Goal: Task Accomplishment & Management: Manage account settings

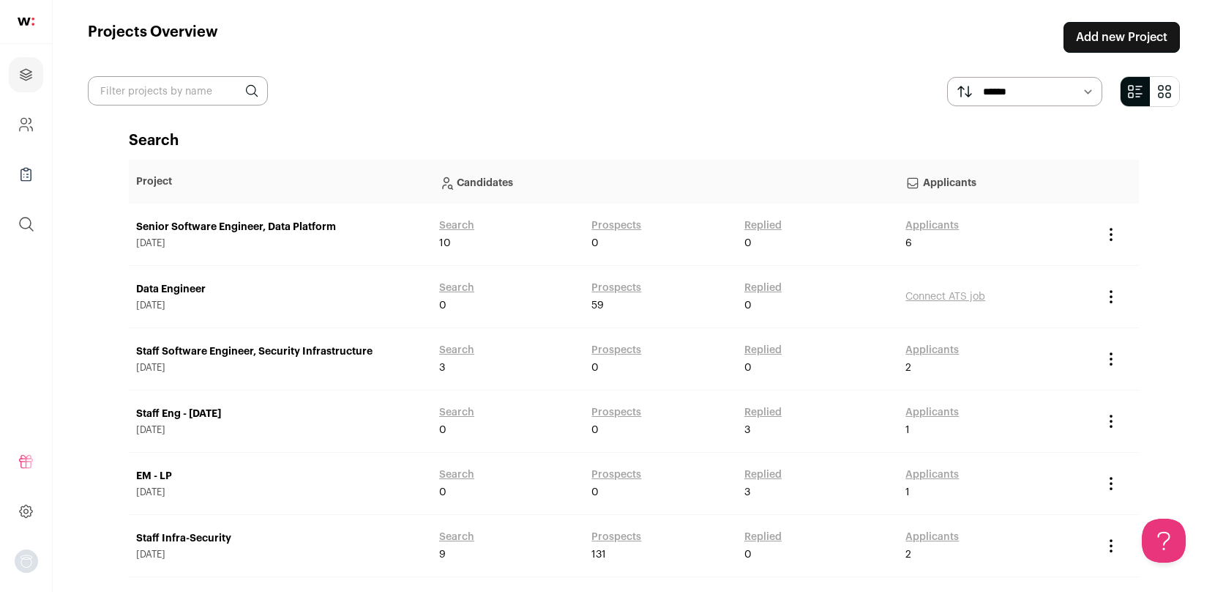
click at [1106, 30] on link "Add new Project" at bounding box center [1122, 37] width 116 height 31
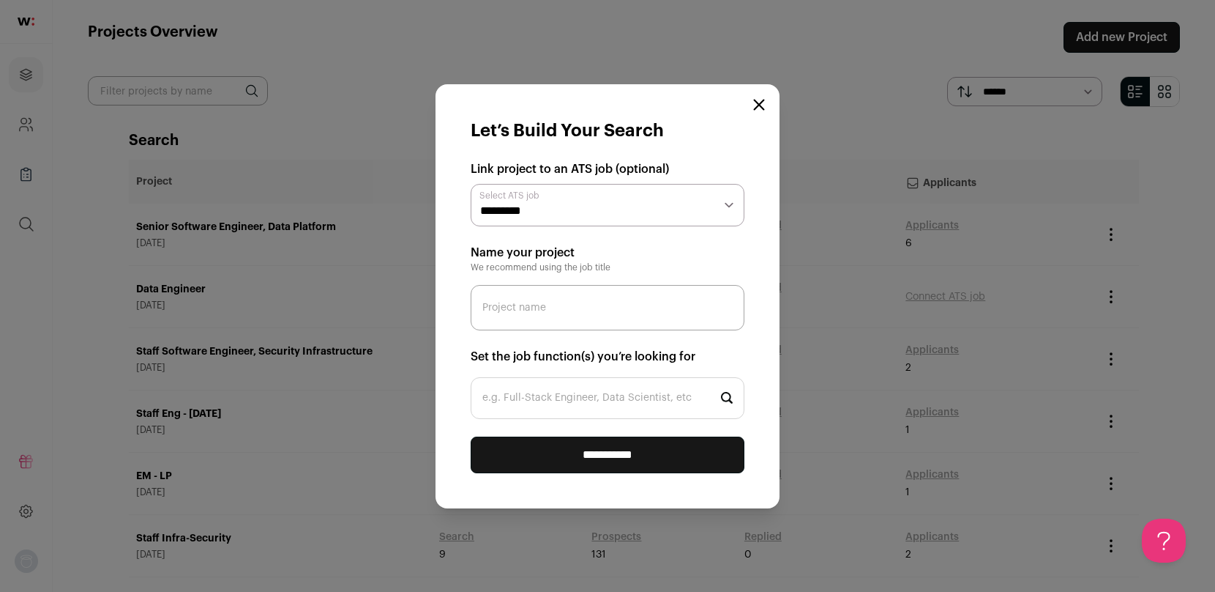
click at [567, 204] on select "**********" at bounding box center [608, 205] width 274 height 42
select select "*****"
click at [563, 301] on input "Project name" at bounding box center [608, 307] width 274 height 45
type input "Staff Security - [DATE]"
click at [542, 400] on input "e.g. Full-Stack Engineer, Data Scientist, etc" at bounding box center [608, 398] width 274 height 42
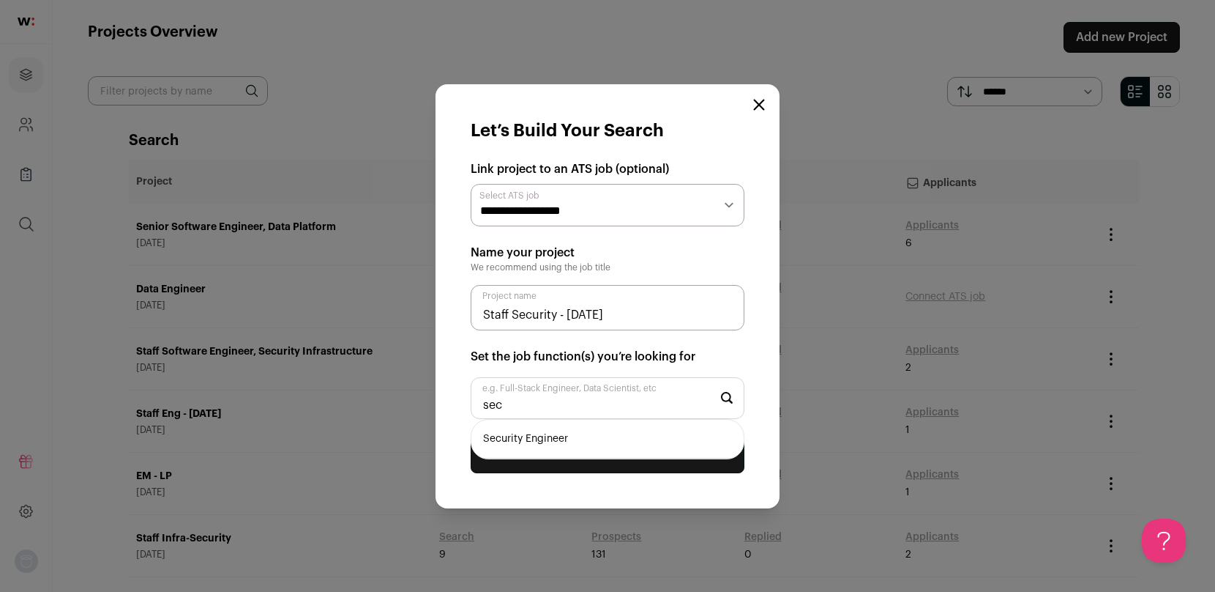
type input "sec"
click at [536, 443] on li "Security Engineer" at bounding box center [608, 439] width 272 height 39
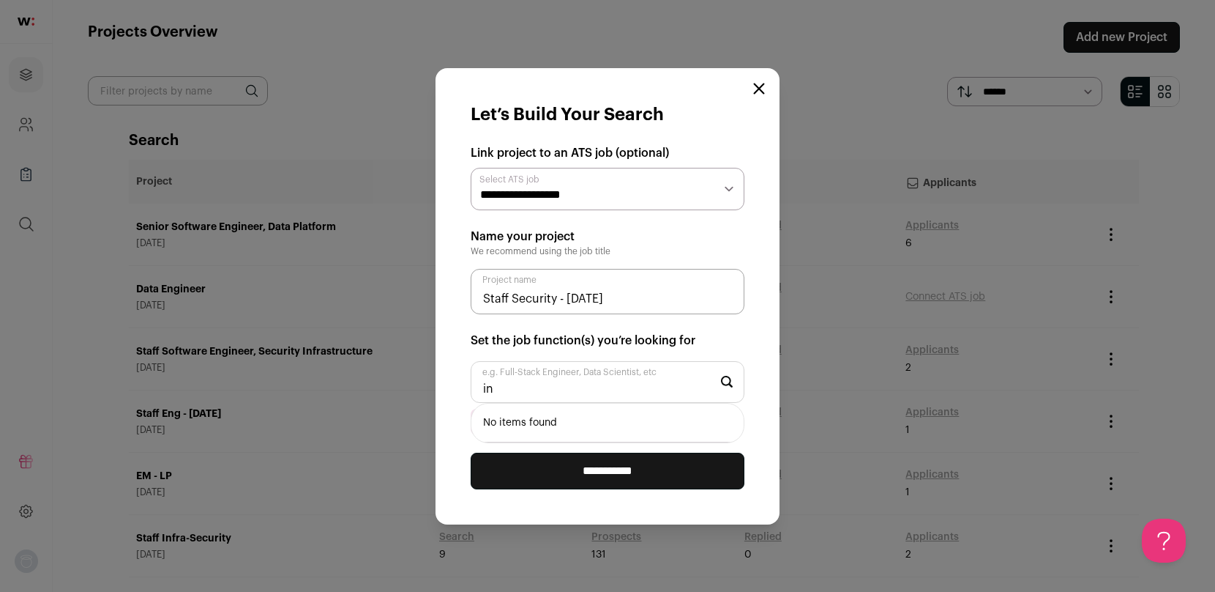
type input "i"
click at [595, 471] on input "**********" at bounding box center [608, 470] width 274 height 37
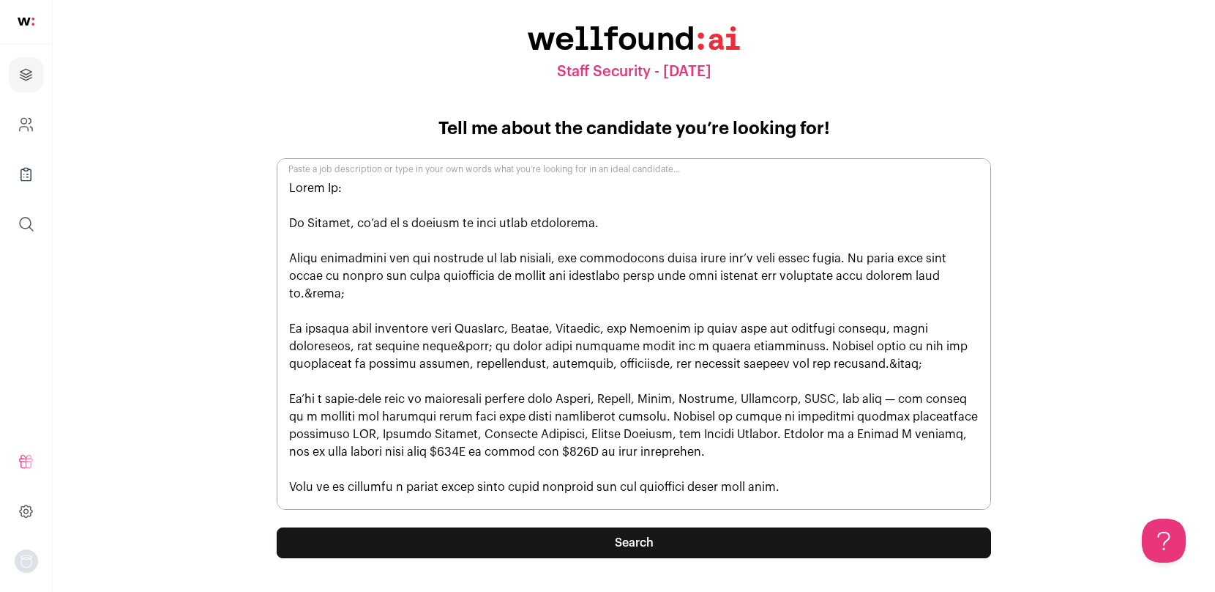
click at [617, 552] on button "Search" at bounding box center [634, 542] width 715 height 31
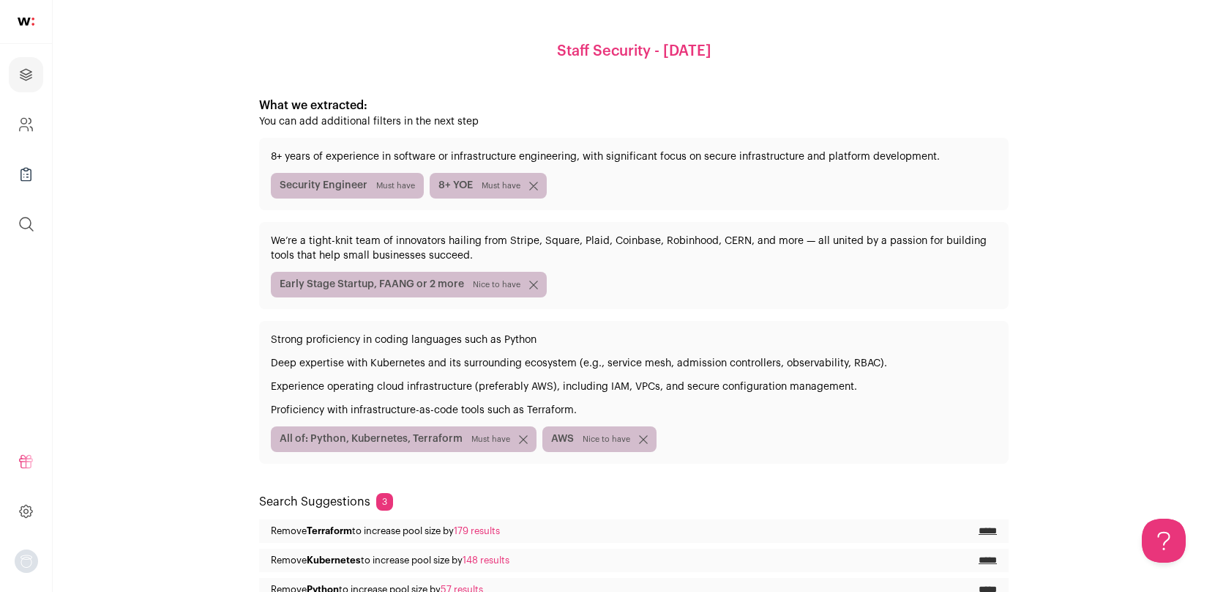
scroll to position [197, 0]
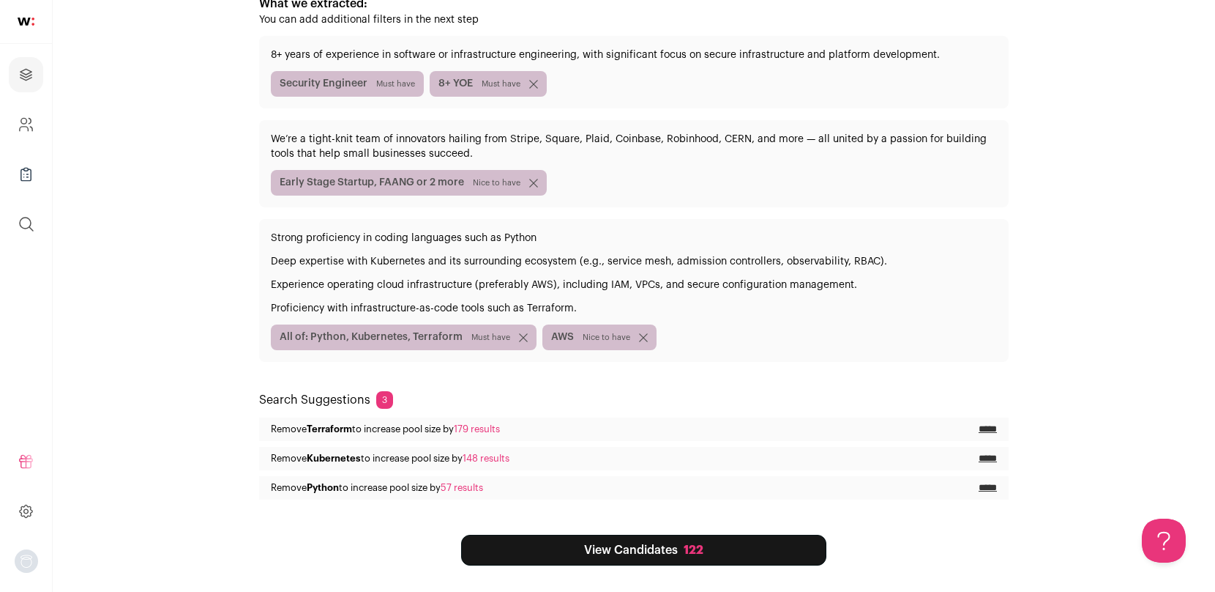
click at [673, 547] on link "View Candidates 122" at bounding box center [643, 549] width 365 height 31
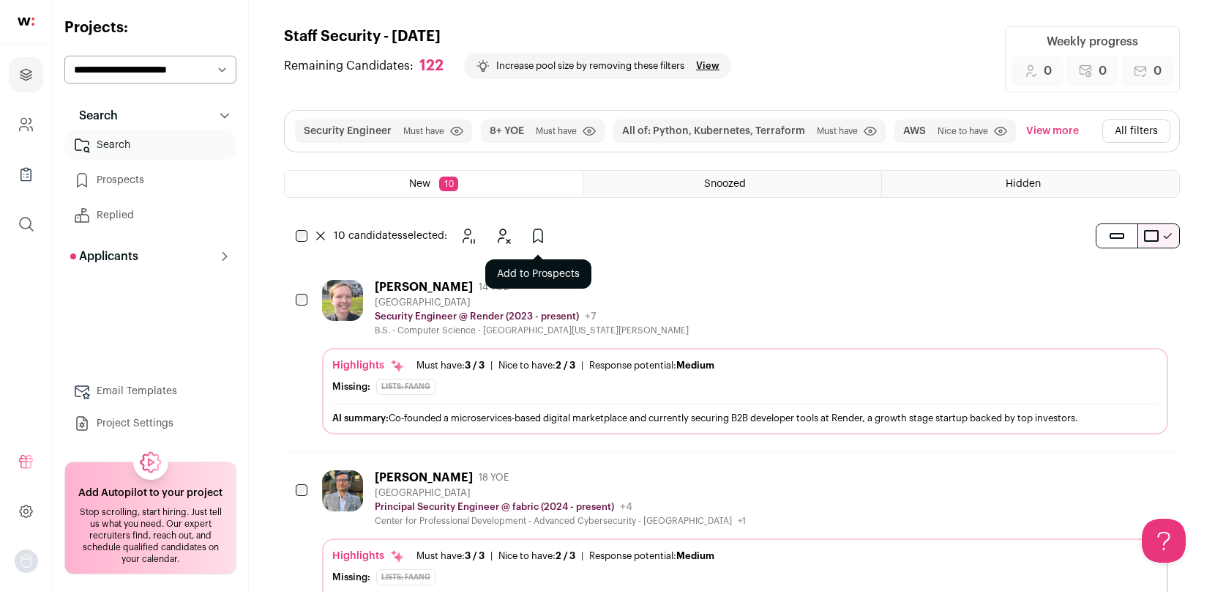
click at [543, 243] on icon "Add to Prospects" at bounding box center [538, 236] width 18 height 18
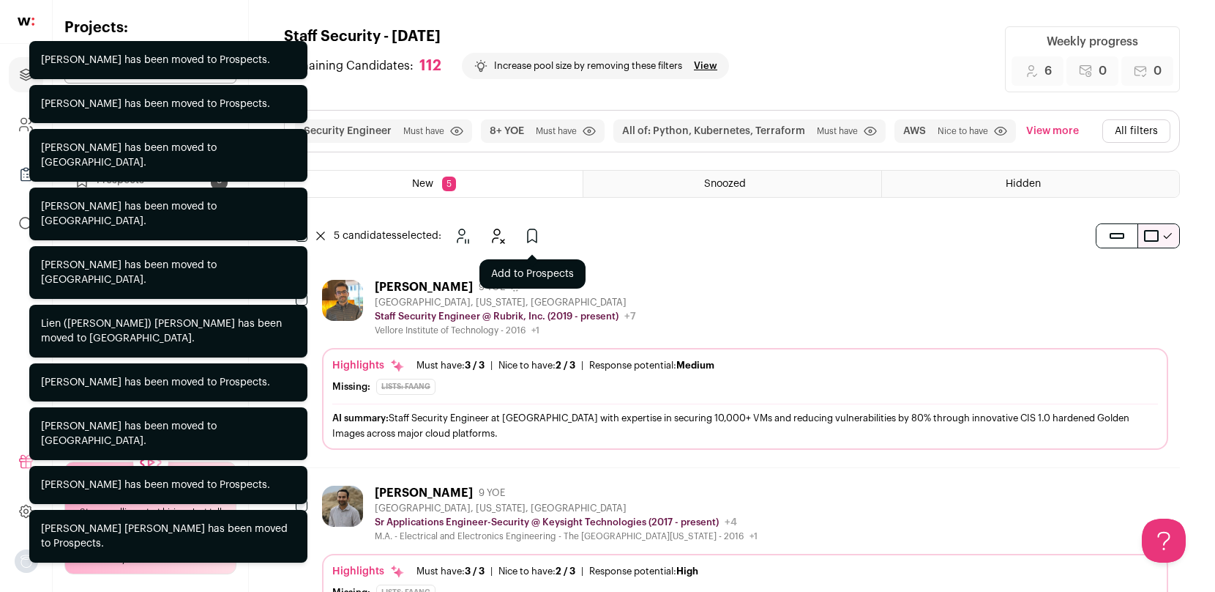
click at [534, 239] on icon "Add to Prospects" at bounding box center [533, 236] width 18 height 18
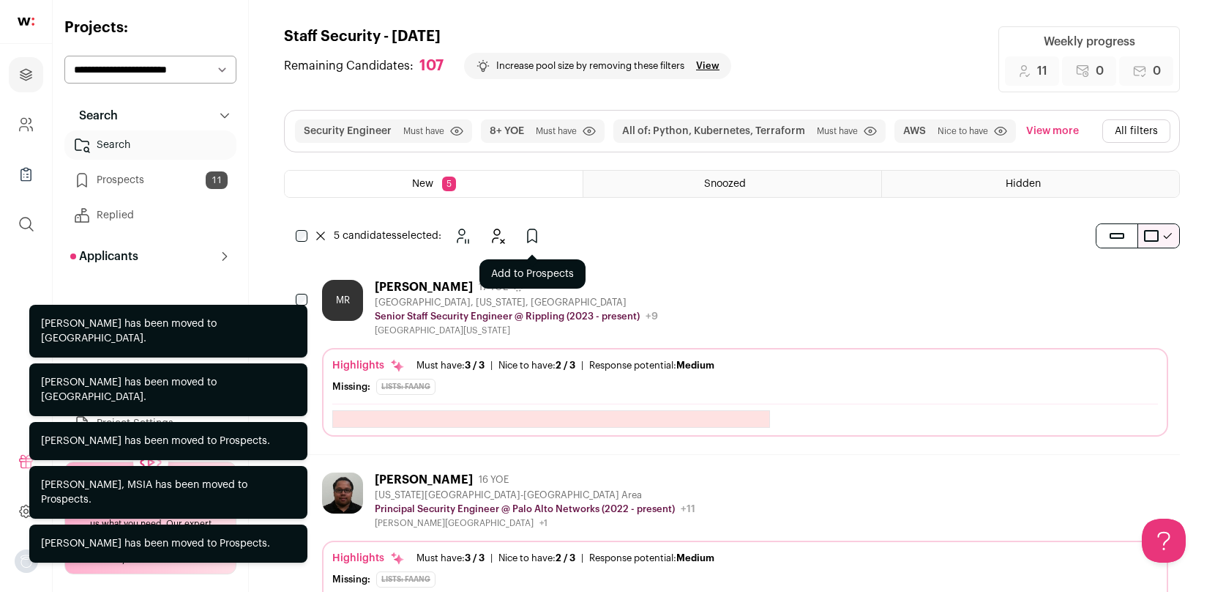
click at [529, 242] on icon "Add to Prospects" at bounding box center [532, 235] width 9 height 13
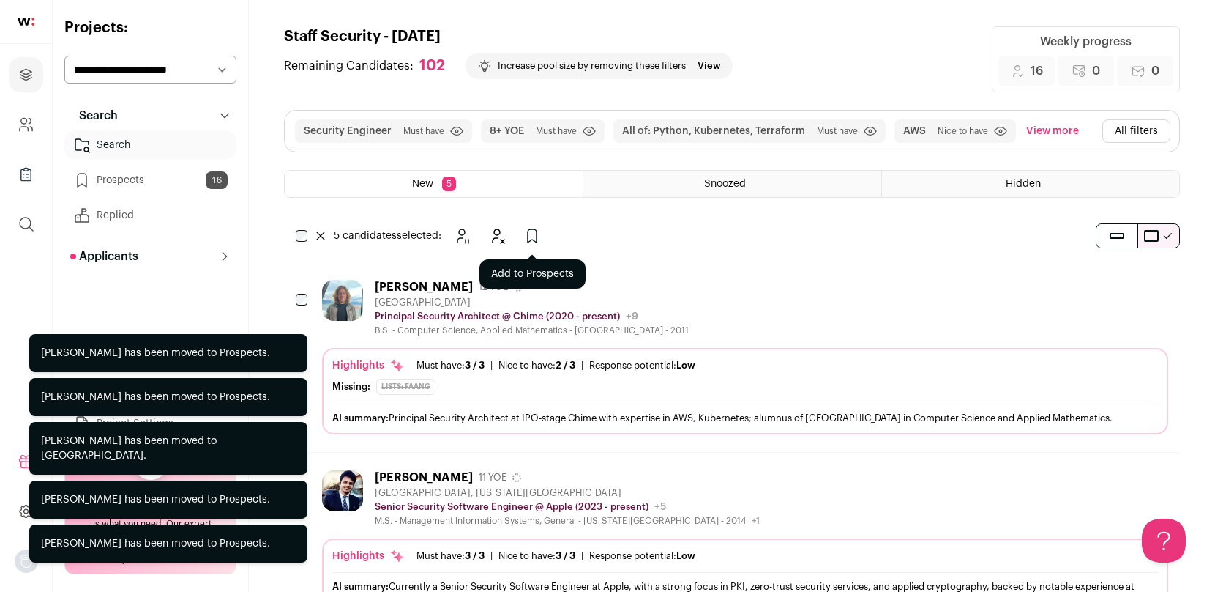
click at [534, 238] on icon "Add to Prospects" at bounding box center [533, 236] width 18 height 18
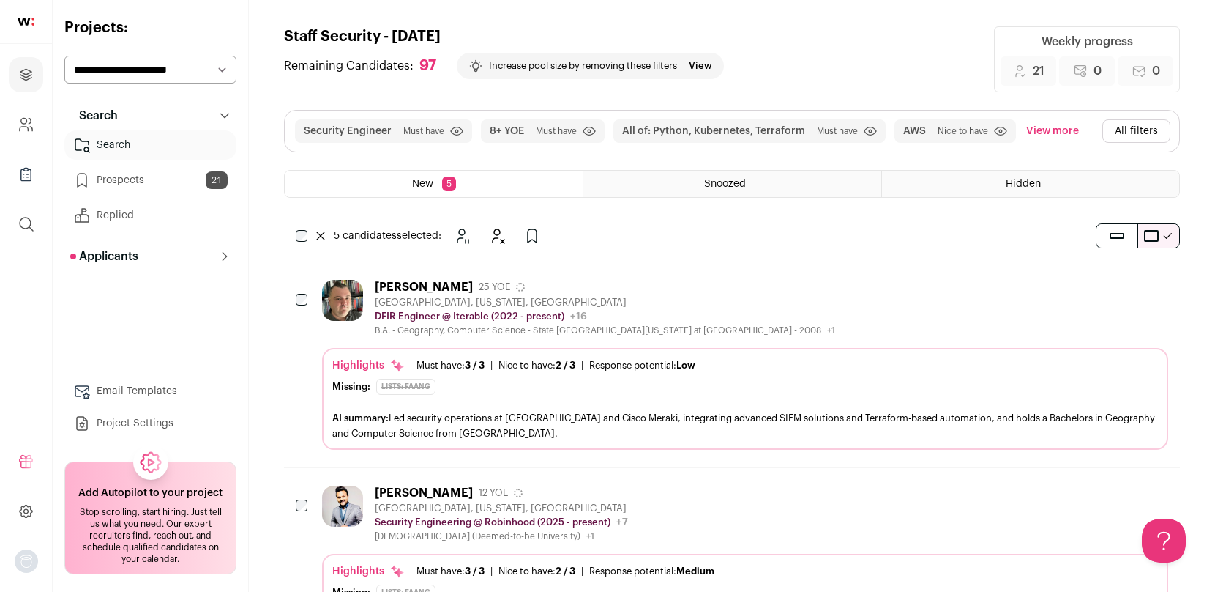
click at [132, 152] on link "Search" at bounding box center [150, 144] width 172 height 29
click at [165, 417] on link "Project Settings" at bounding box center [150, 423] width 172 height 29
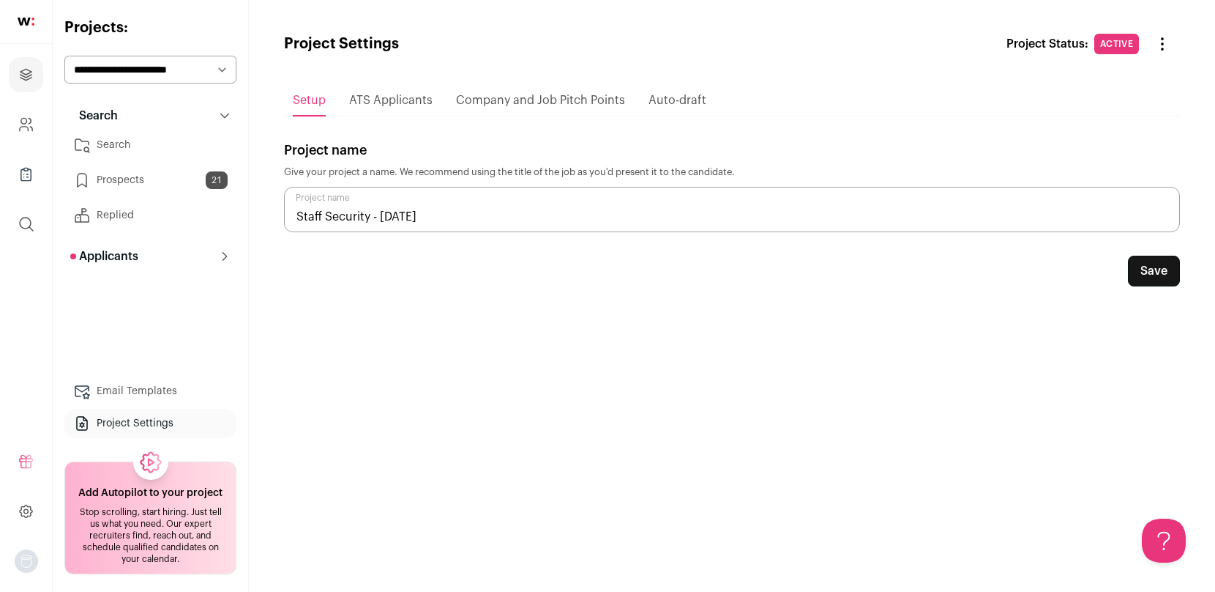
click at [414, 97] on span "ATS Applicants" at bounding box center [390, 100] width 83 height 12
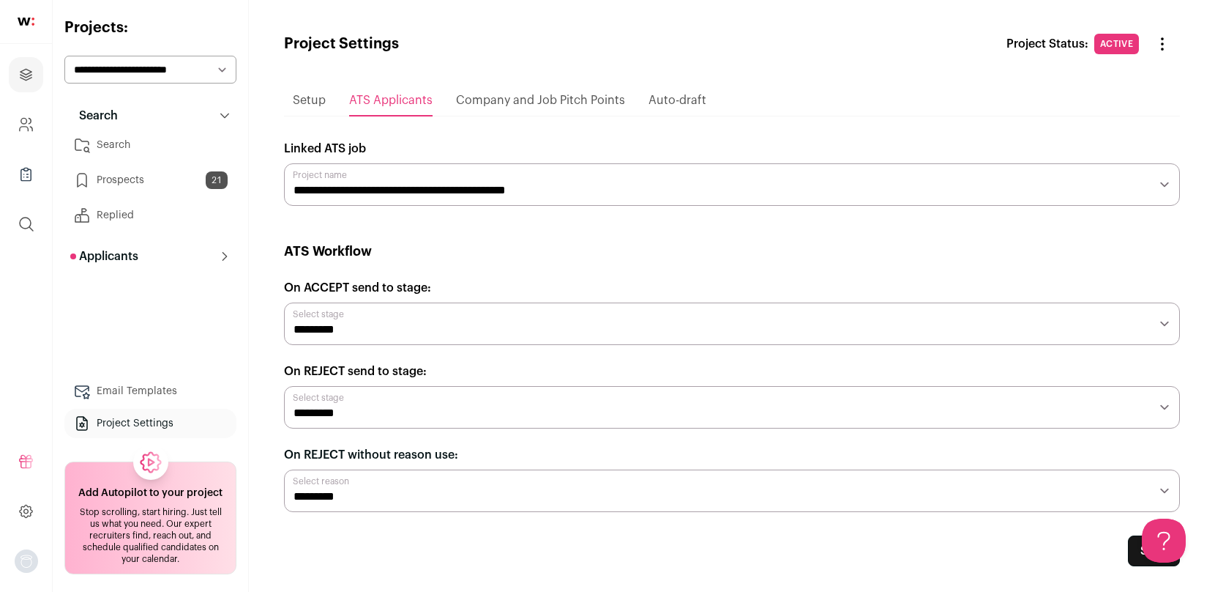
click at [523, 93] on div "Company and Job Pitch Points" at bounding box center [540, 100] width 169 height 29
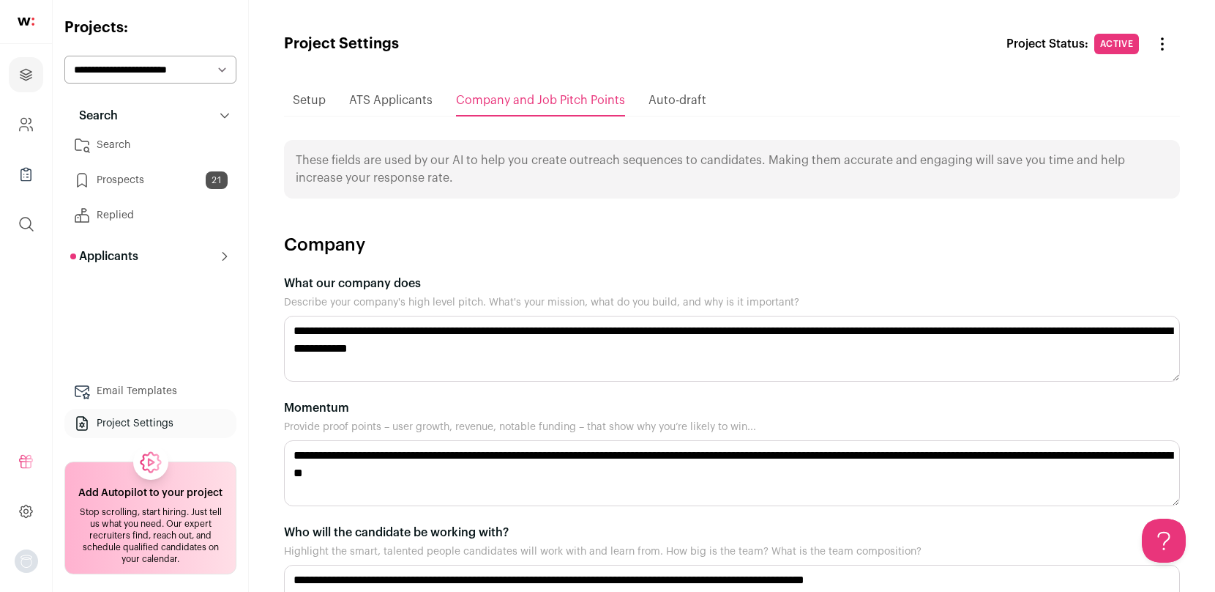
click at [663, 97] on span "Auto-draft" at bounding box center [678, 100] width 58 height 12
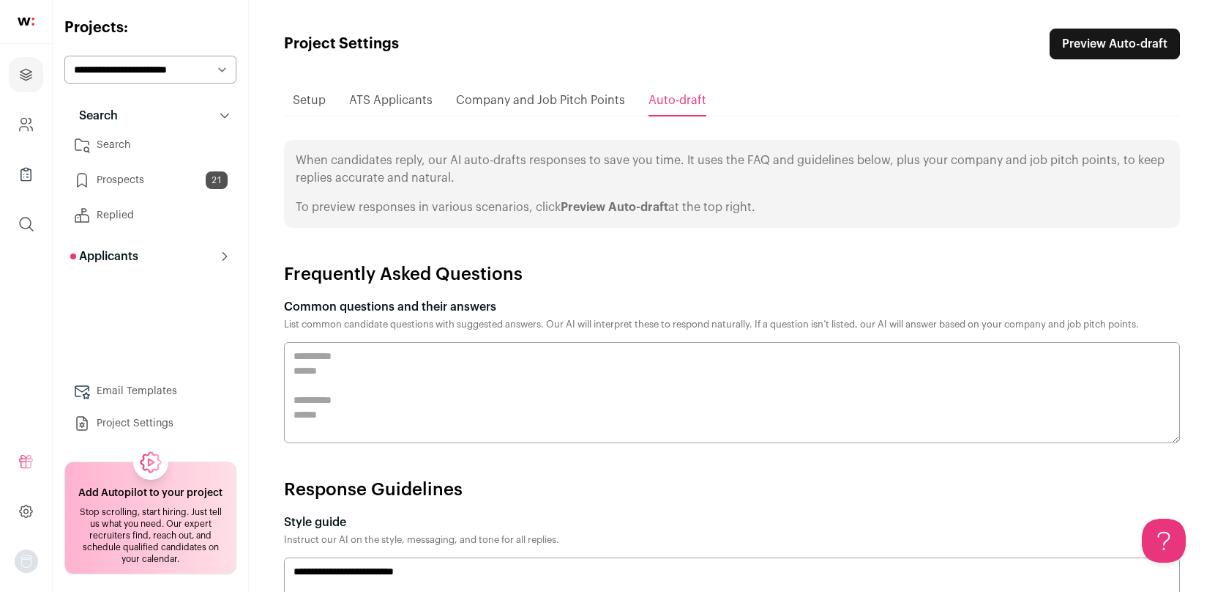
click at [313, 97] on span "Setup" at bounding box center [309, 100] width 33 height 12
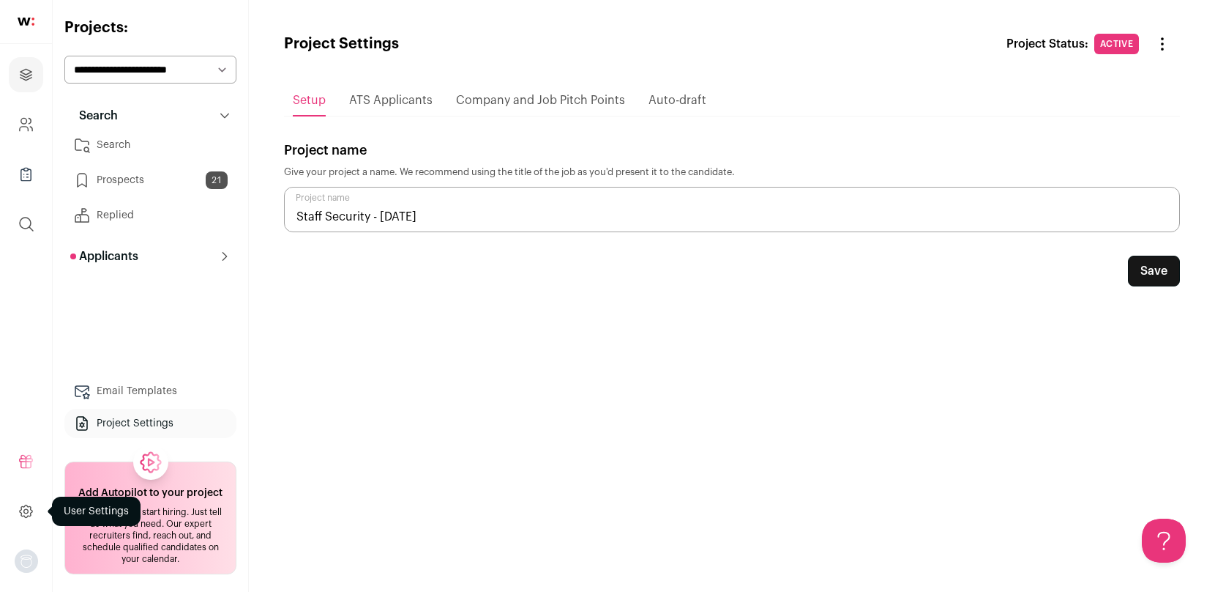
click at [29, 505] on icon at bounding box center [26, 510] width 12 height 12
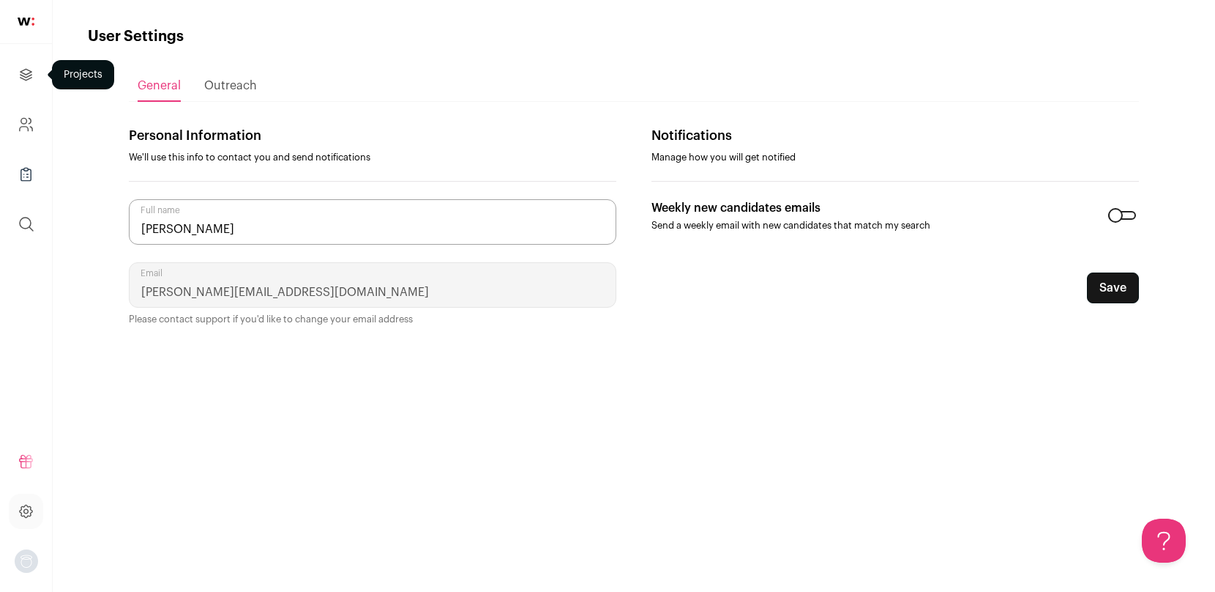
click at [29, 75] on icon "Projects" at bounding box center [26, 74] width 11 height 11
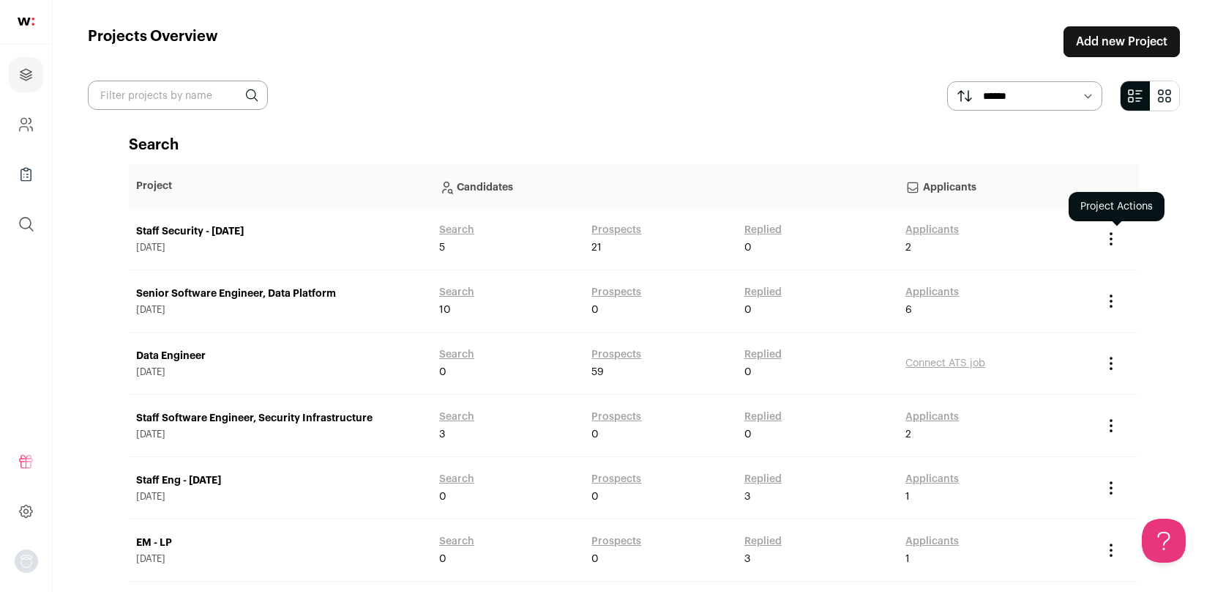
click at [1114, 231] on icon "Project Actions" at bounding box center [1112, 239] width 18 height 18
click at [1096, 257] on div "Archive Project" at bounding box center [1084, 268] width 95 height 31
click at [1086, 272] on button "Archive Project" at bounding box center [1084, 269] width 70 height 12
click at [1084, 51] on link "Add new Project" at bounding box center [1122, 41] width 116 height 31
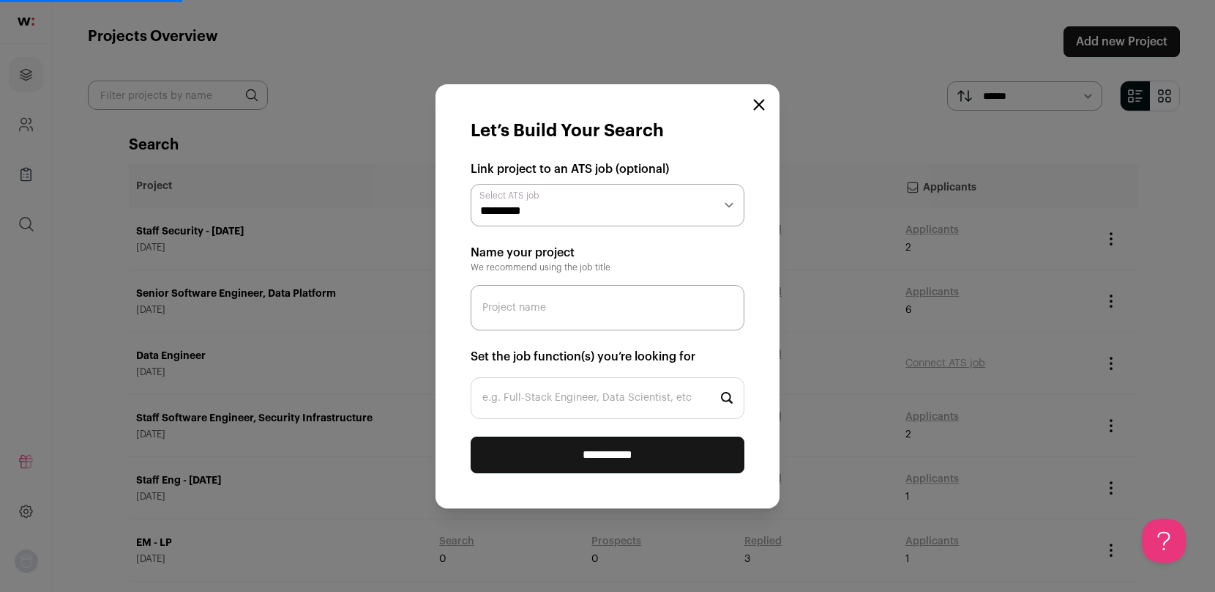
click at [554, 197] on select "**********" at bounding box center [608, 205] width 274 height 42
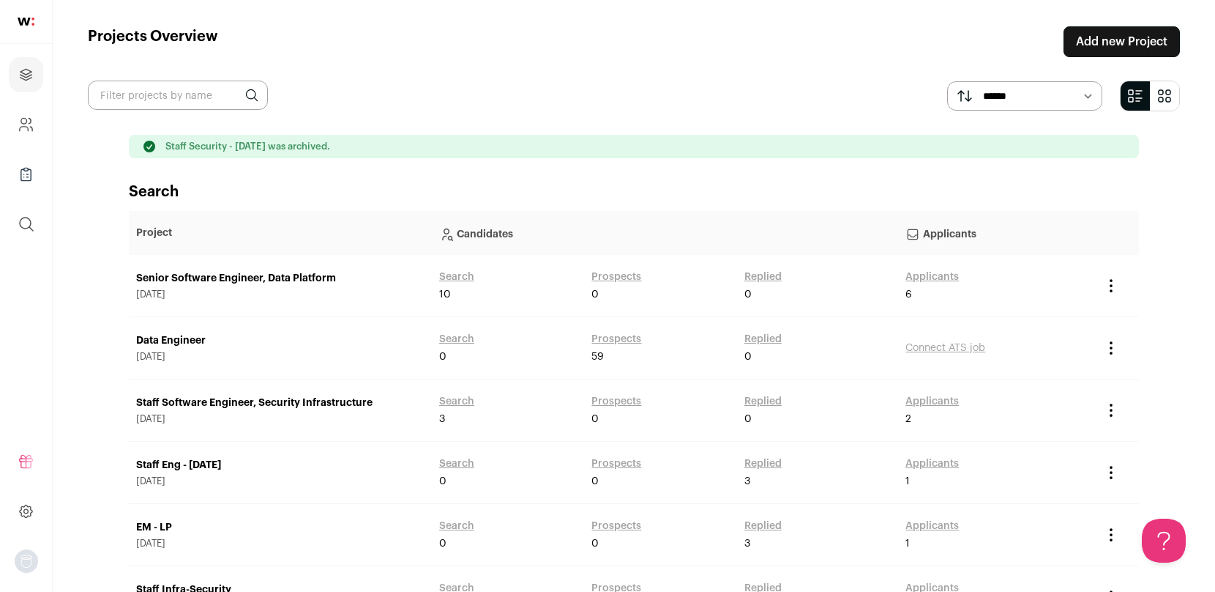
click at [1119, 40] on link "Add new Project" at bounding box center [1122, 41] width 116 height 31
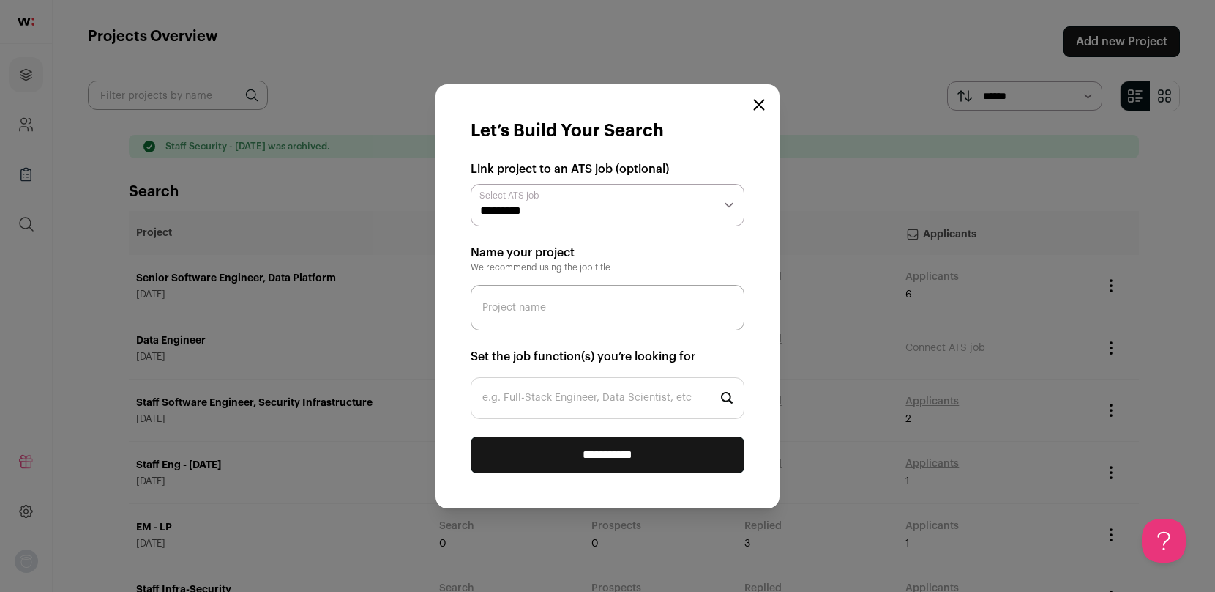
click at [574, 203] on select "**********" at bounding box center [608, 205] width 274 height 42
select select "*****"
click at [546, 313] on input "Project name" at bounding box center [608, 307] width 274 height 45
type input "Staff Security [DATE]"
click at [548, 404] on input "e.g. Full-Stack Engineer, Data Scientist, etc" at bounding box center [608, 398] width 274 height 42
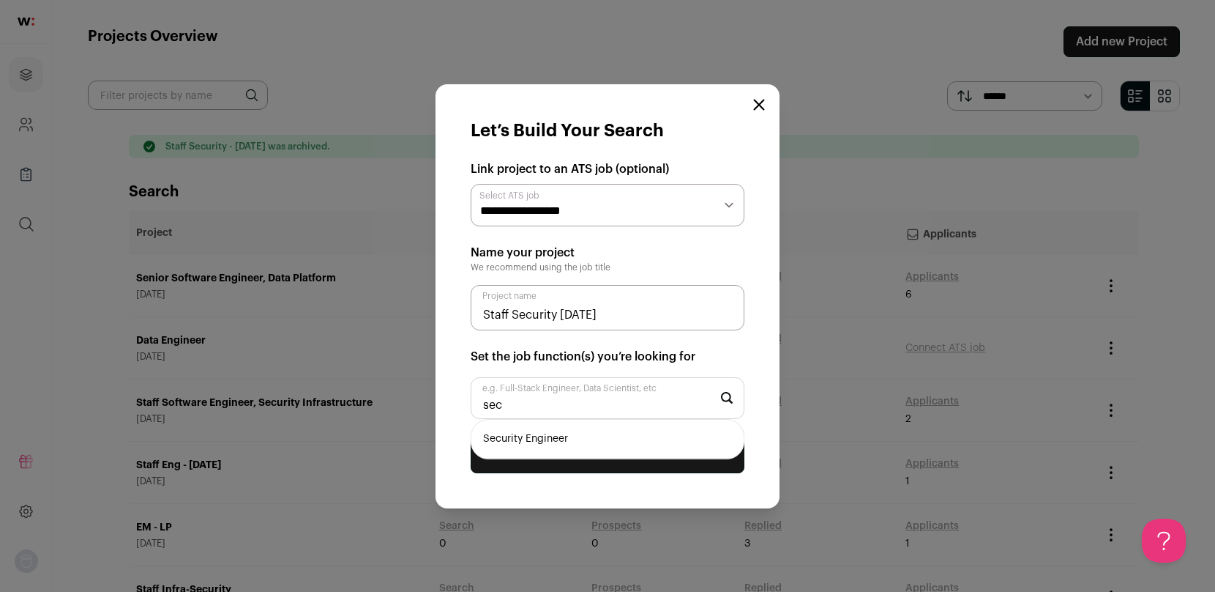
type input "sec"
click at [557, 443] on li "Security Engineer" at bounding box center [608, 439] width 272 height 39
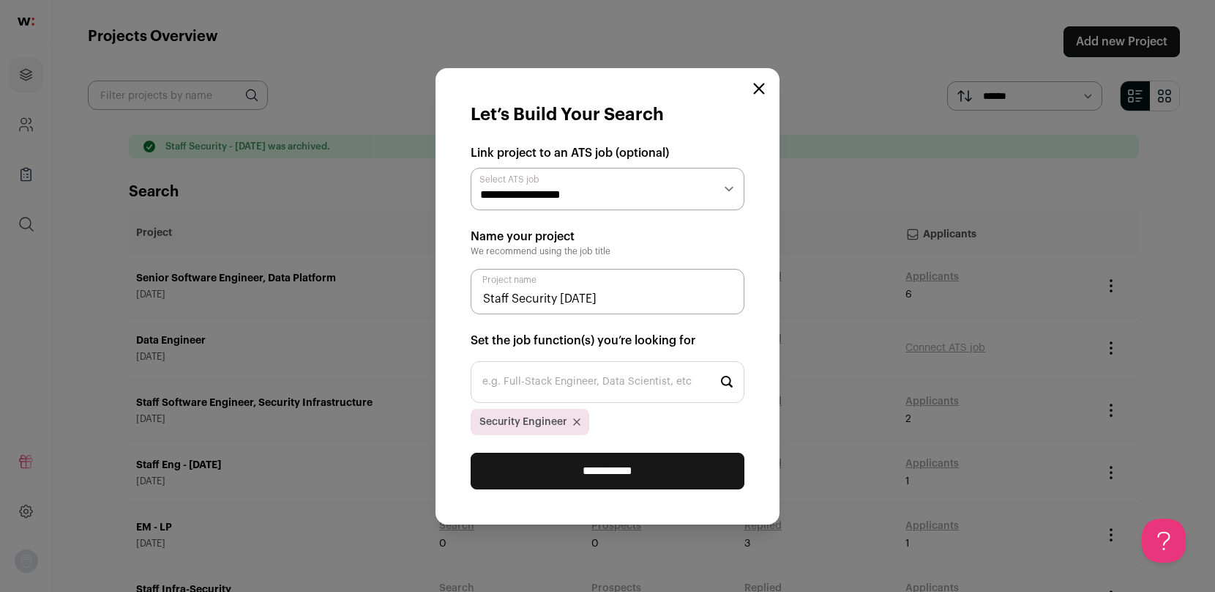
click at [565, 471] on input "**********" at bounding box center [608, 470] width 274 height 37
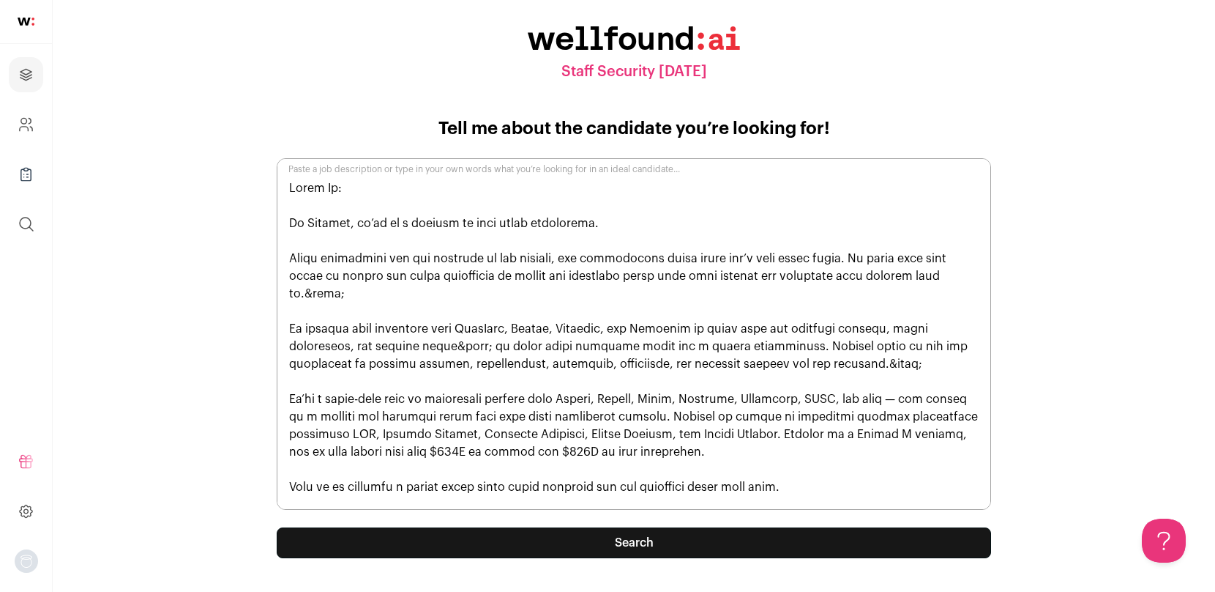
click at [611, 545] on button "Search" at bounding box center [634, 542] width 715 height 31
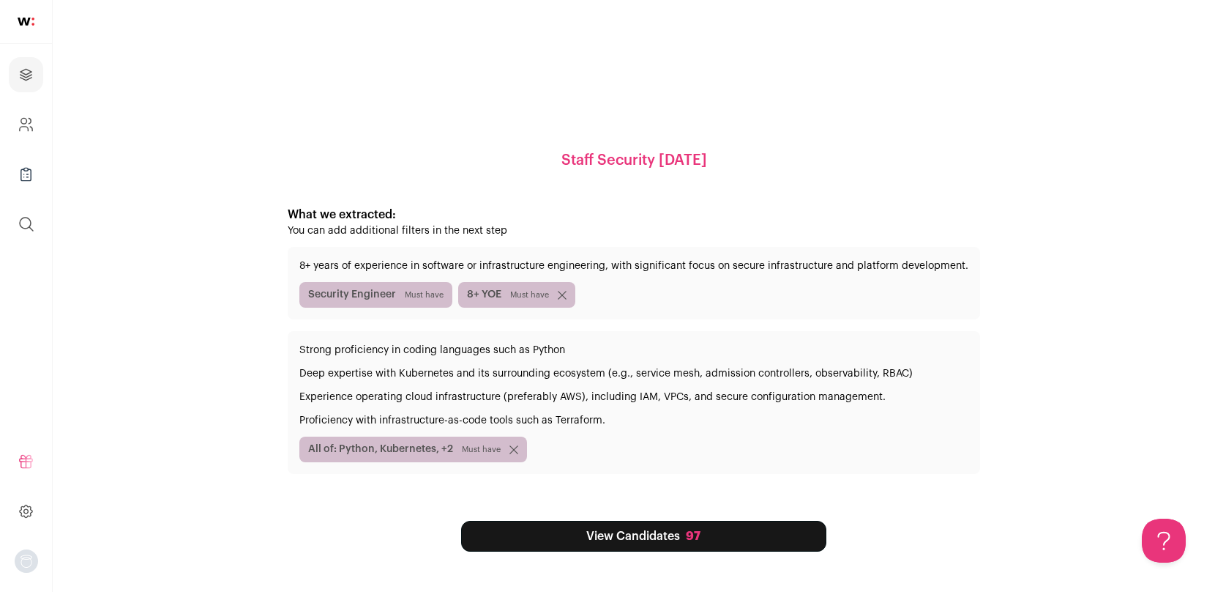
click at [633, 541] on link "View Candidates 97" at bounding box center [643, 536] width 365 height 31
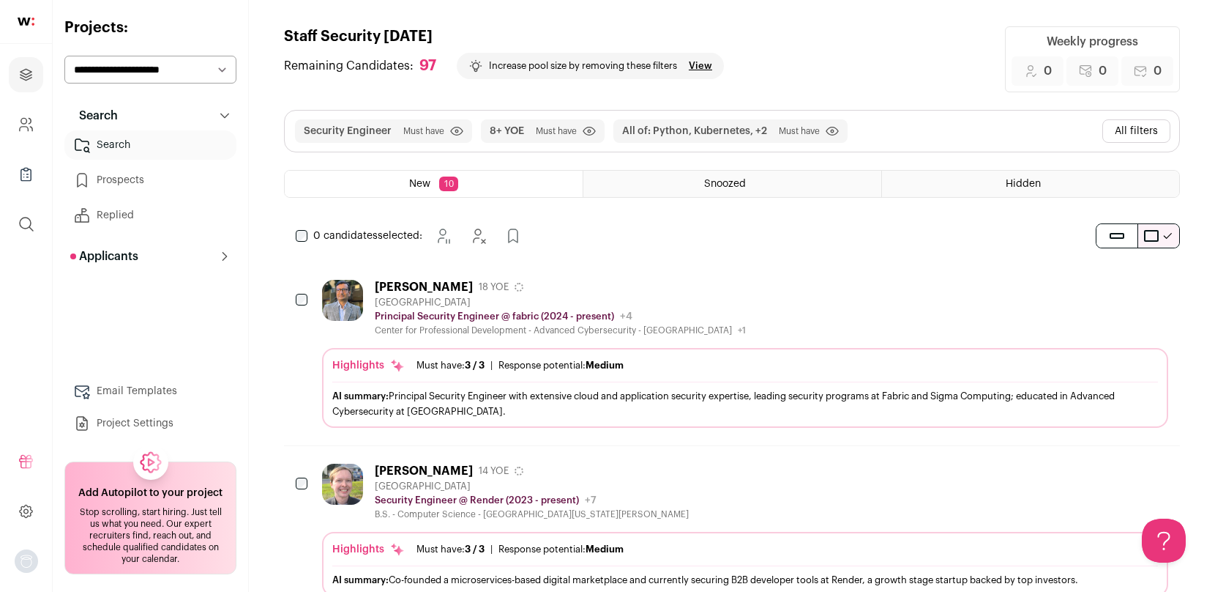
click at [1147, 132] on button "All filters" at bounding box center [1137, 130] width 68 height 23
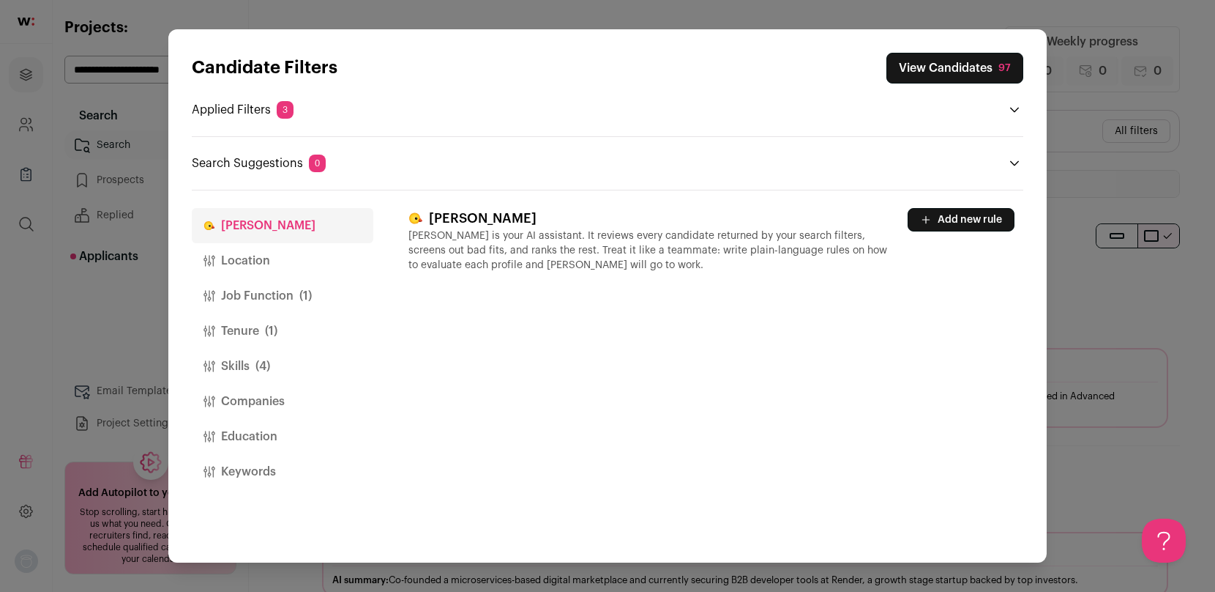
click at [269, 257] on button "Location" at bounding box center [283, 260] width 182 height 35
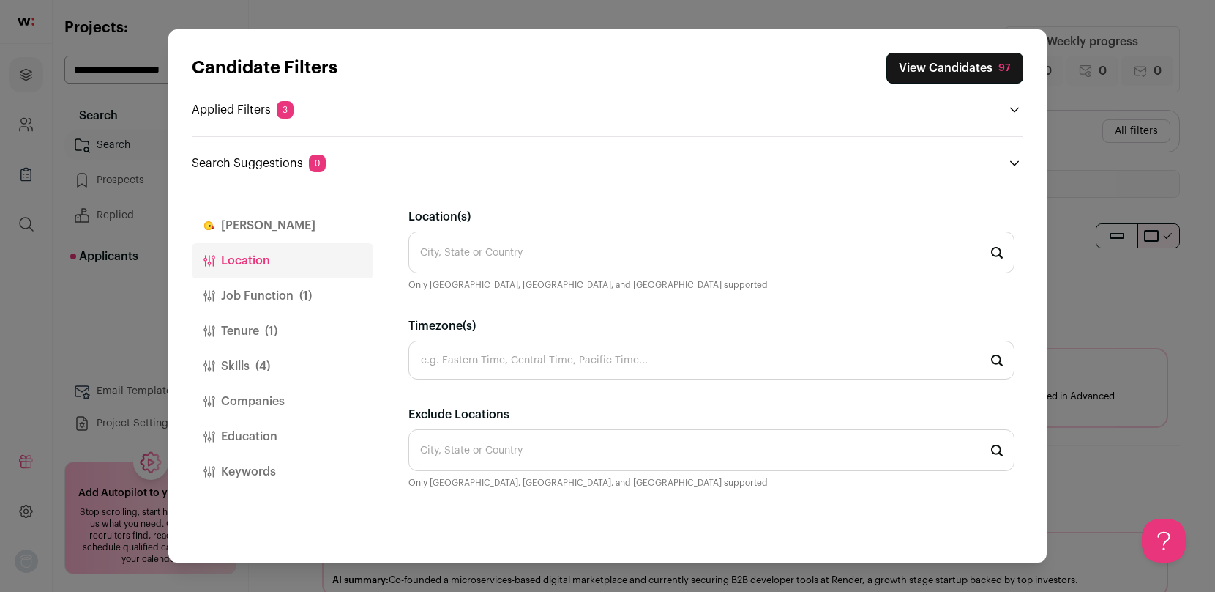
click at [504, 237] on input "Location(s)" at bounding box center [712, 252] width 606 height 42
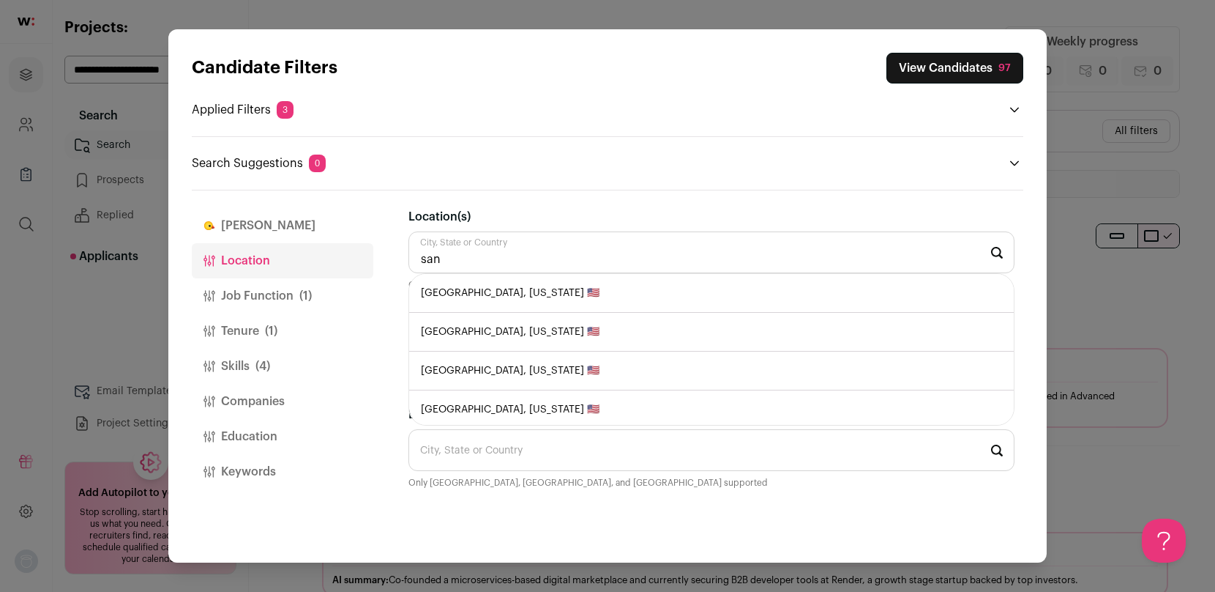
click at [561, 301] on li "[GEOGRAPHIC_DATA], [US_STATE] 🇺🇸" at bounding box center [711, 293] width 605 height 39
type input "[GEOGRAPHIC_DATA], [US_STATE] 🇺🇸"
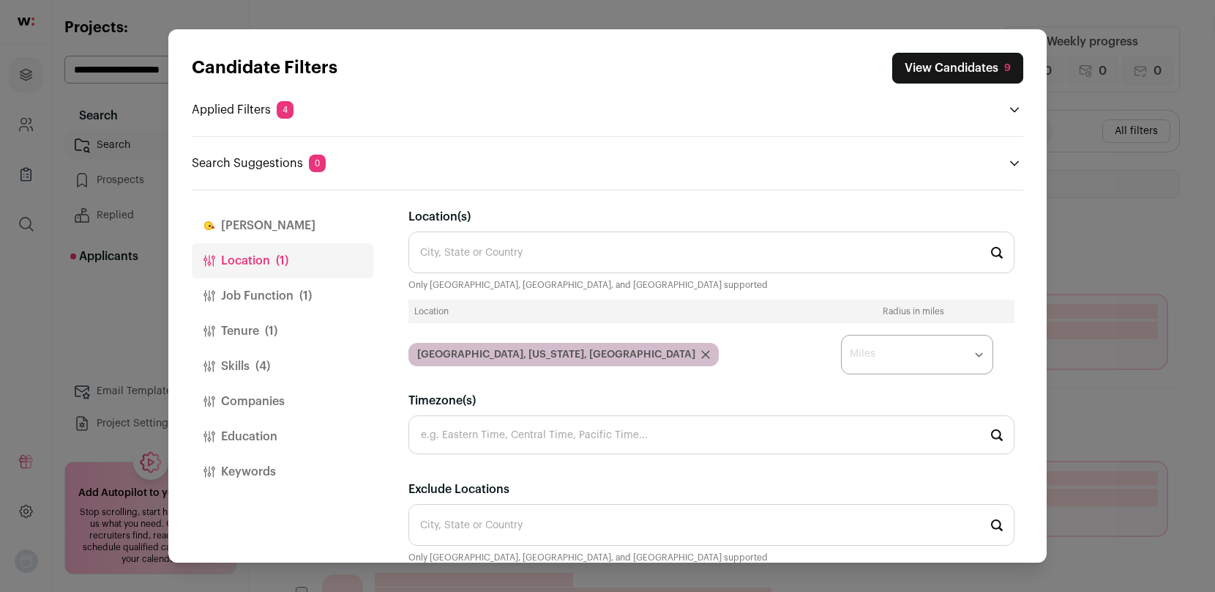
click at [911, 356] on select "* ** ** **" at bounding box center [917, 355] width 152 height 40
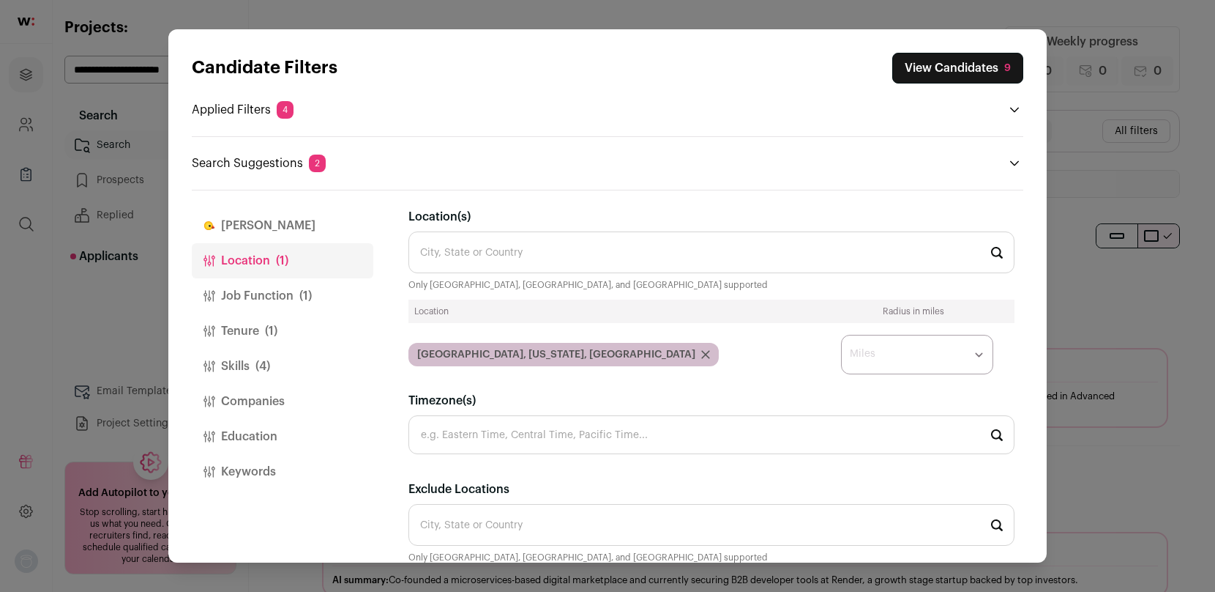
click at [906, 359] on select "* ** ** **" at bounding box center [917, 355] width 152 height 40
select select "****"
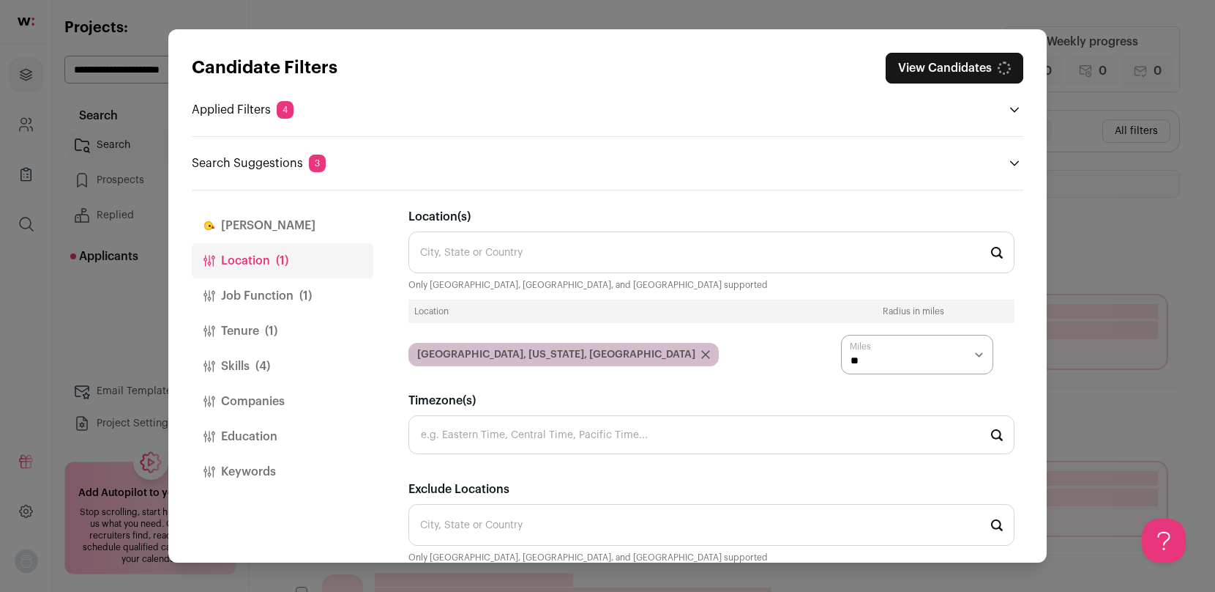
click at [276, 294] on button "Job Function (1)" at bounding box center [283, 295] width 182 height 35
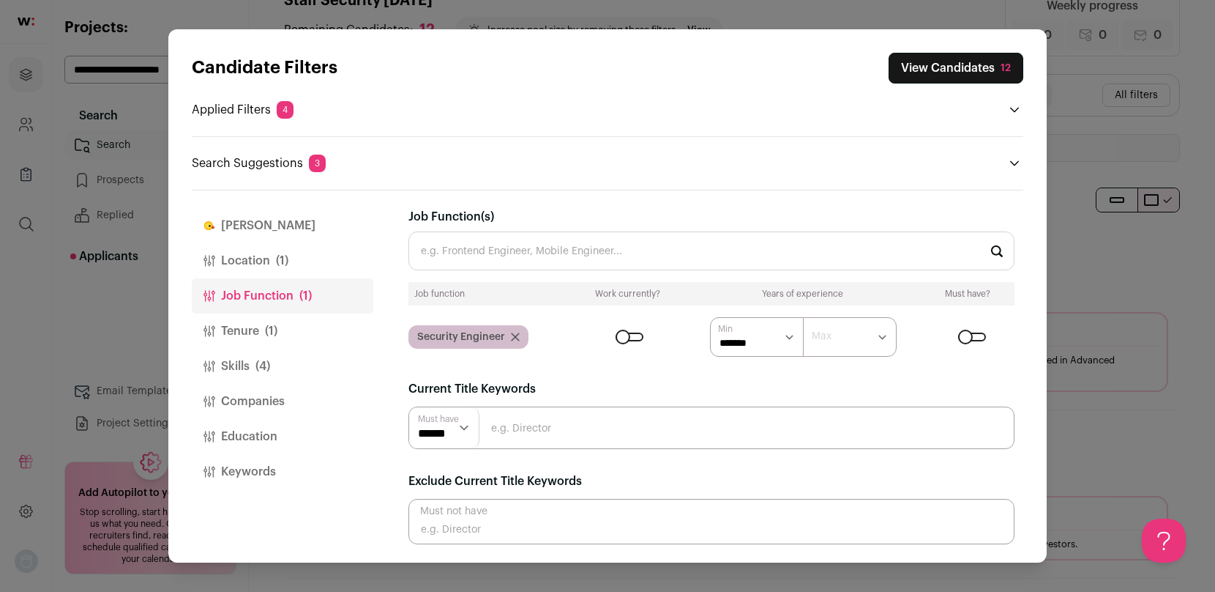
scroll to position [40, 0]
click at [552, 436] on input "Close modal via background" at bounding box center [712, 427] width 606 height 42
type input "security engineer"
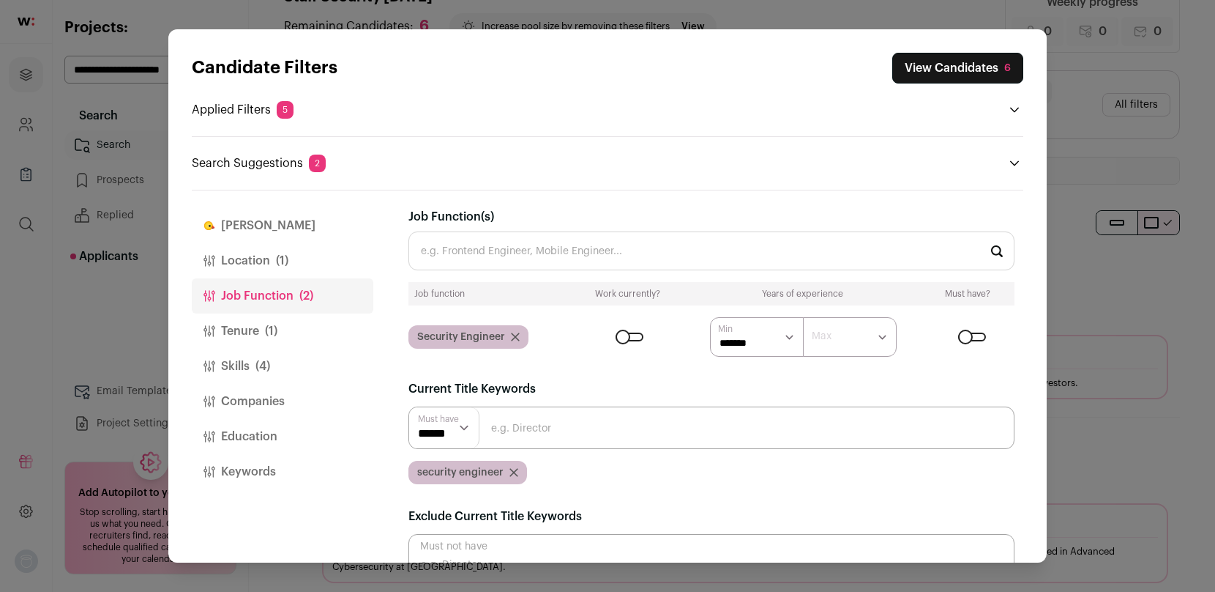
scroll to position [0, 0]
click at [529, 430] on input "Close modal via background" at bounding box center [712, 427] width 606 height 42
click at [589, 426] on input "infrastructure" at bounding box center [712, 427] width 606 height 42
type input "infrastructure engineer"
click at [524, 428] on input "Close modal via background" at bounding box center [712, 427] width 606 height 42
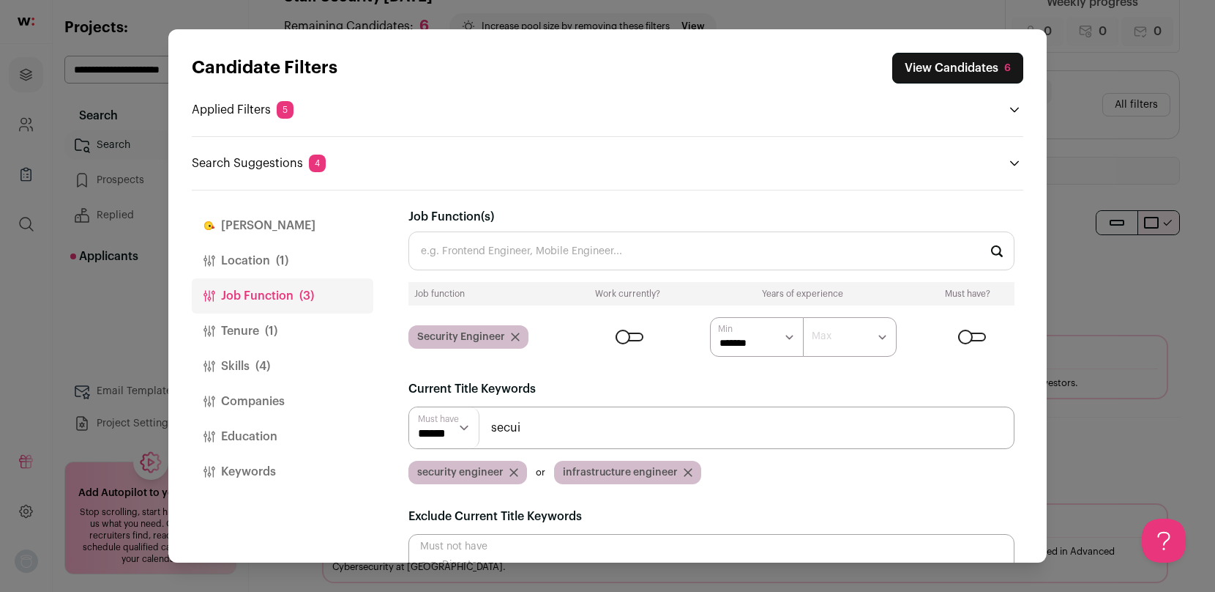
type input "secui"
click at [509, 249] on input "Job Function(s)" at bounding box center [712, 250] width 606 height 39
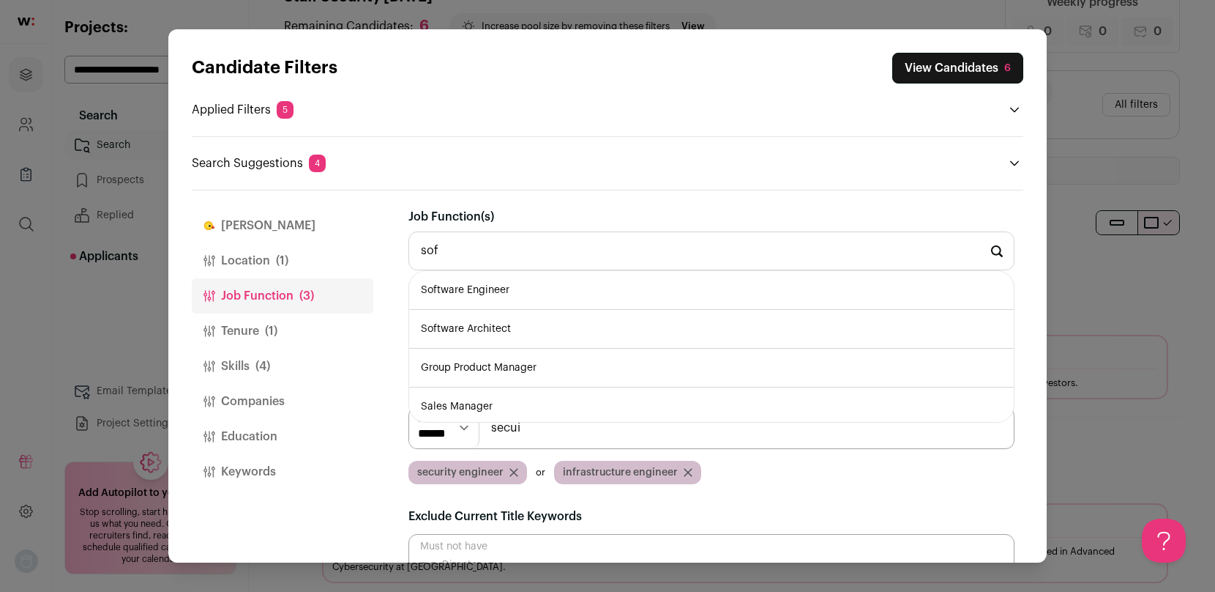
click at [499, 287] on li "Software Engineer" at bounding box center [711, 290] width 605 height 39
type input "Software Engineer"
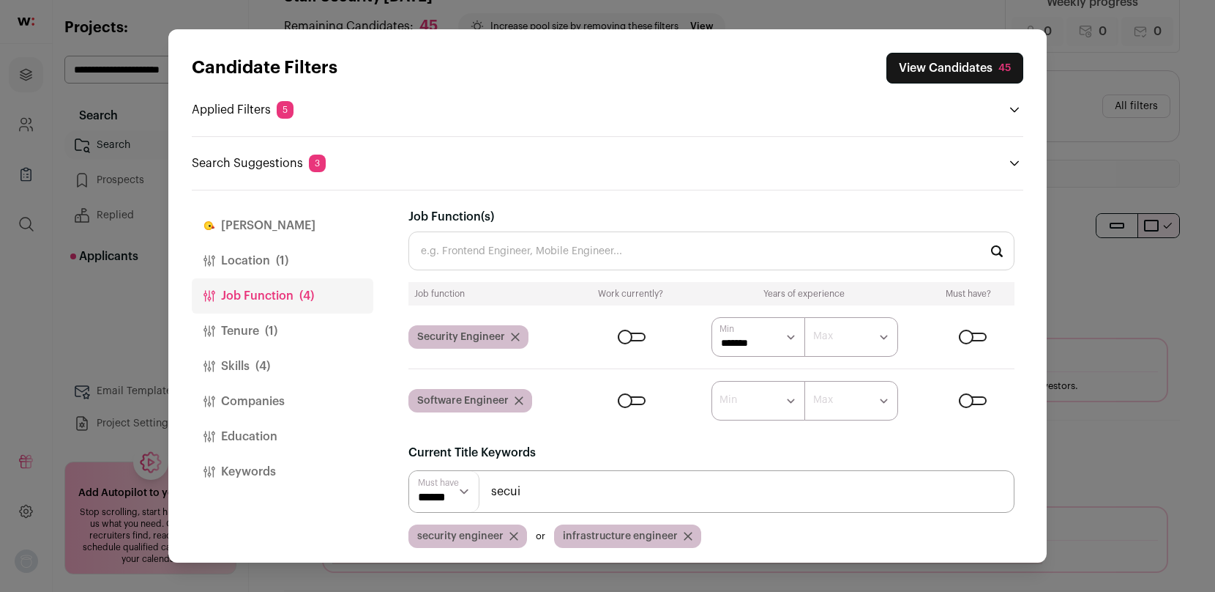
click at [532, 247] on input "Job Function(s)" at bounding box center [712, 250] width 606 height 39
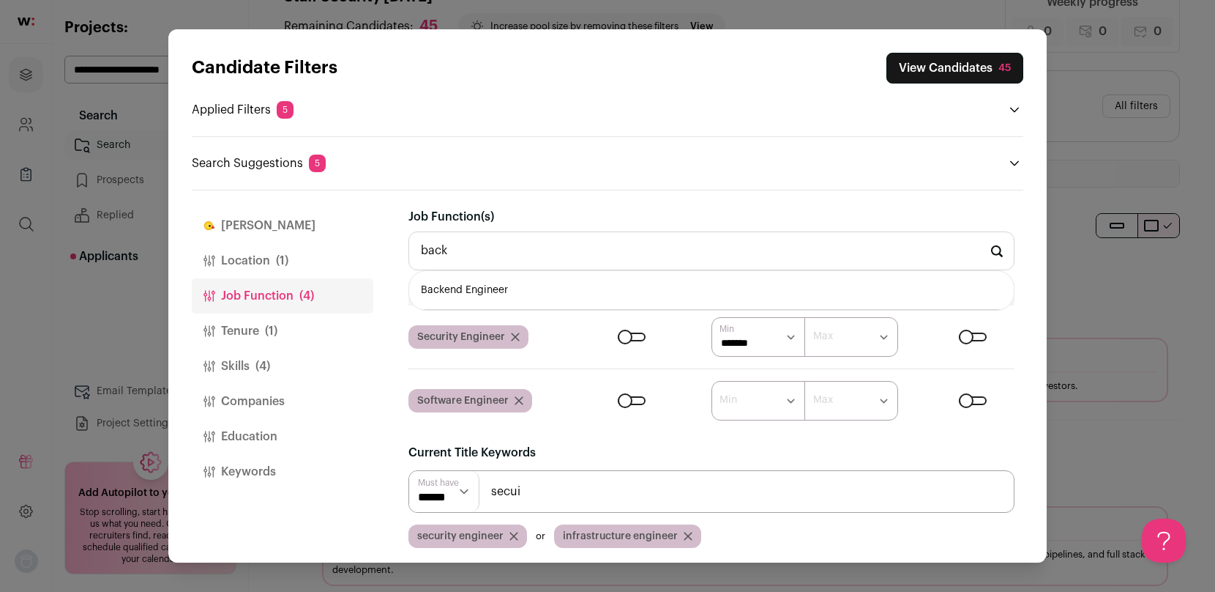
click at [524, 285] on li "Backend Engineer" at bounding box center [711, 290] width 605 height 39
type input "Backend Engineer"
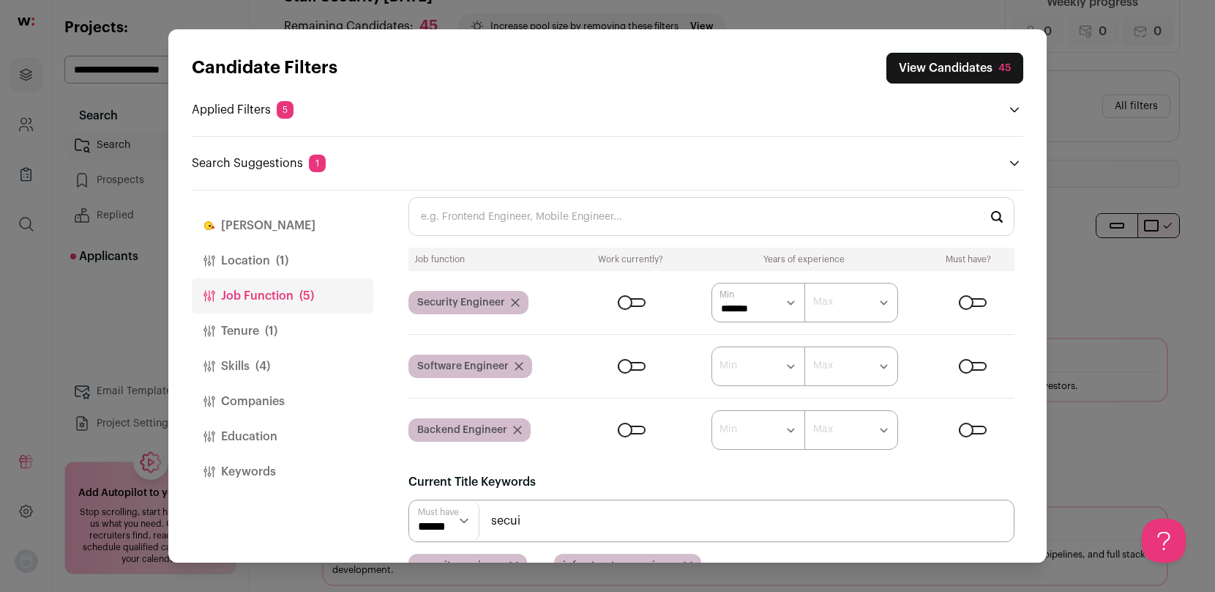
click at [787, 300] on select "****** ******* ******* ******* ******* ******* ******* ******* ******* ********…" at bounding box center [759, 303] width 94 height 40
select select "*"
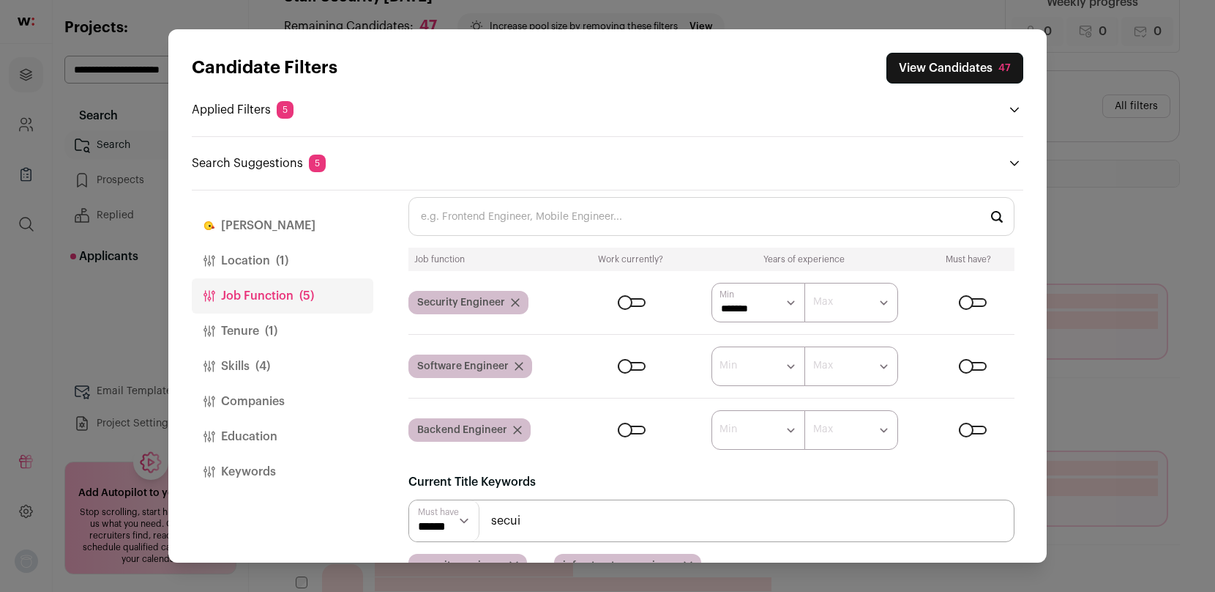
click at [767, 370] on select "****** ******* ******* ******* ******* ******* ******* ******* ******* ********…" at bounding box center [759, 366] width 94 height 40
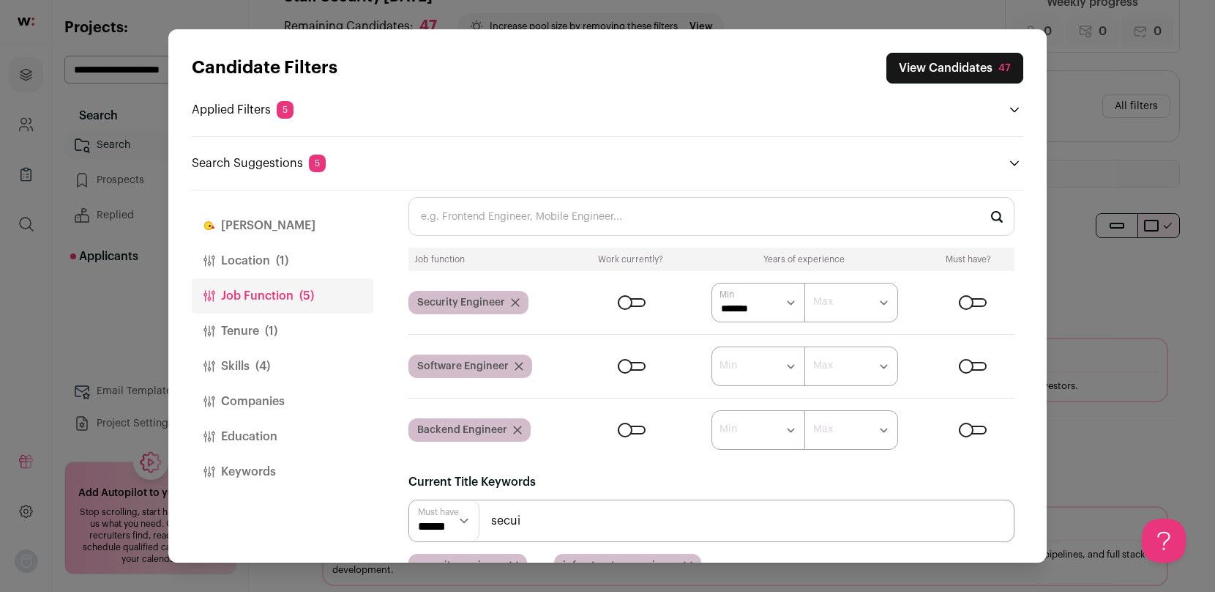
select select "*"
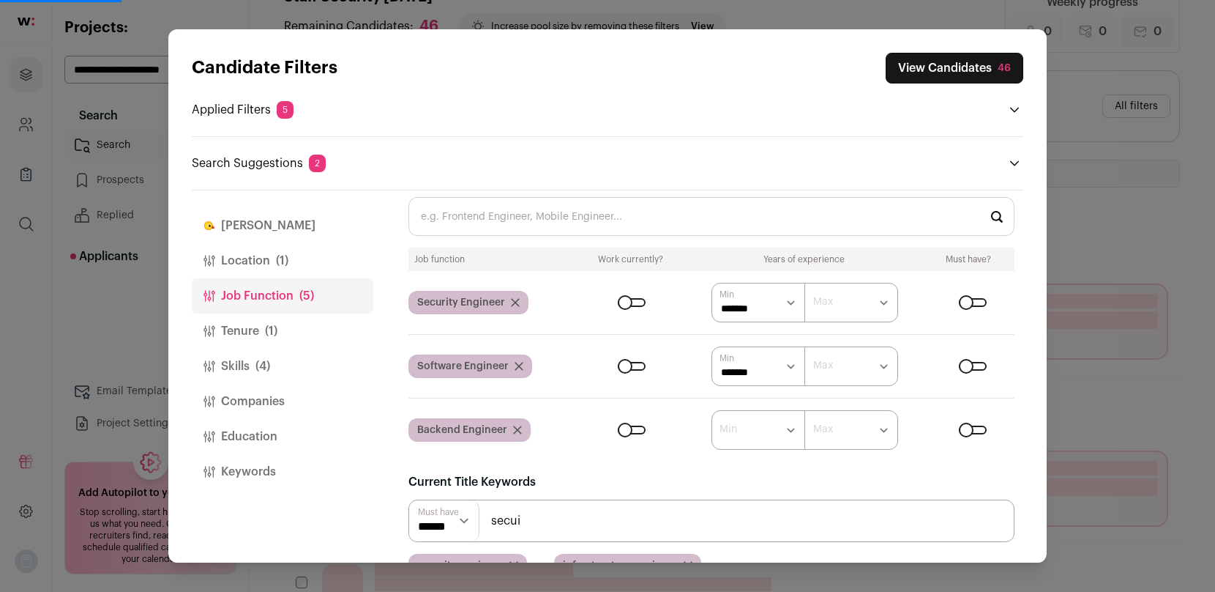
select select "*"
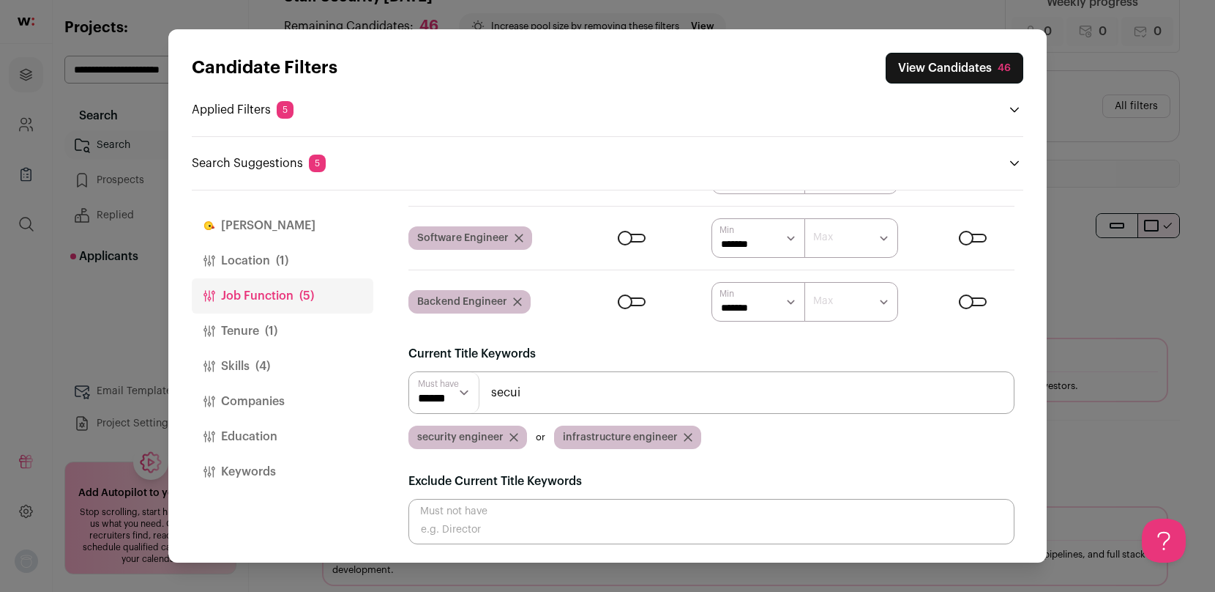
click at [684, 437] on icon "Close modal via background" at bounding box center [688, 437] width 9 height 9
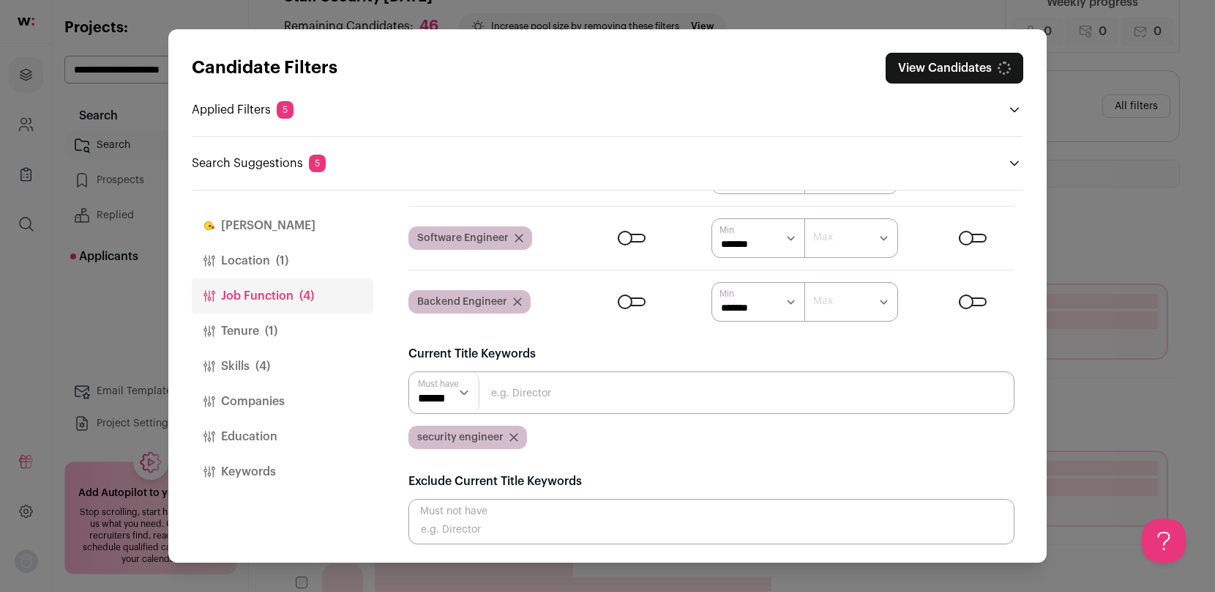
click at [514, 441] on div "security engineer" at bounding box center [468, 436] width 119 height 23
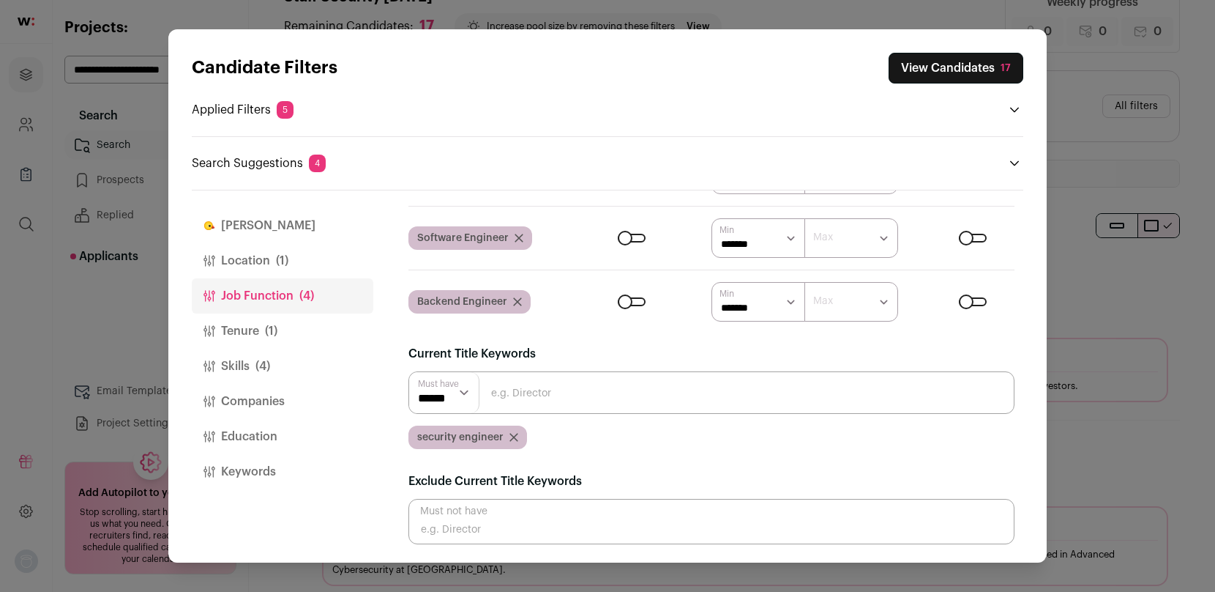
click at [512, 434] on icon "Close modal via background" at bounding box center [514, 437] width 9 height 9
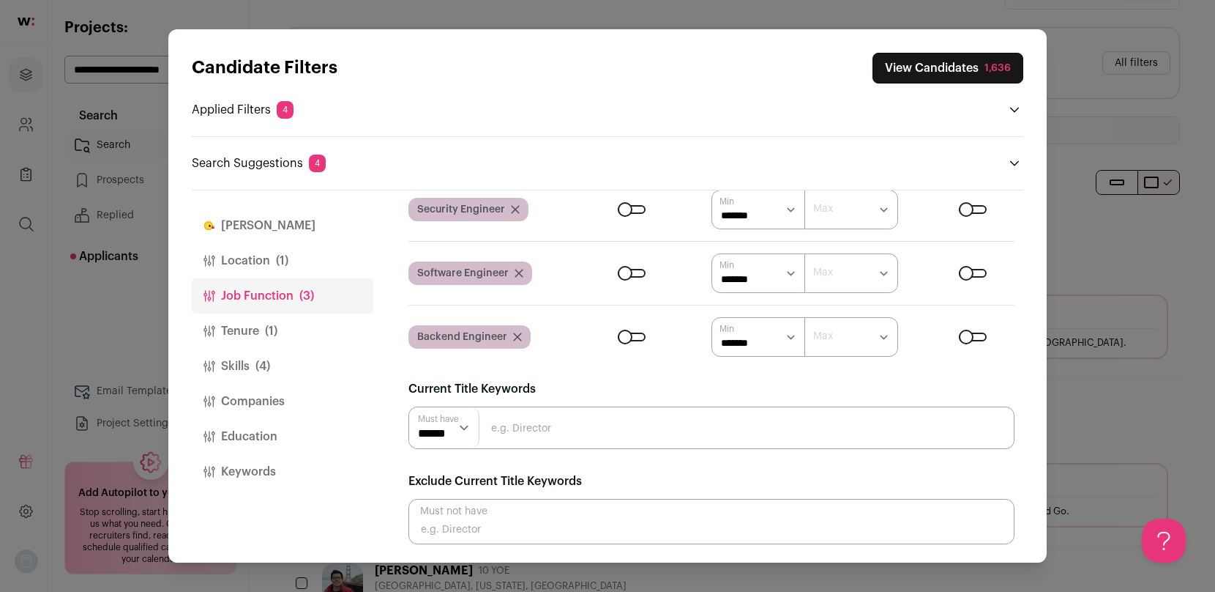
scroll to position [125, 0]
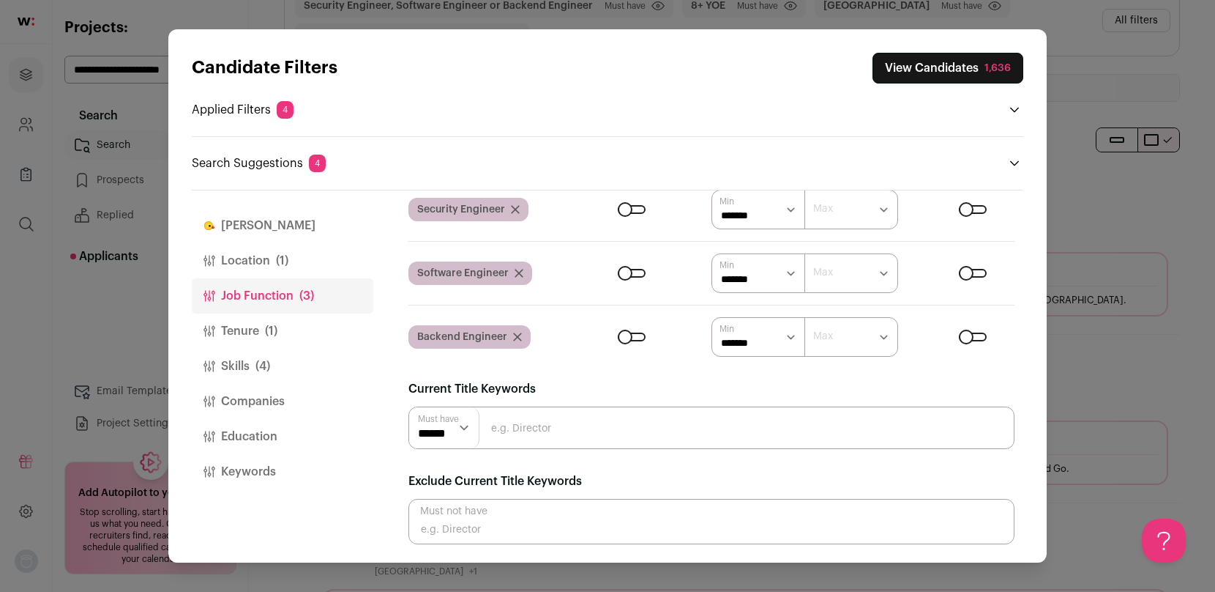
click at [259, 329] on button "Tenure (1)" at bounding box center [283, 330] width 182 height 35
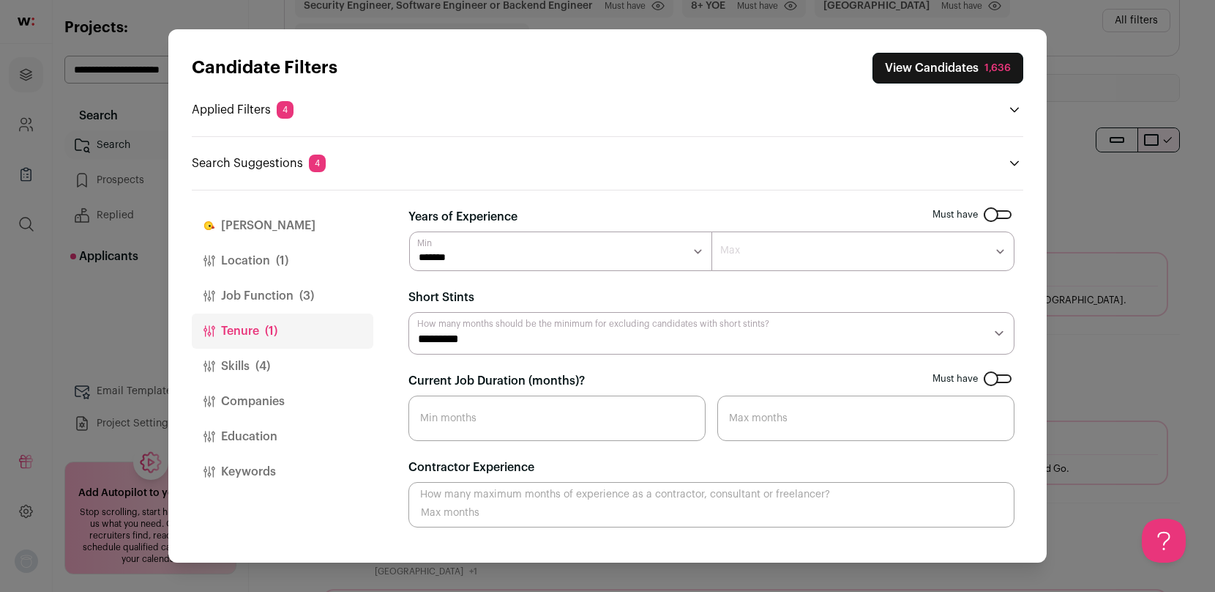
scroll to position [0, 0]
click at [474, 244] on select "******* ****** ******* ******* ******* ******* ******* ******* ******* ******* …" at bounding box center [560, 251] width 303 height 40
select select "*"
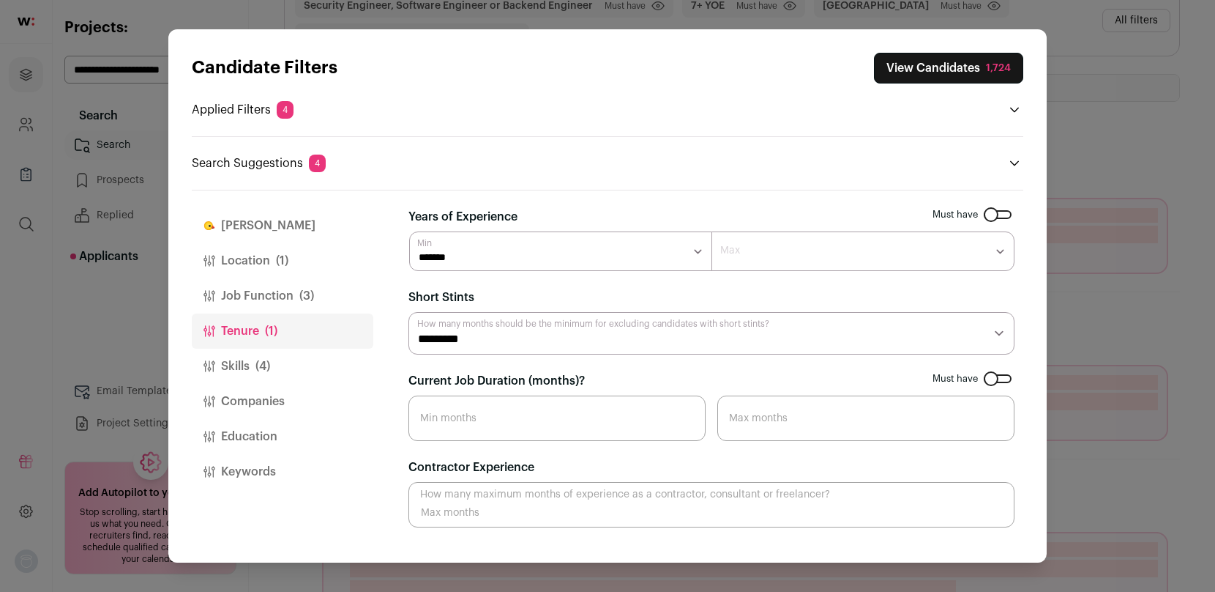
click at [277, 370] on button "Skills (4)" at bounding box center [283, 366] width 182 height 35
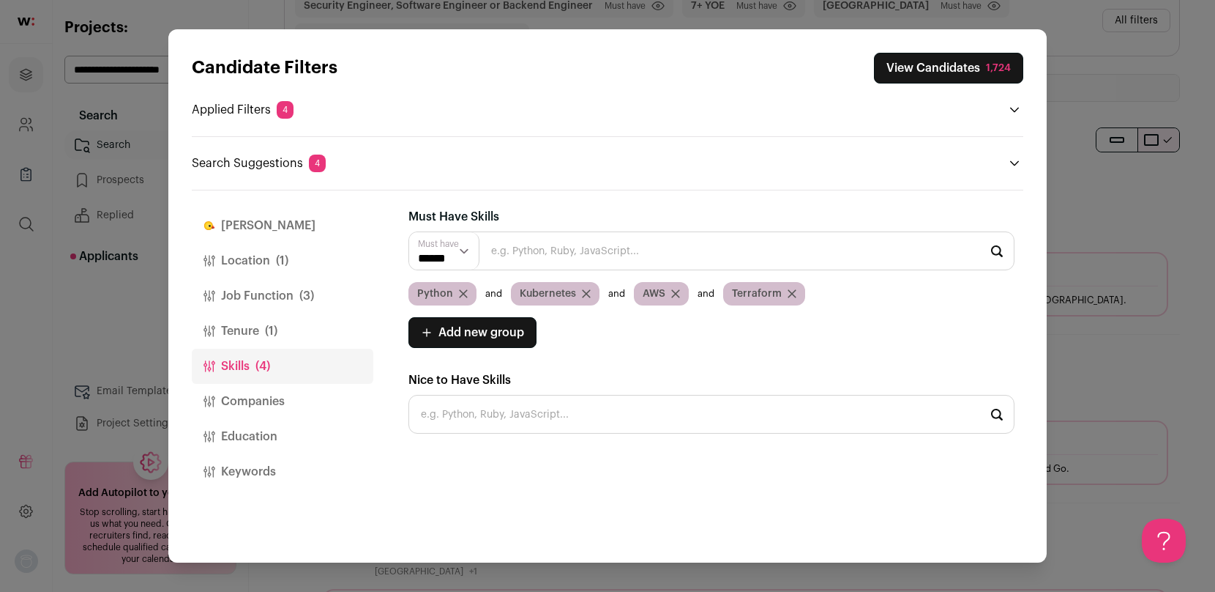
click at [534, 255] on input "Close modal via background" at bounding box center [712, 250] width 606 height 39
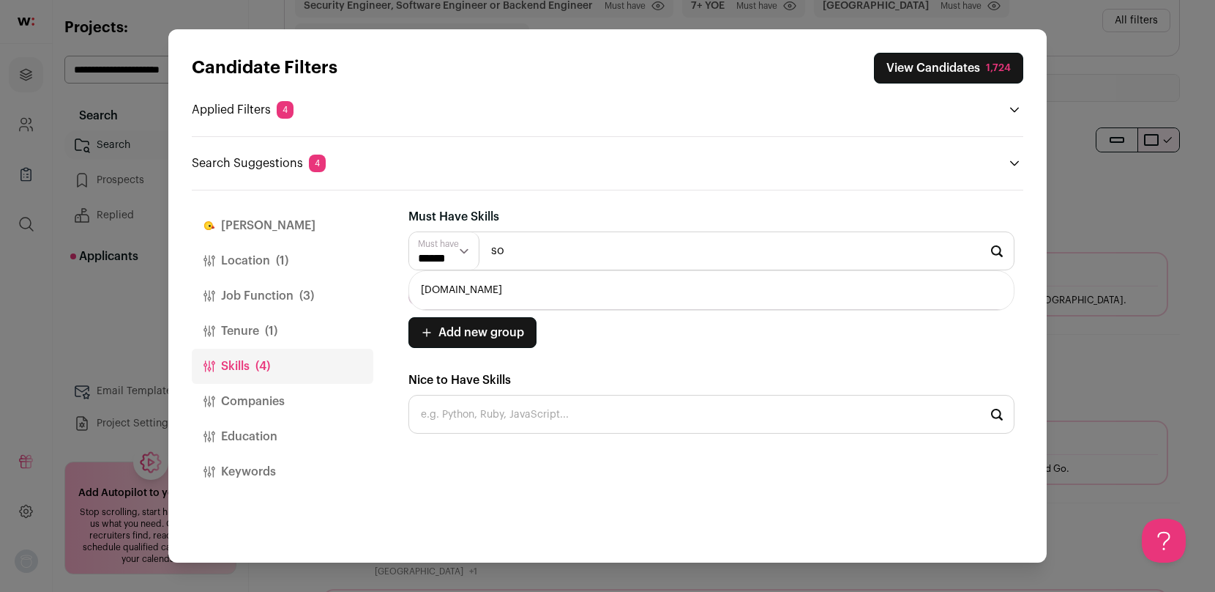
type input "s"
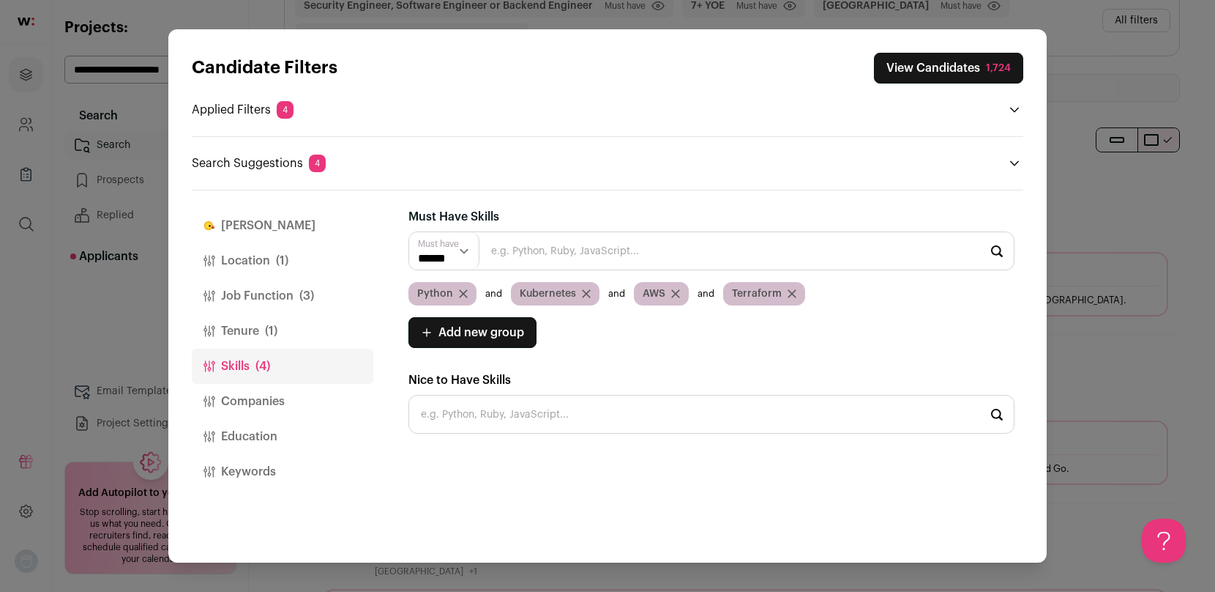
click at [254, 465] on button "Keywords" at bounding box center [283, 471] width 182 height 35
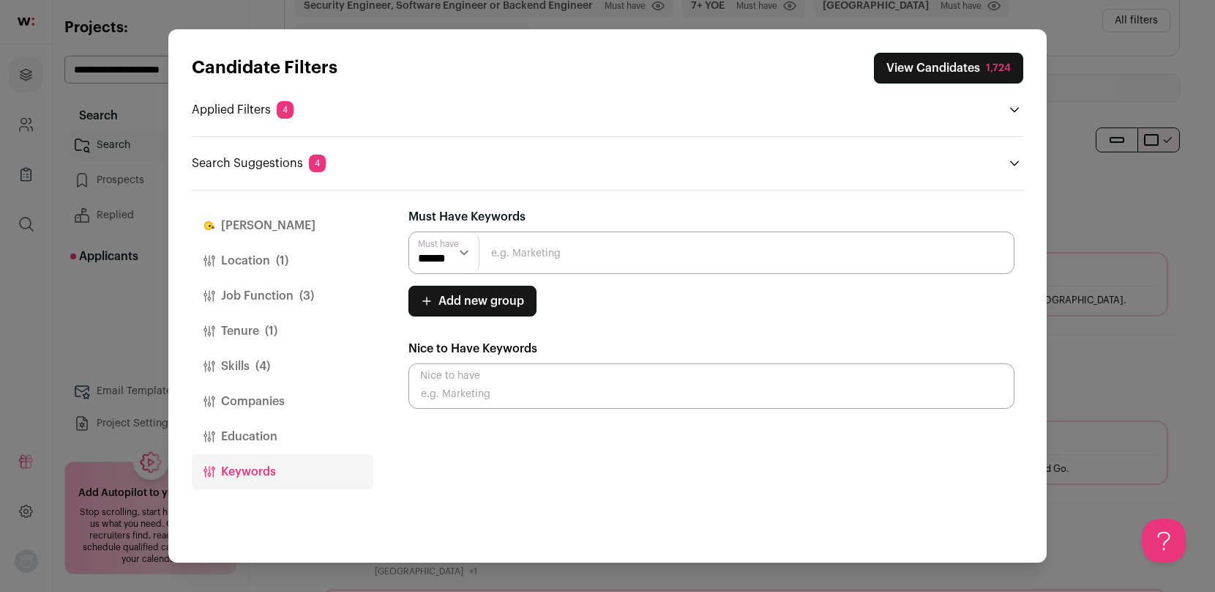
click at [529, 244] on input "Close modal via background" at bounding box center [712, 252] width 606 height 42
type input "soc"
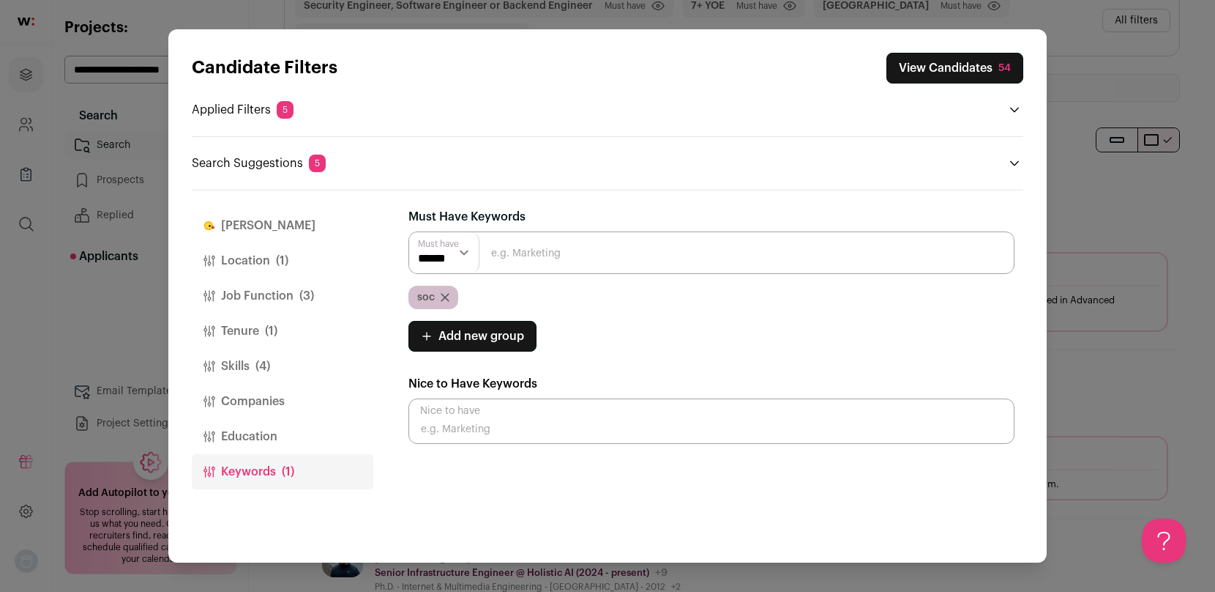
click at [274, 293] on button "Job Function (3)" at bounding box center [283, 295] width 182 height 35
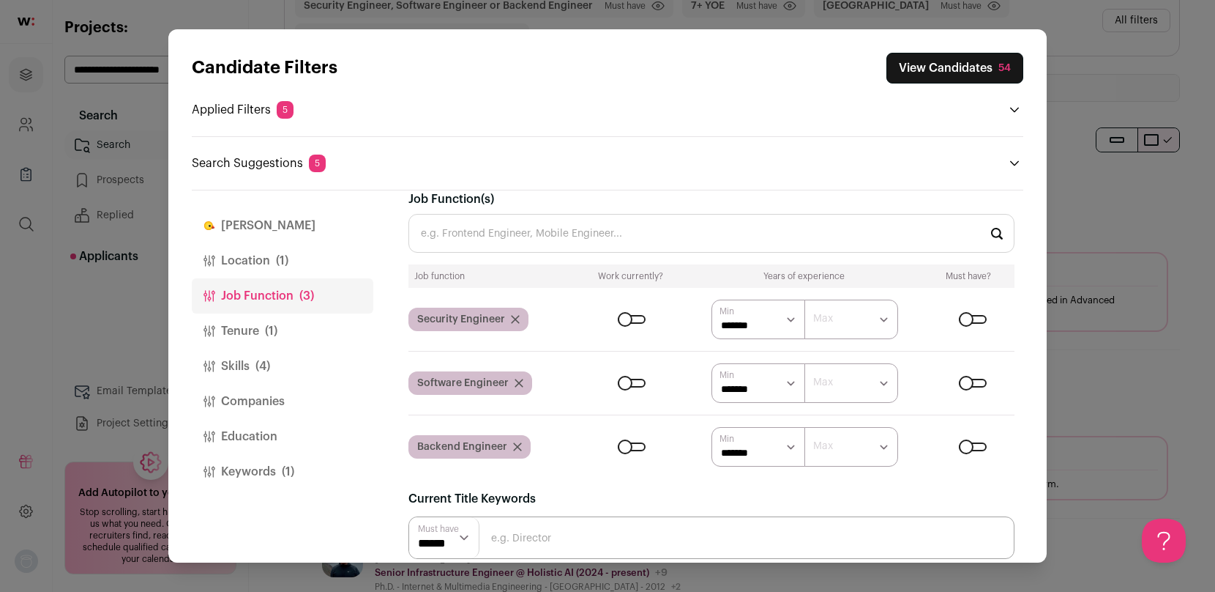
scroll to position [127, 0]
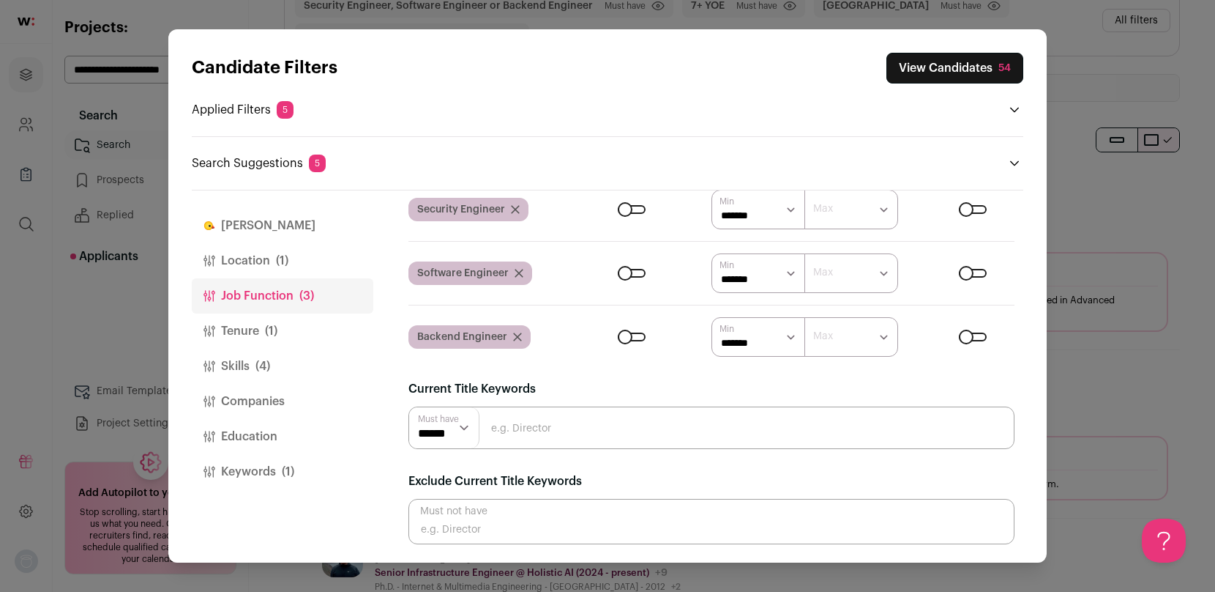
click at [958, 79] on button "View Candidates 54" at bounding box center [955, 68] width 137 height 31
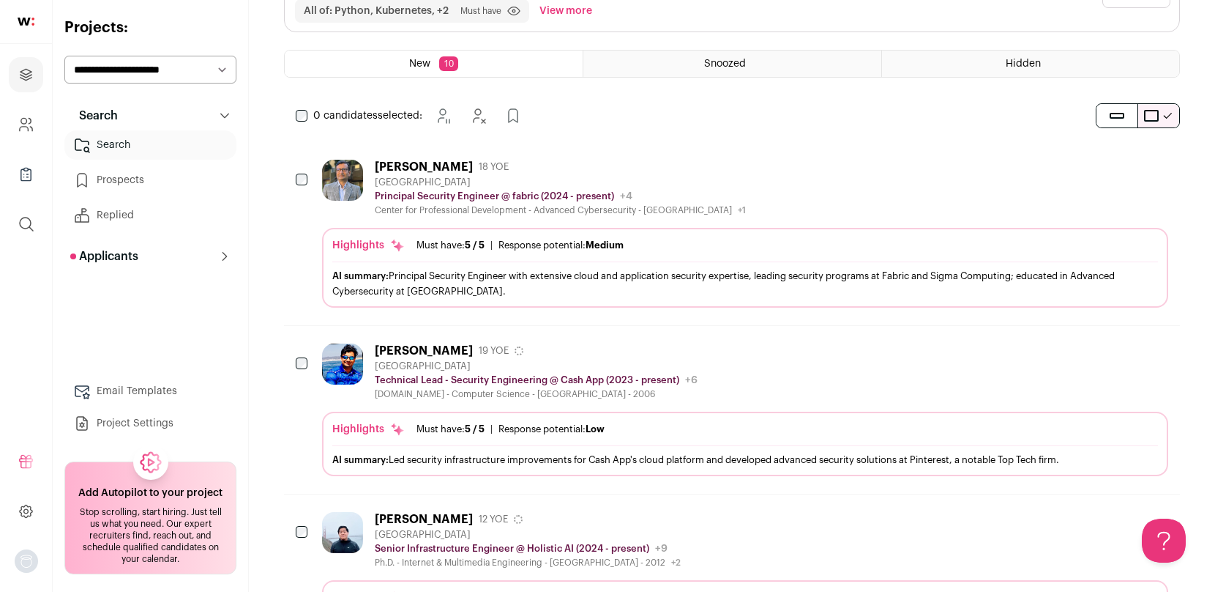
scroll to position [0, 0]
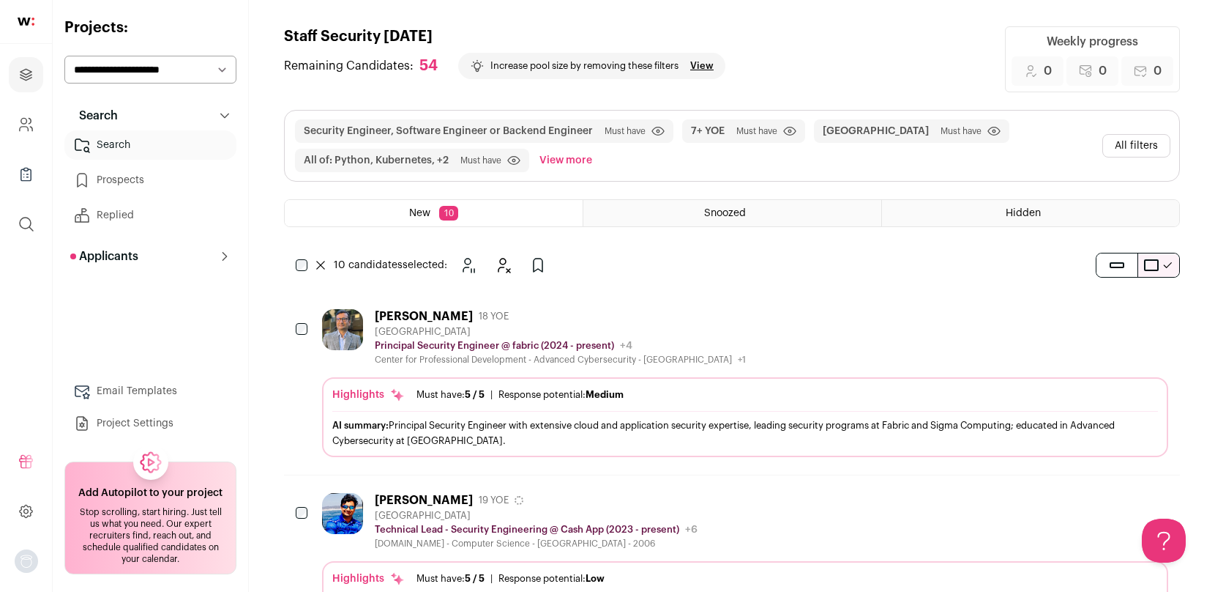
click at [707, 65] on link "View" at bounding box center [701, 66] width 23 height 12
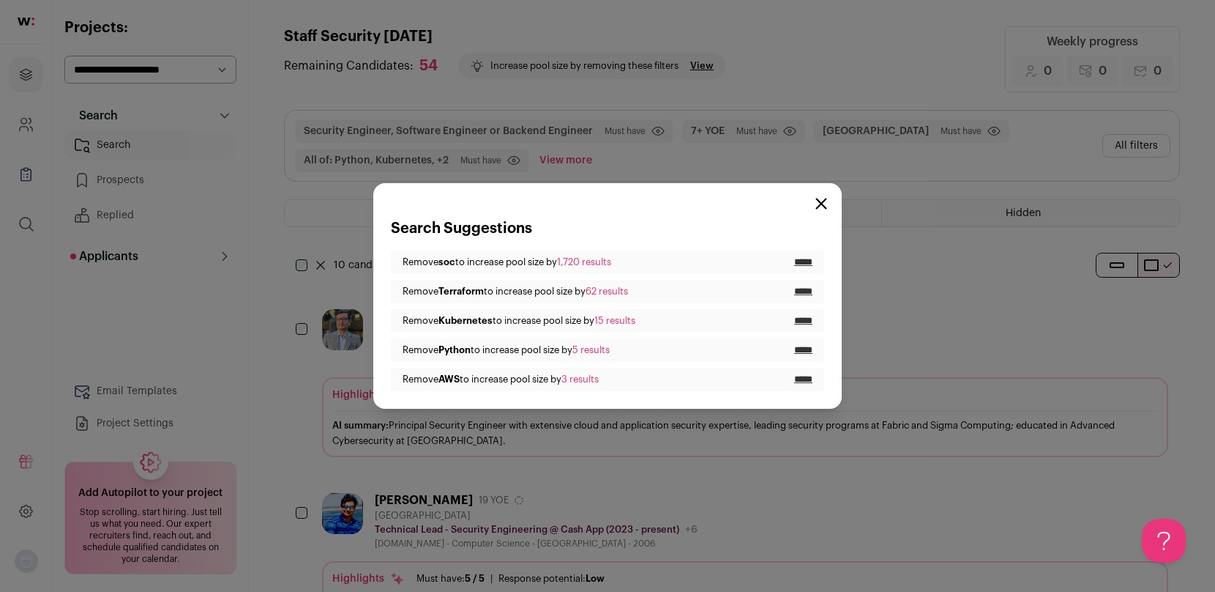
click at [304, 237] on div "Search Suggestions Remove soc to increase pool size by 1,720 results ***** Remo…" at bounding box center [607, 296] width 1215 height 592
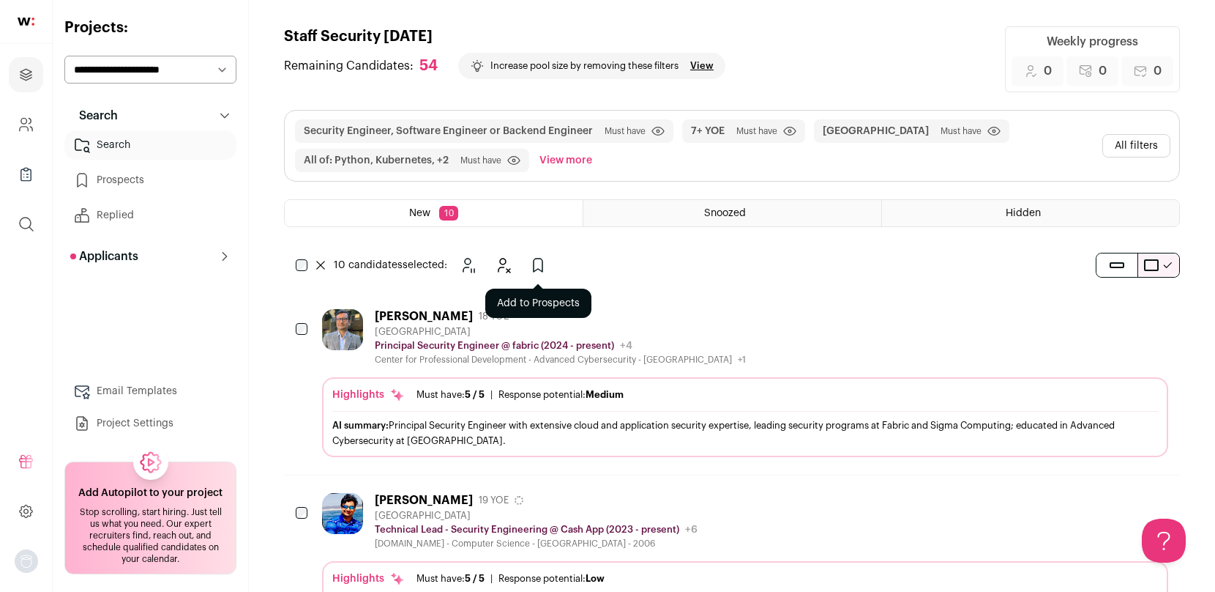
click at [540, 264] on icon "Add to Prospects" at bounding box center [538, 265] width 18 height 18
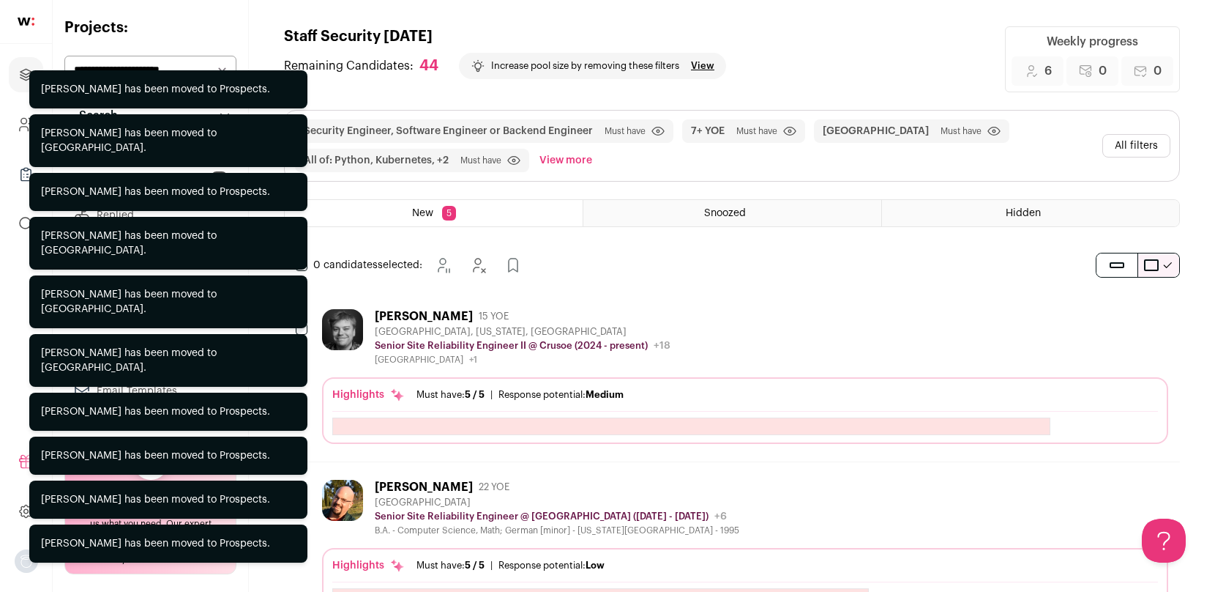
click at [333, 235] on div "Security Engineer, Software Engineer or Backend Engineer Must have Click to dis…" at bounding box center [732, 180] width 896 height 141
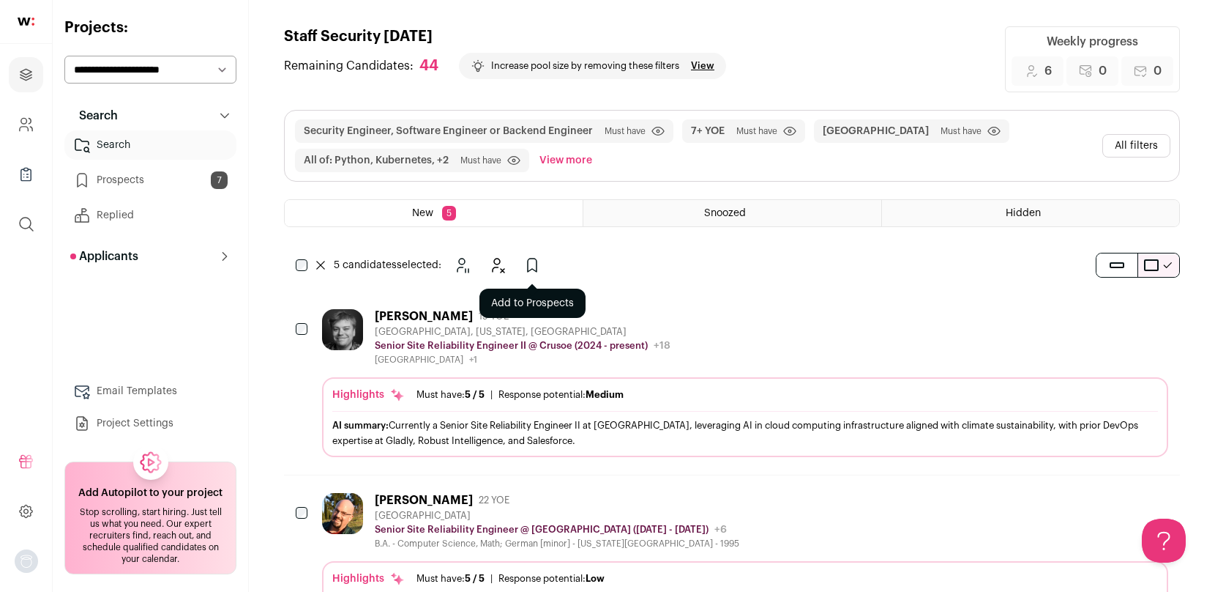
click at [529, 267] on icon "Add to Prospects" at bounding box center [533, 265] width 18 height 18
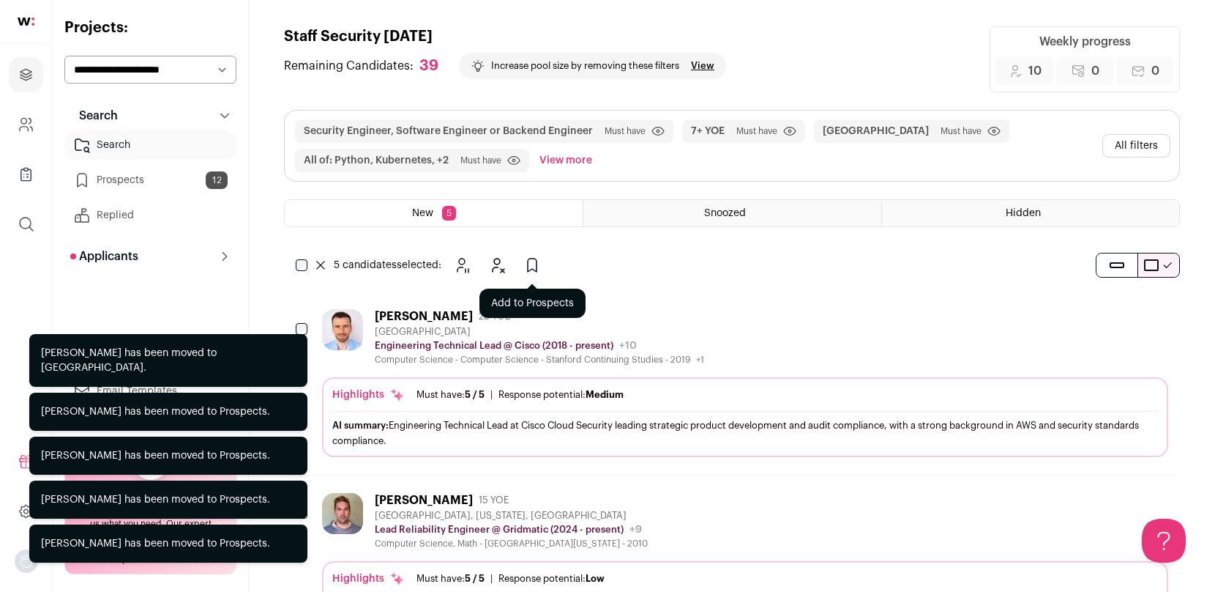
click at [528, 264] on icon "Add to Prospects" at bounding box center [532, 264] width 9 height 13
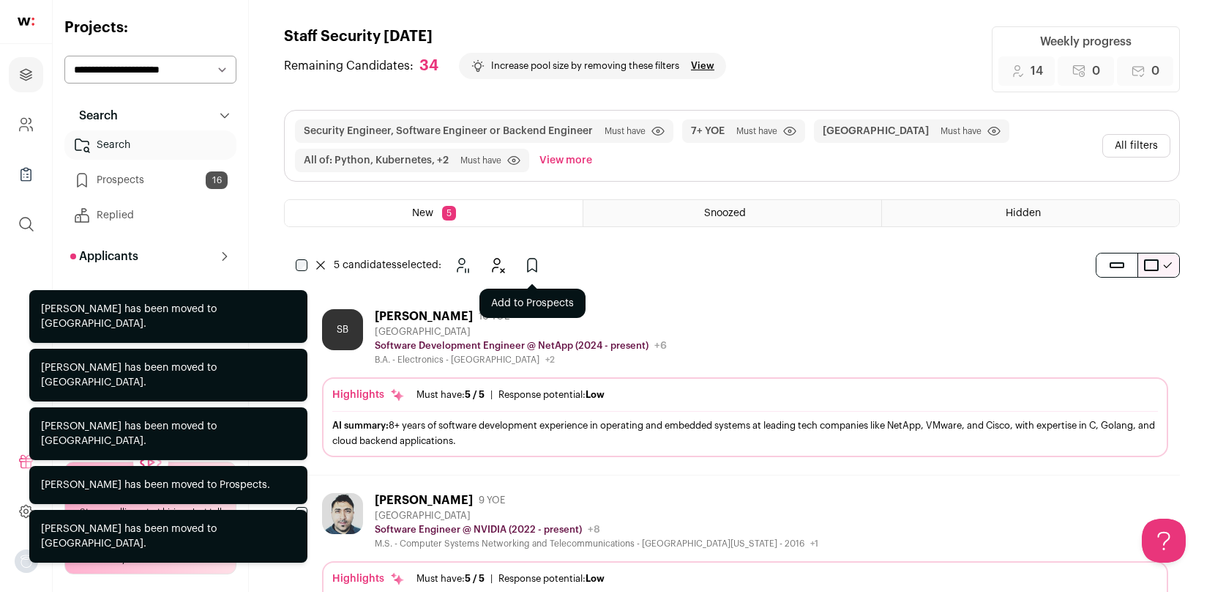
click at [534, 264] on icon "Add to Prospects" at bounding box center [533, 265] width 18 height 18
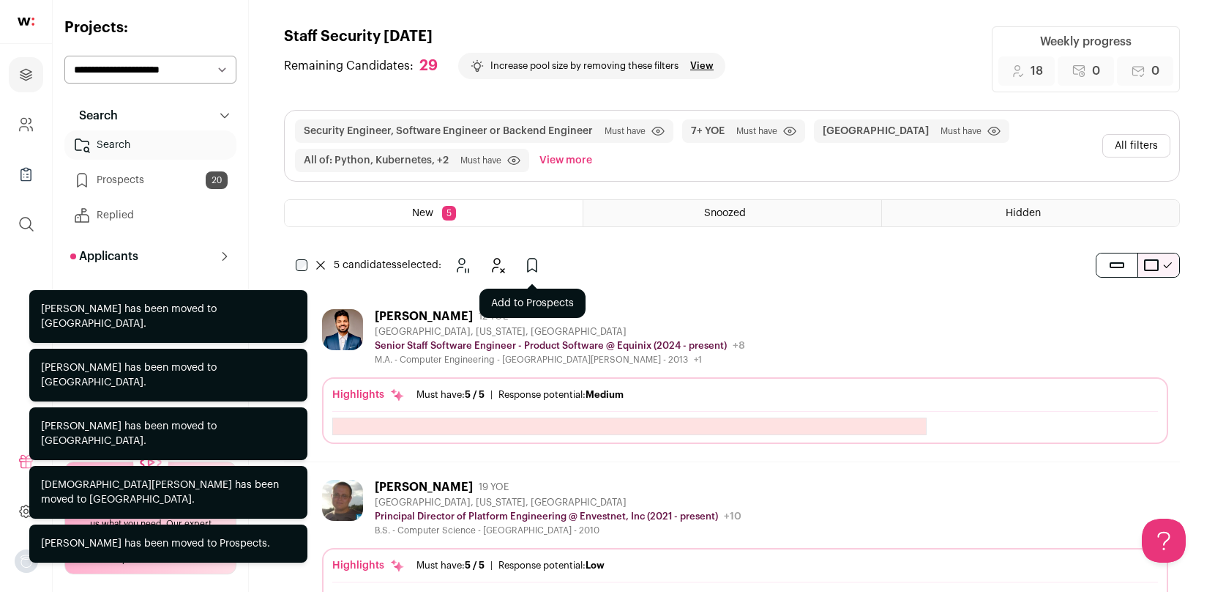
click at [537, 259] on icon "Add to Prospects" at bounding box center [532, 264] width 9 height 13
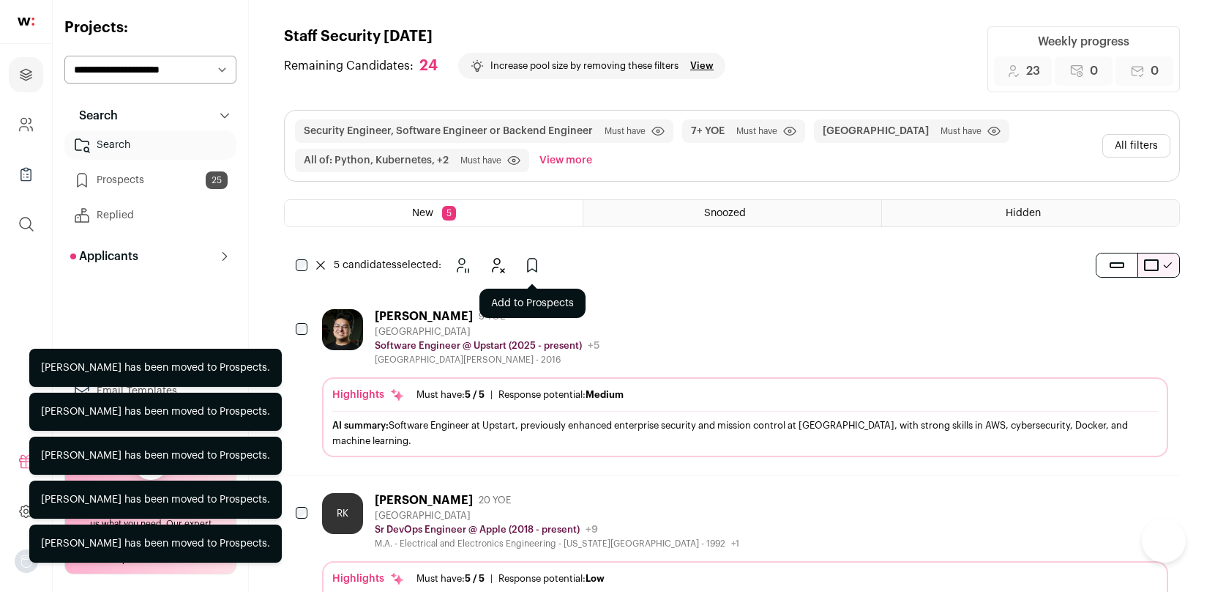
click at [535, 265] on icon "Add to Prospects" at bounding box center [533, 265] width 18 height 18
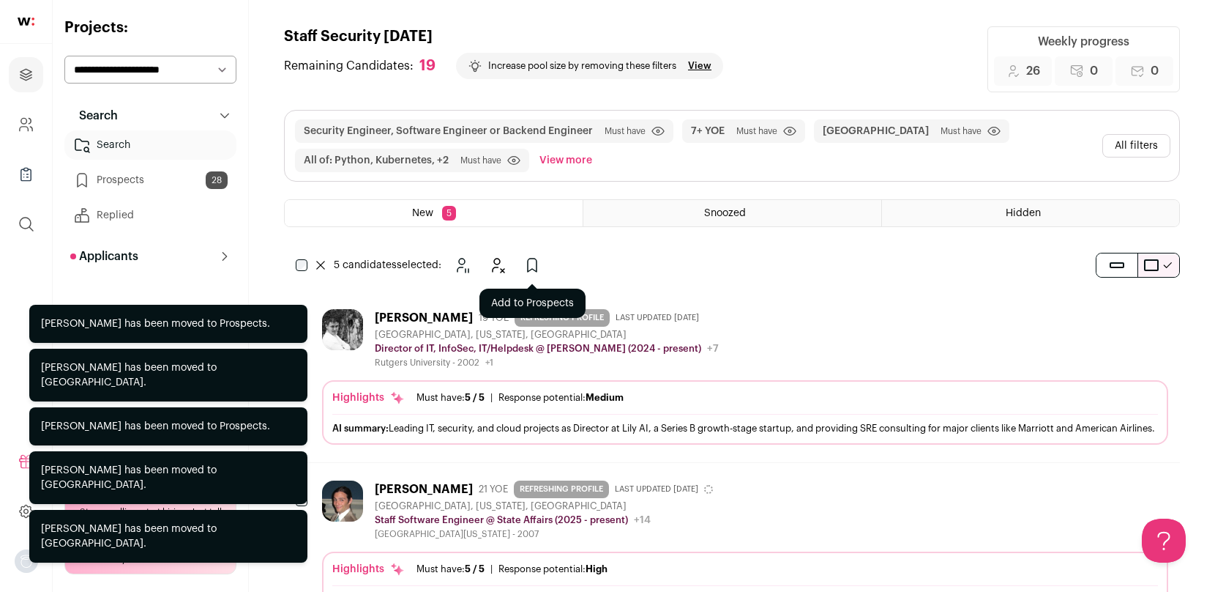
click at [532, 265] on icon "Add to Prospects" at bounding box center [533, 265] width 18 height 18
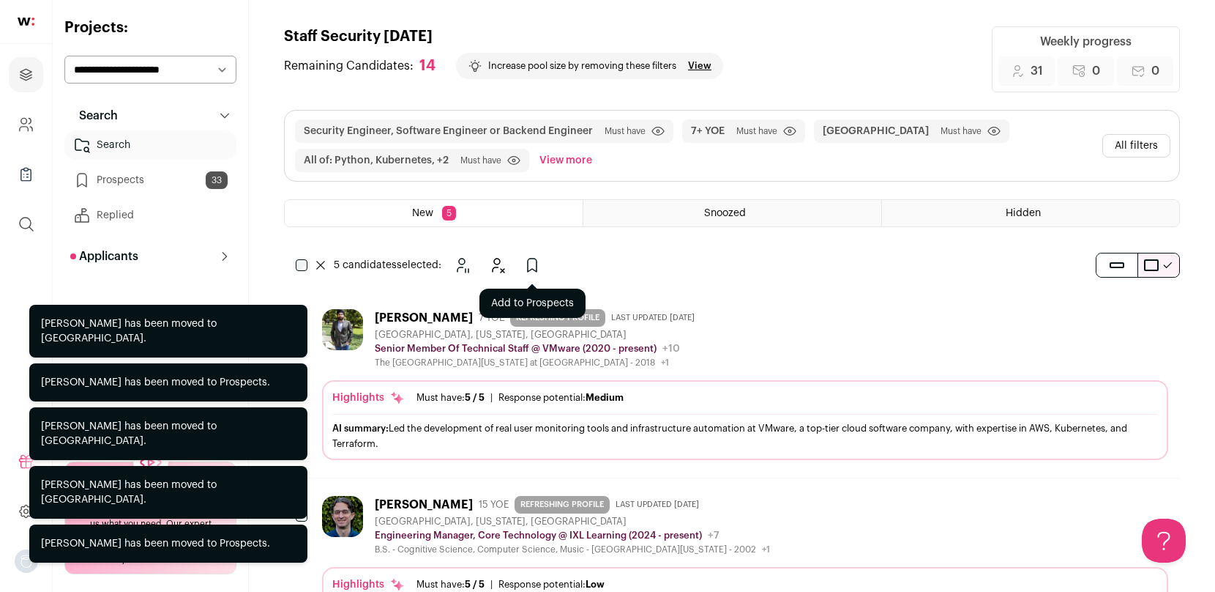
click at [537, 262] on icon "Add to Prospects" at bounding box center [532, 264] width 9 height 13
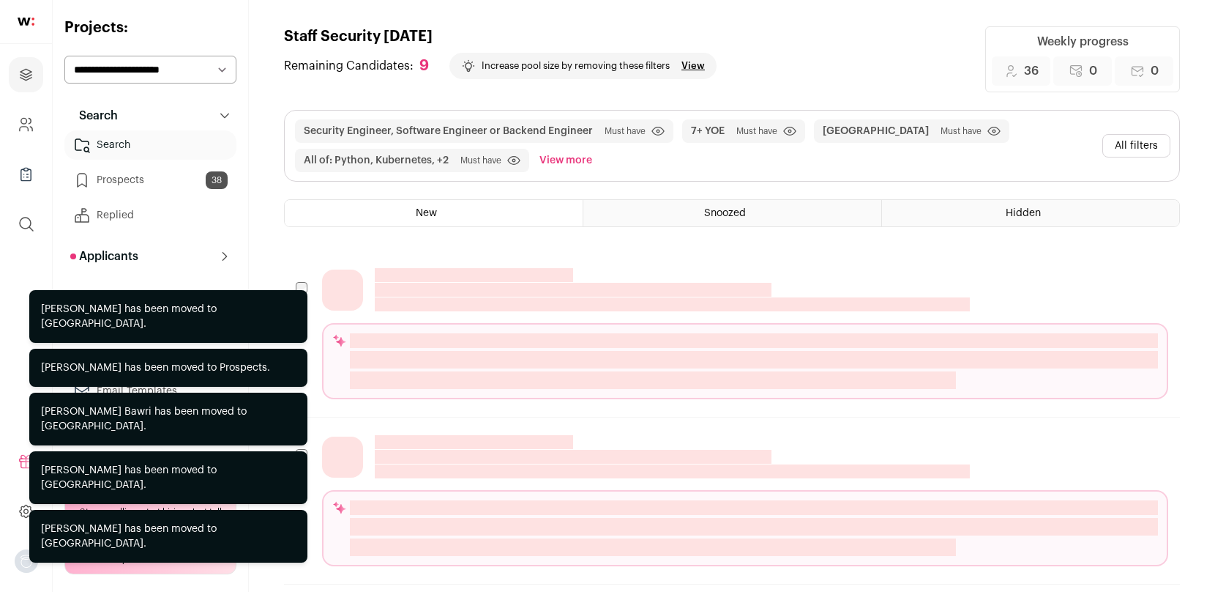
click at [760, 130] on span "Must have" at bounding box center [757, 131] width 41 height 12
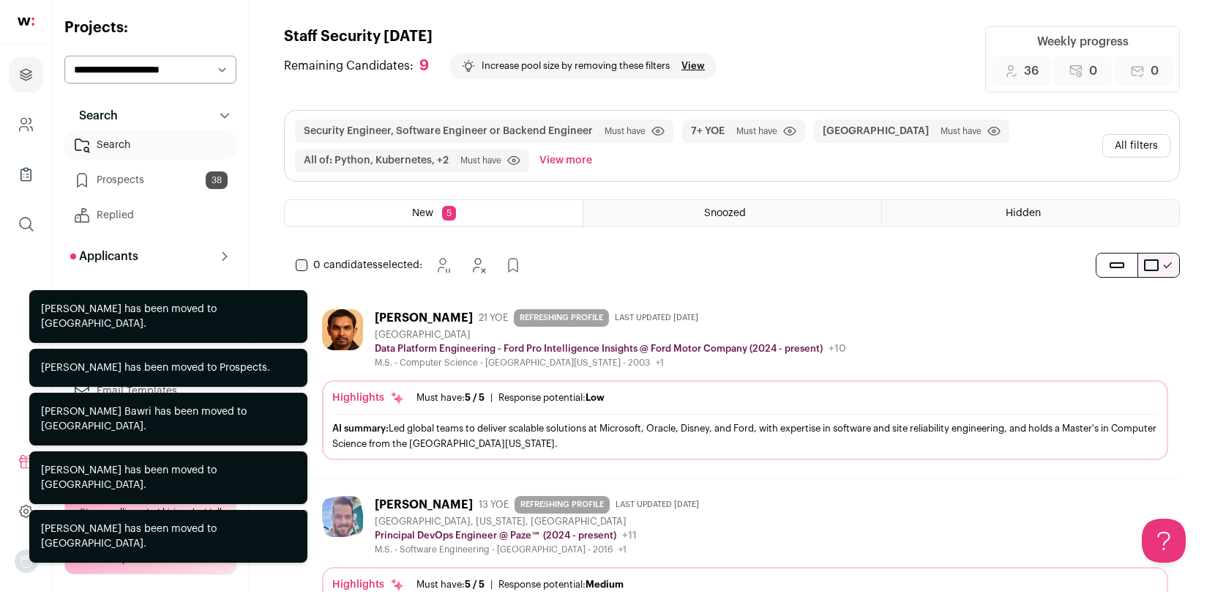
click at [1117, 144] on button "All filters" at bounding box center [1137, 145] width 68 height 23
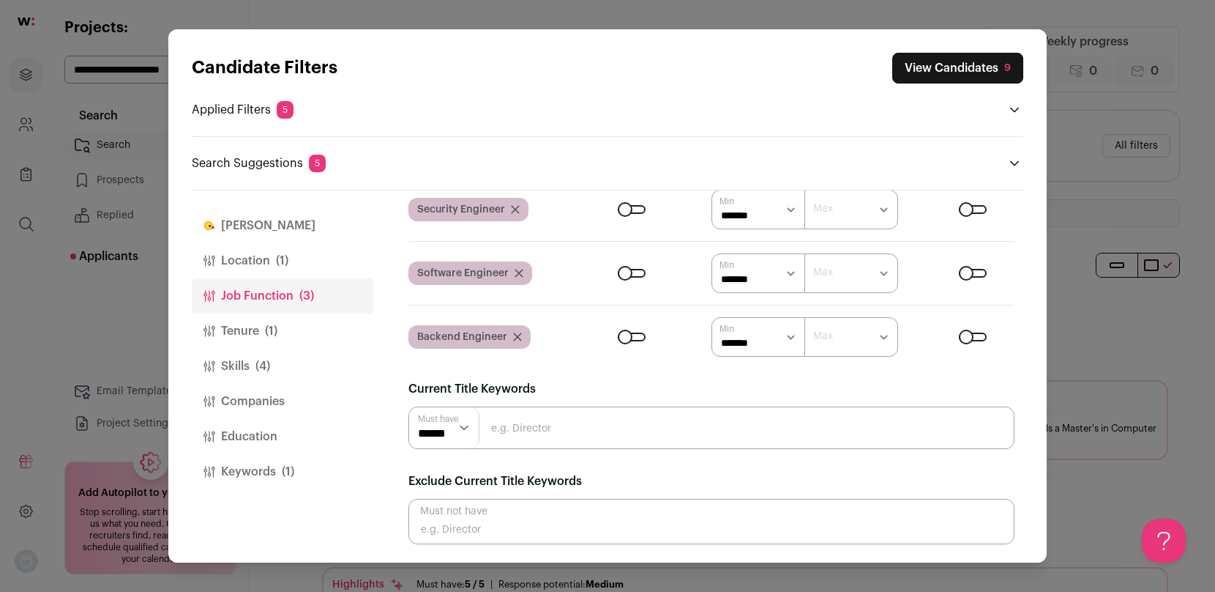
click at [791, 205] on select "****** ******* ******* ******* ******* ******* ******* ******* ******* ********…" at bounding box center [759, 210] width 94 height 40
select select "*"
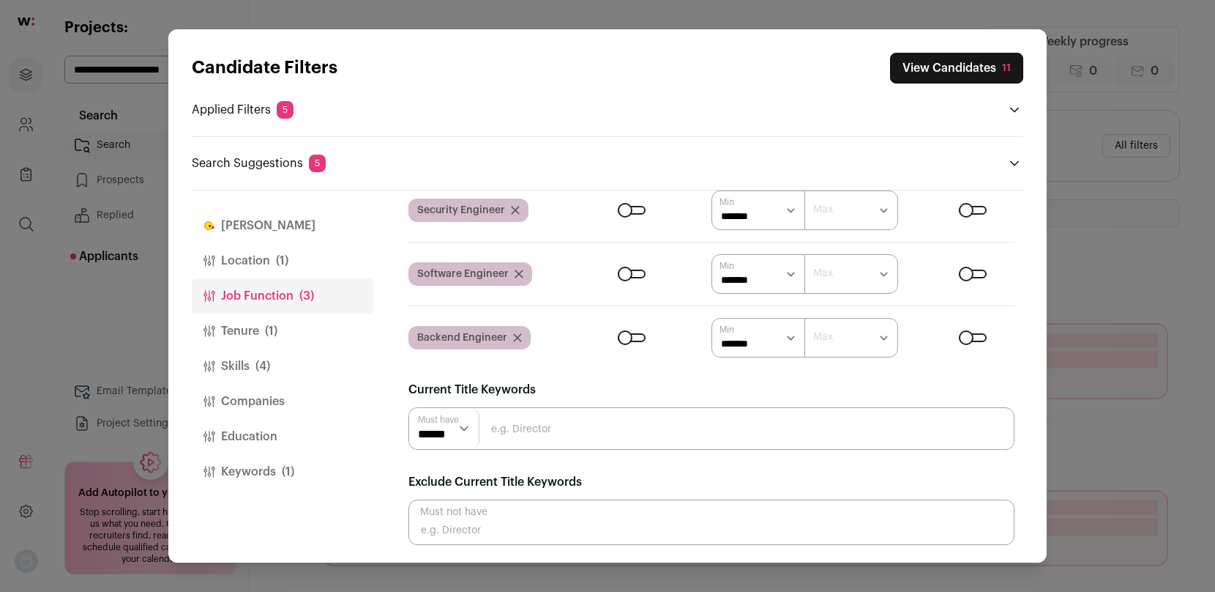
click at [790, 275] on select "****** ******* ******* ******* ******* ******* ******* ******* ******* ********…" at bounding box center [759, 274] width 94 height 40
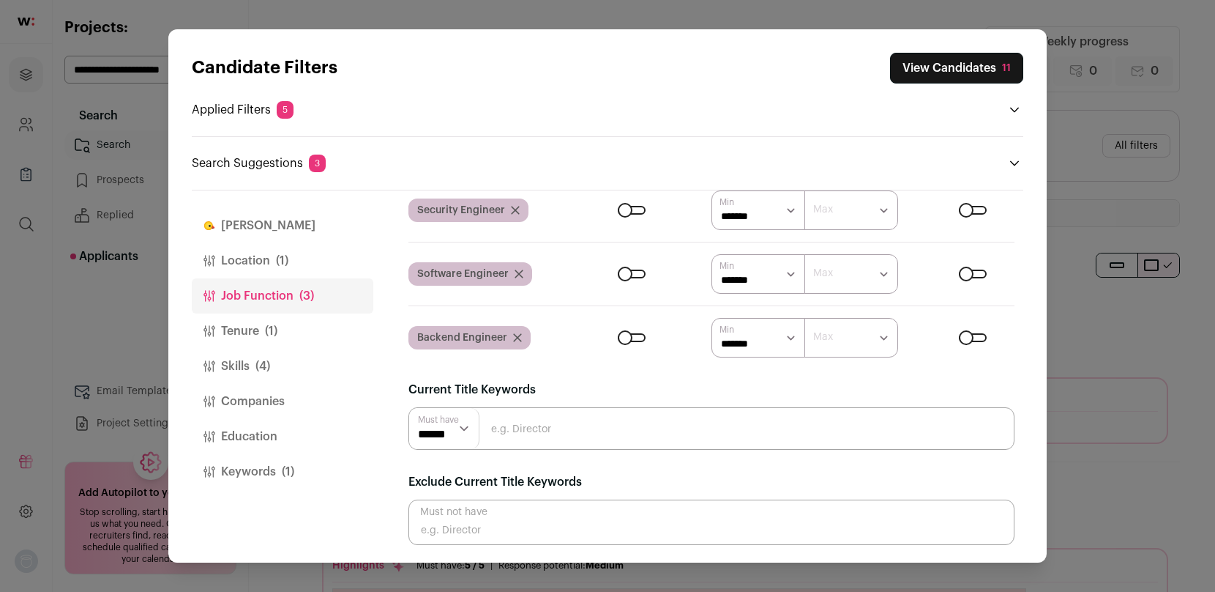
click at [786, 273] on select "****** ******* ******* ******* ******* ******* ******* ******* ******* ********…" at bounding box center [759, 274] width 94 height 40
select select "*"
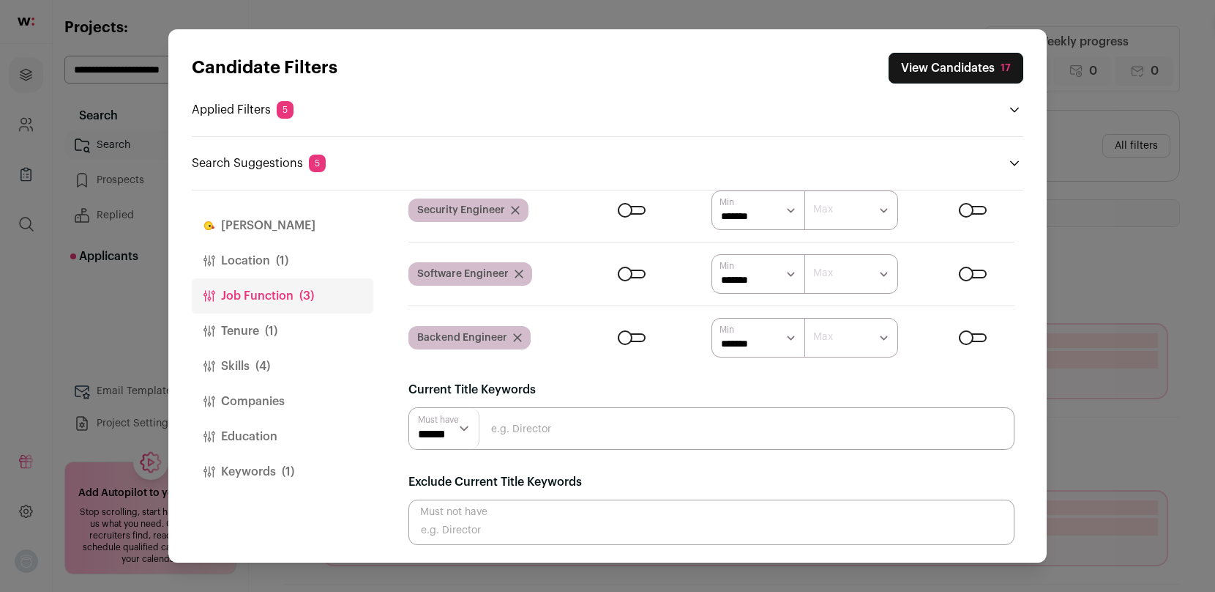
select select "*"
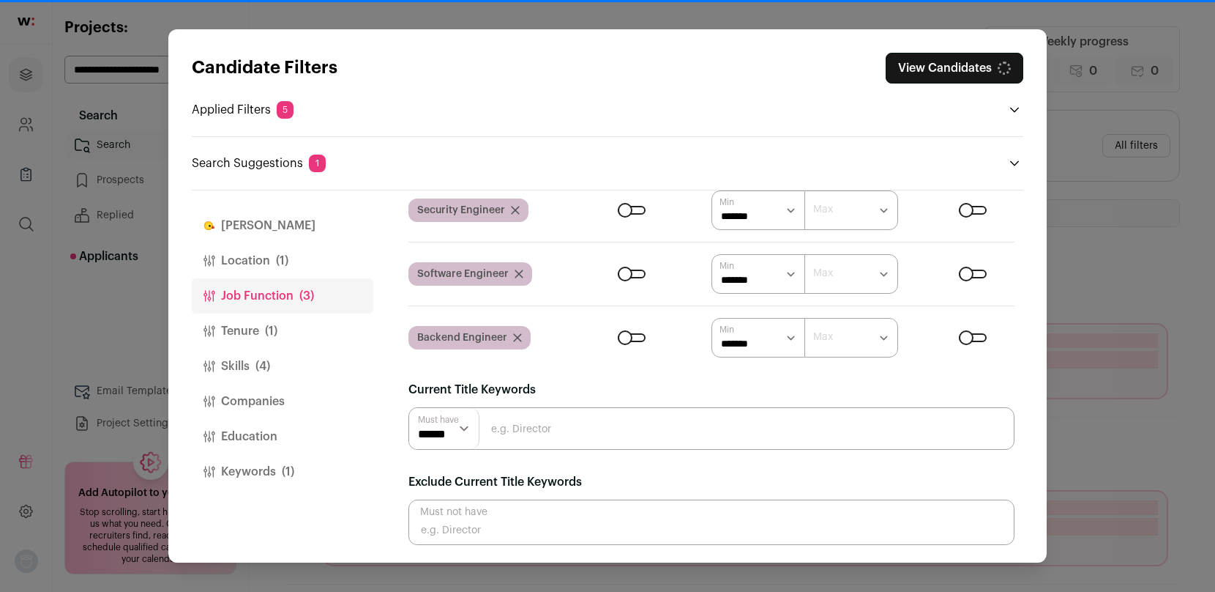
click at [649, 384] on div "Current Title Keywords Must have ****** ******" at bounding box center [712, 415] width 606 height 69
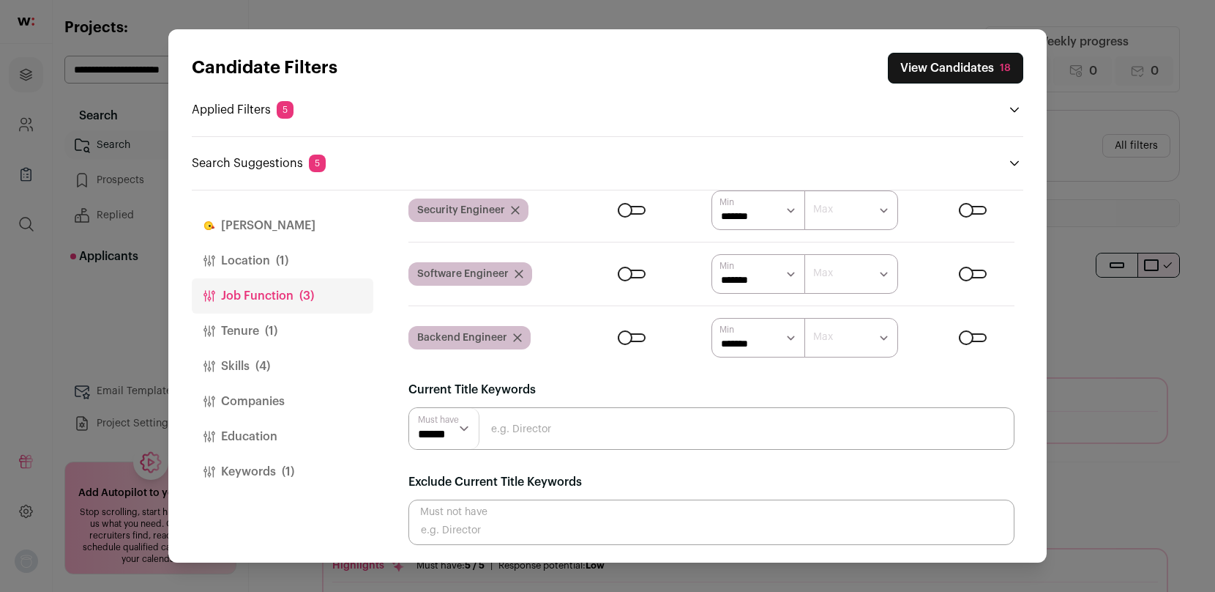
click at [250, 332] on button "Tenure (1)" at bounding box center [283, 330] width 182 height 35
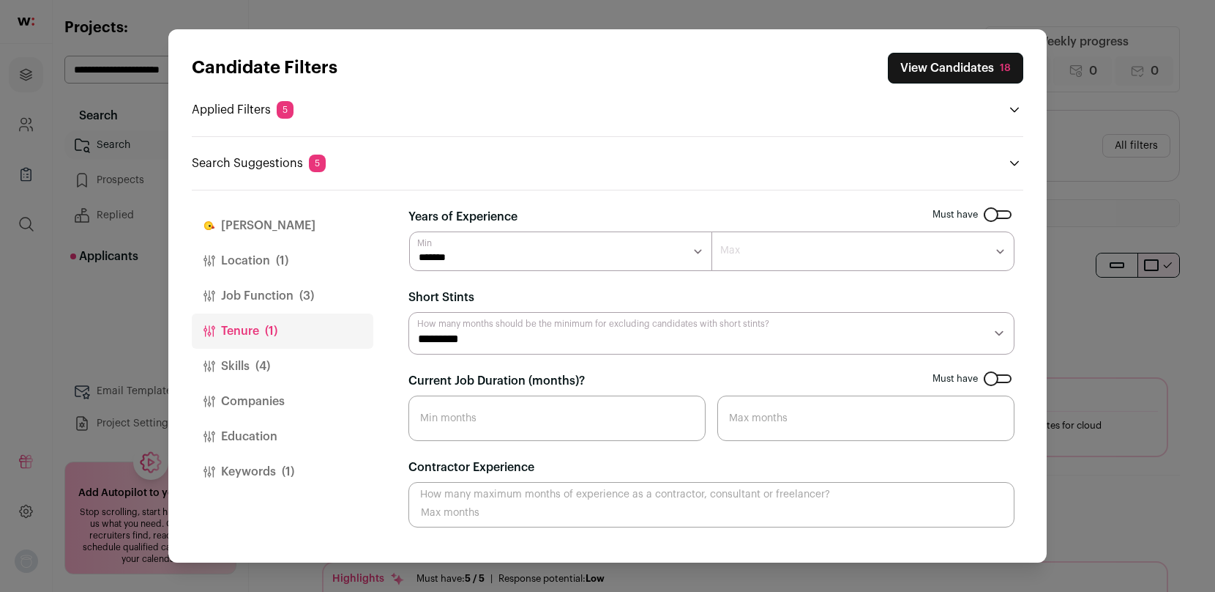
click at [636, 248] on select "******* ****** ******* ******* ******* ******* ******* ******* ******* ******* …" at bounding box center [560, 251] width 303 height 40
select select "*"
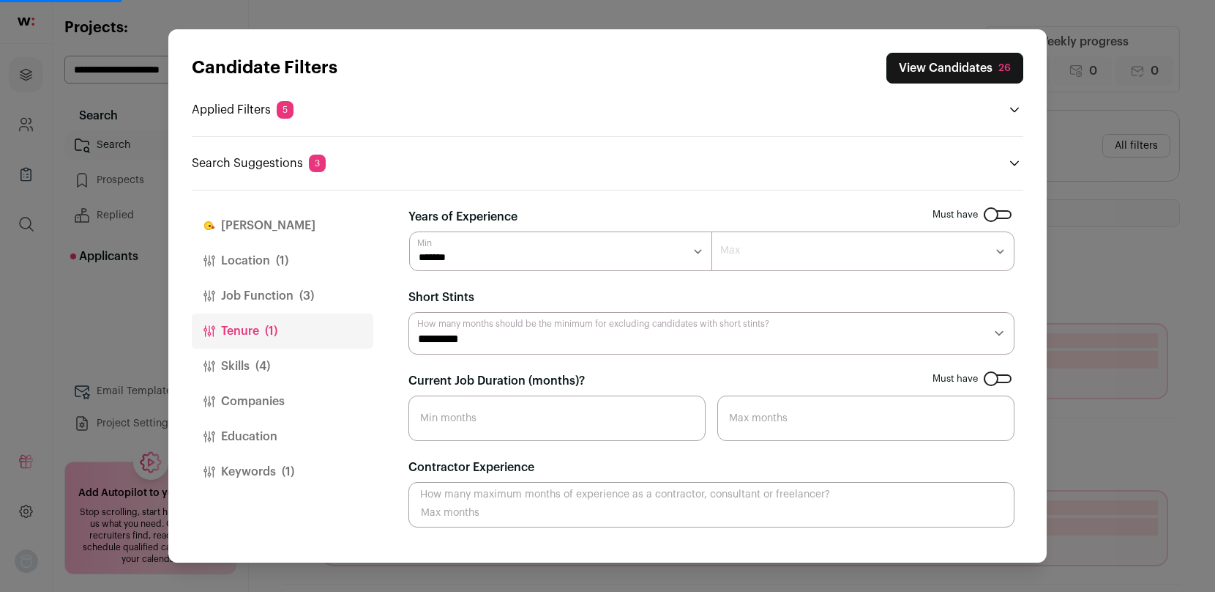
click at [929, 72] on button "View Candidates 26" at bounding box center [955, 68] width 137 height 31
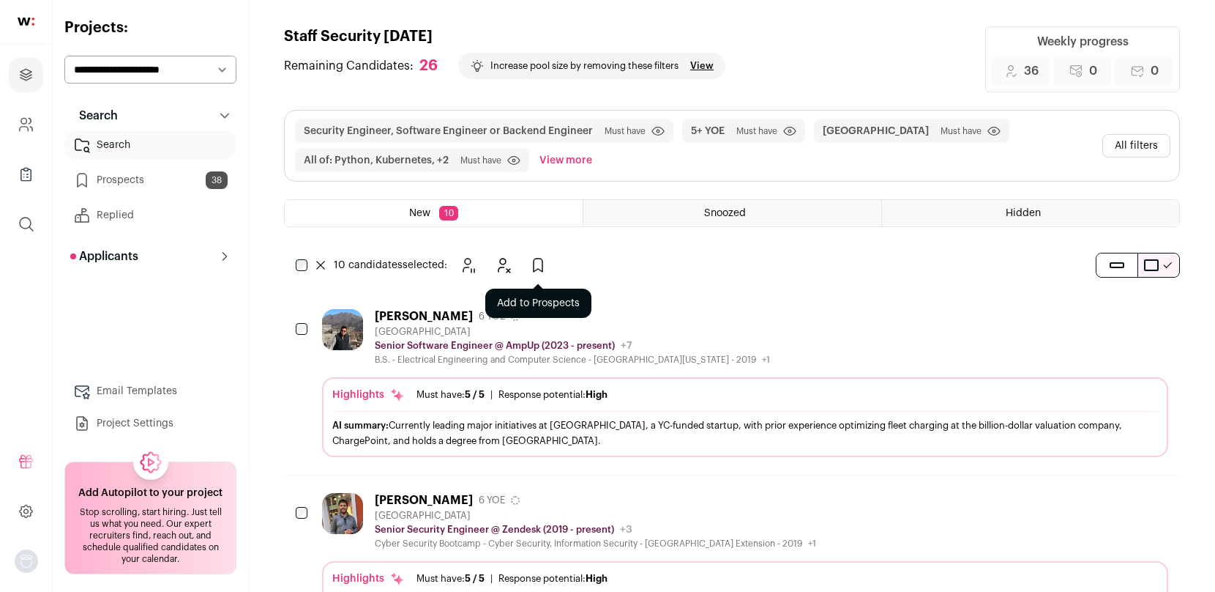
click at [541, 264] on icon "Add to Prospects" at bounding box center [538, 265] width 18 height 18
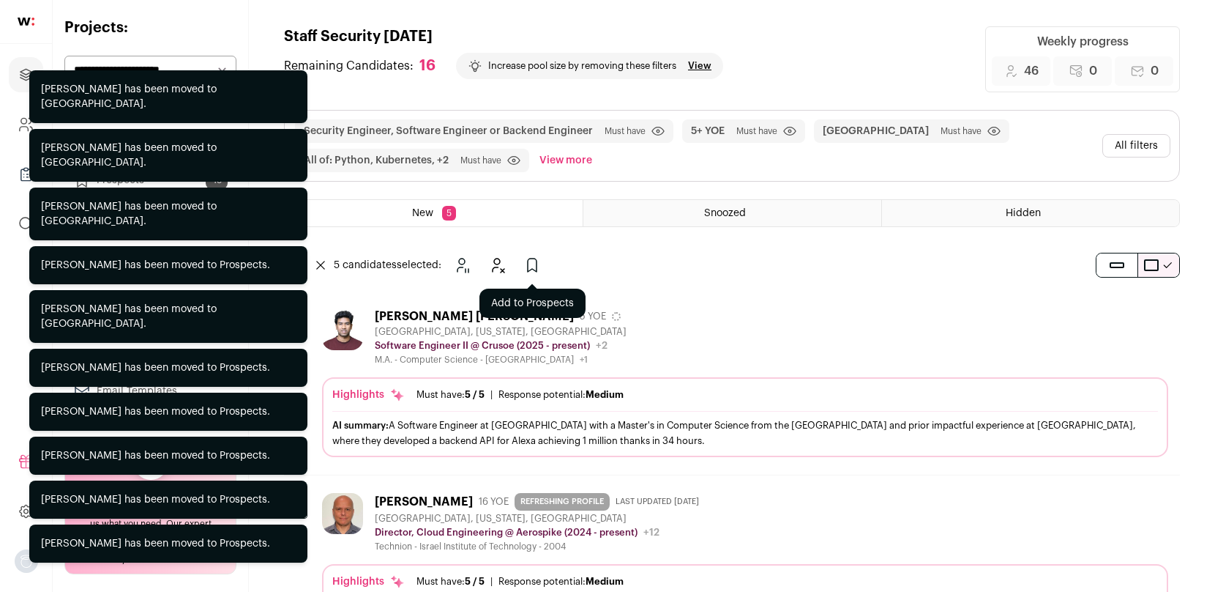
click at [524, 261] on button "Add to Prospects" at bounding box center [532, 264] width 29 height 29
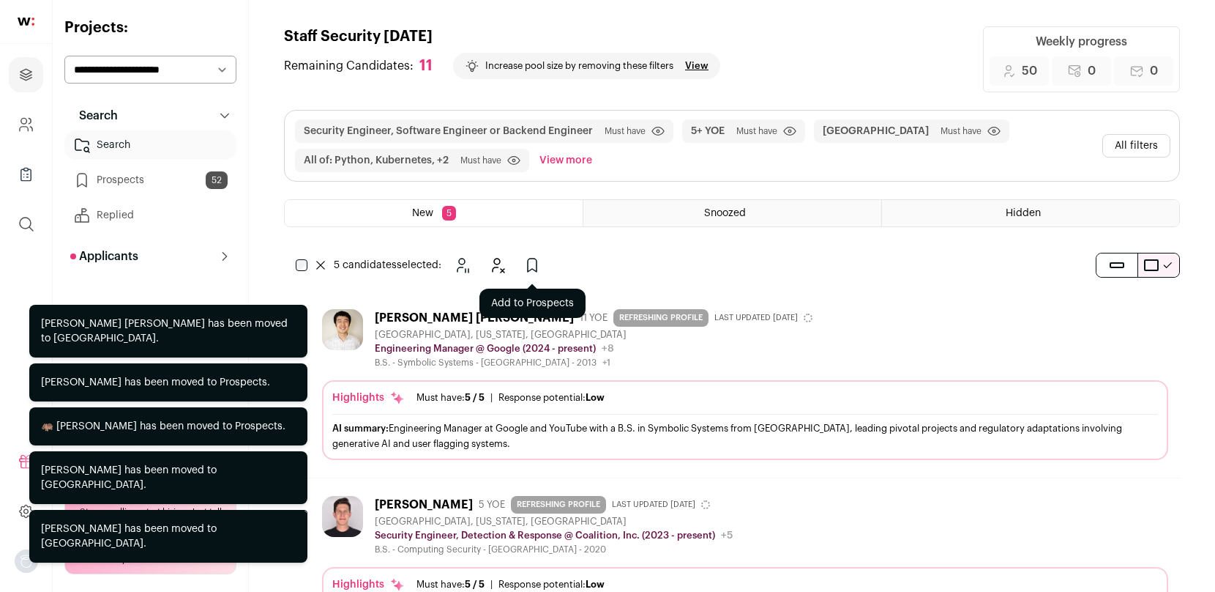
click at [532, 269] on icon "Add to Prospects" at bounding box center [533, 265] width 18 height 18
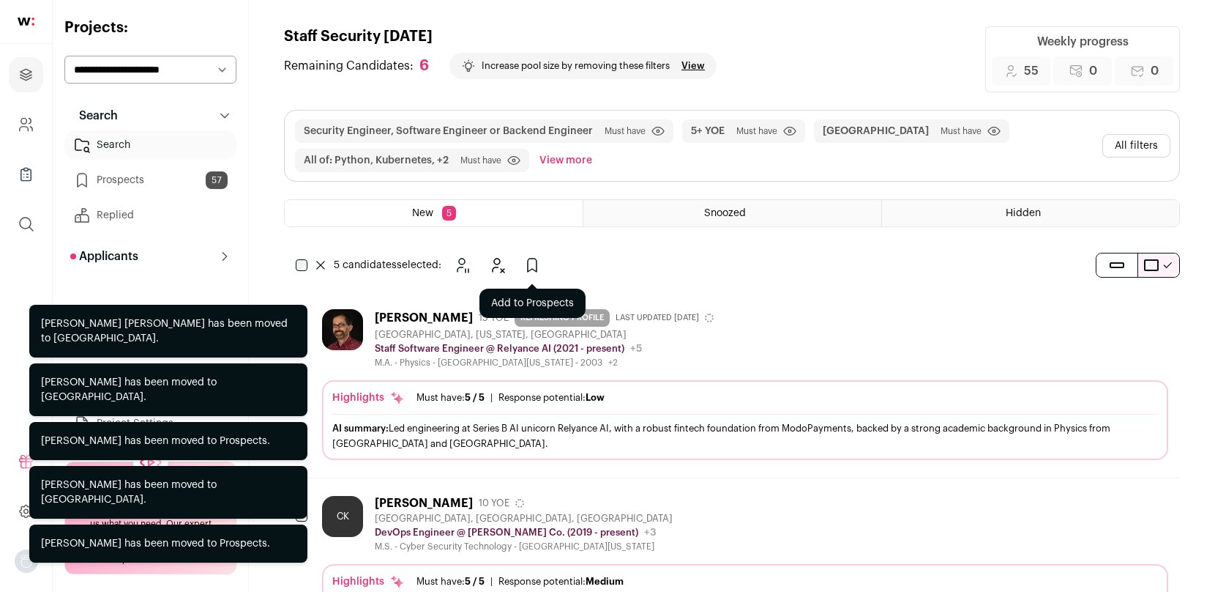
click at [536, 264] on icon "Add to Prospects" at bounding box center [533, 265] width 18 height 18
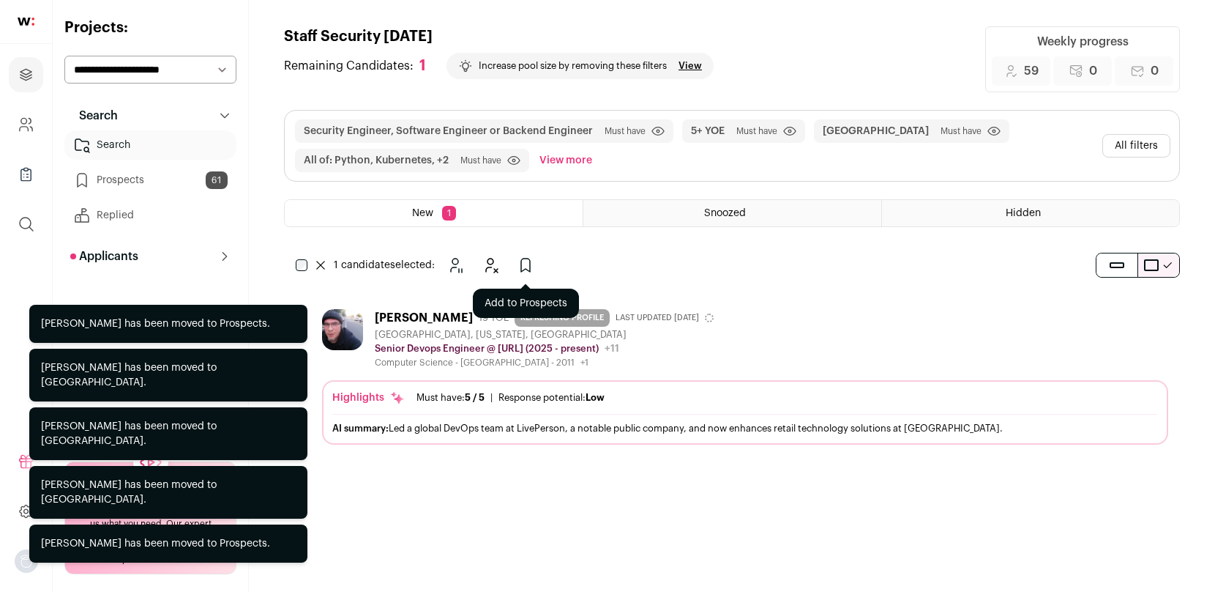
click at [524, 260] on icon "Add to Prospects" at bounding box center [526, 265] width 18 height 18
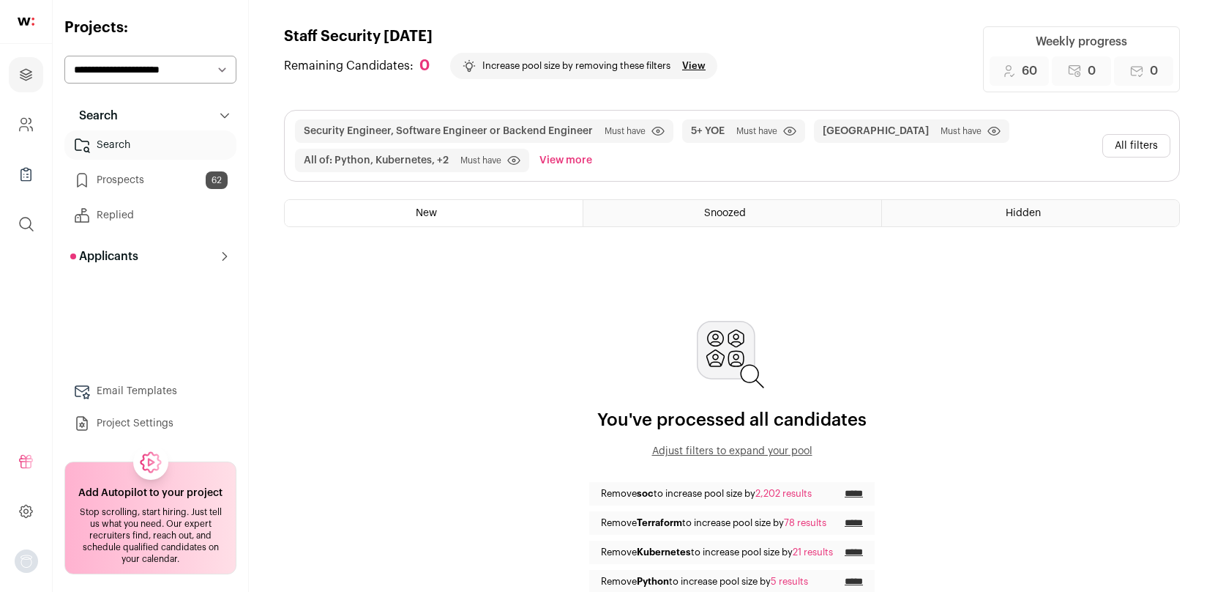
click at [568, 162] on button "View more" at bounding box center [566, 160] width 59 height 23
click at [1159, 142] on button "All filters" at bounding box center [1137, 145] width 68 height 23
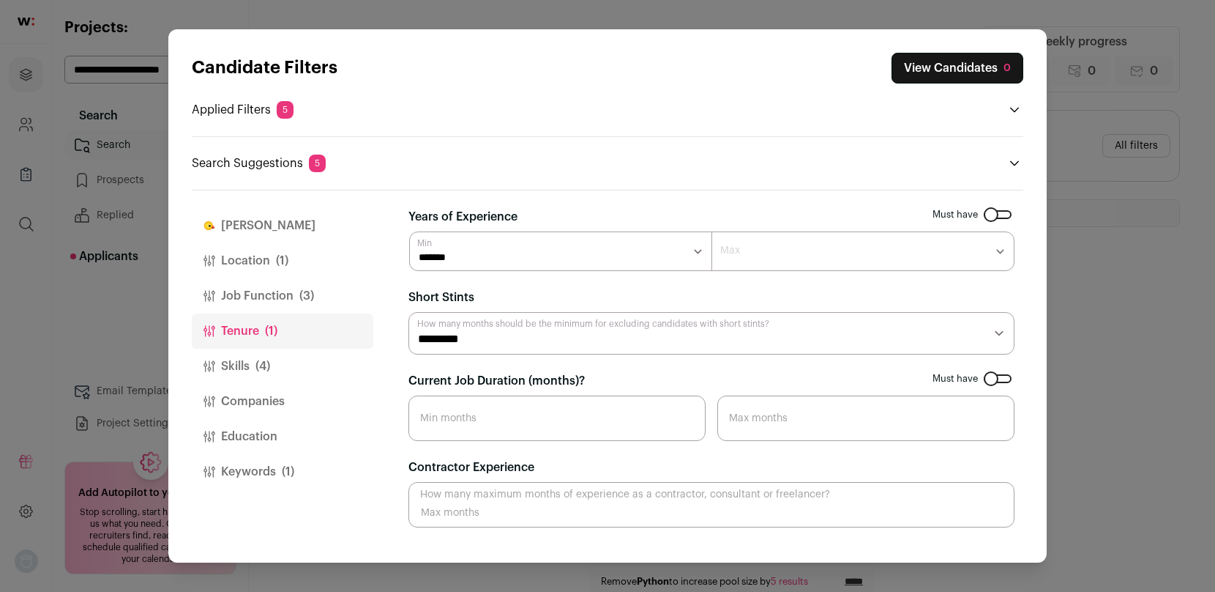
click at [273, 472] on button "Keywords (1)" at bounding box center [283, 471] width 182 height 35
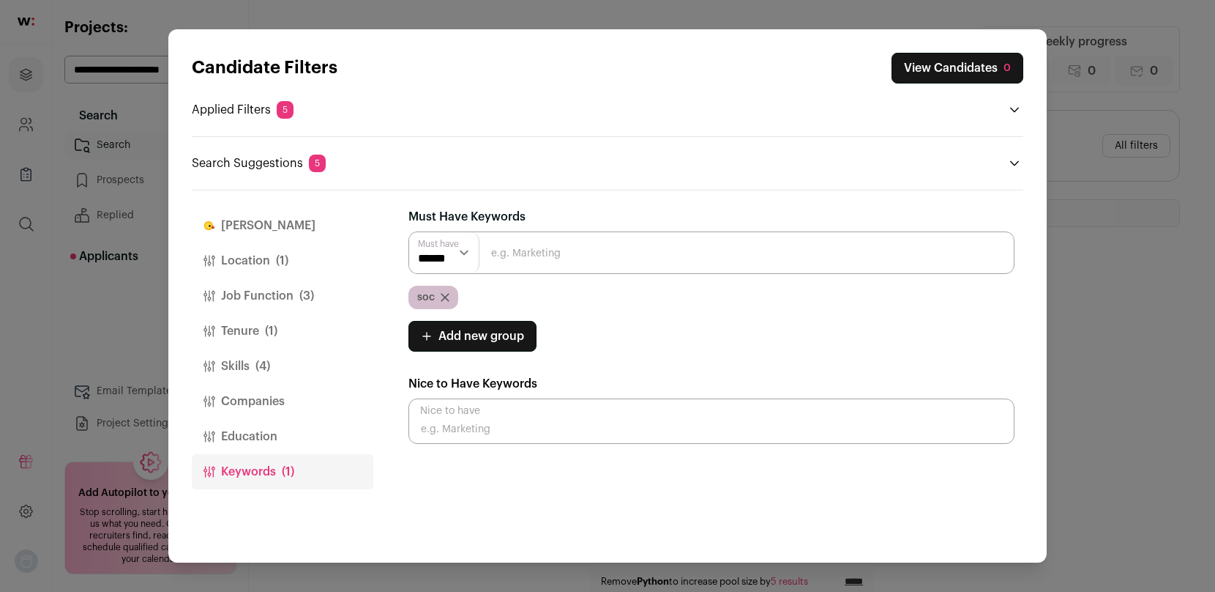
click at [446, 296] on icon "Close modal via background" at bounding box center [444, 297] width 7 height 7
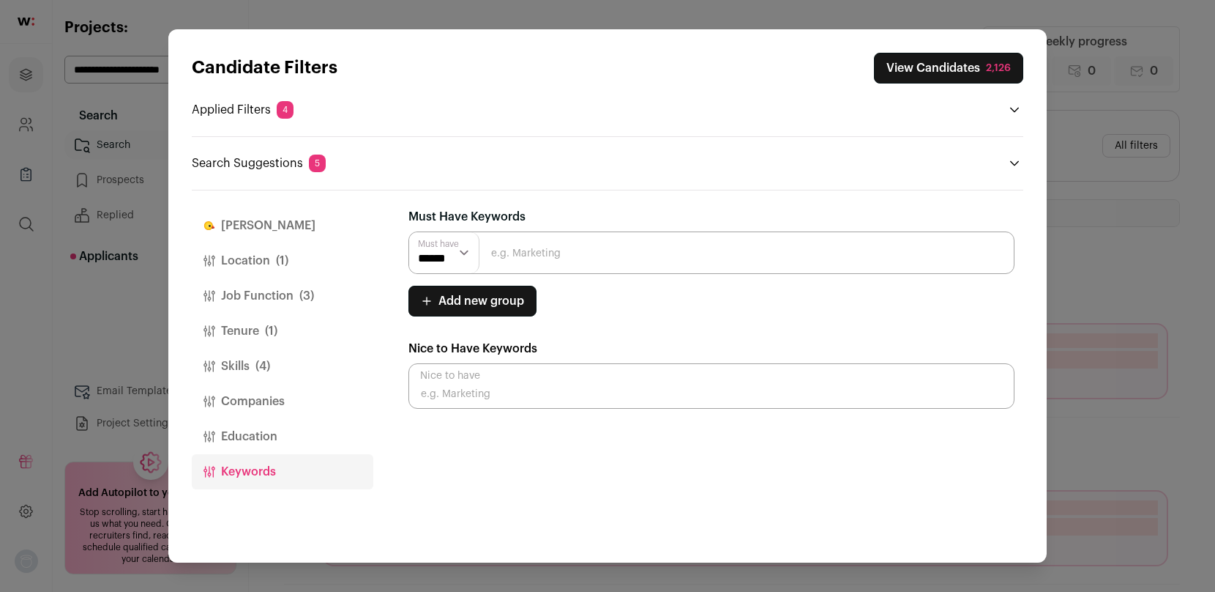
click at [549, 247] on input "Close modal via background" at bounding box center [712, 252] width 606 height 42
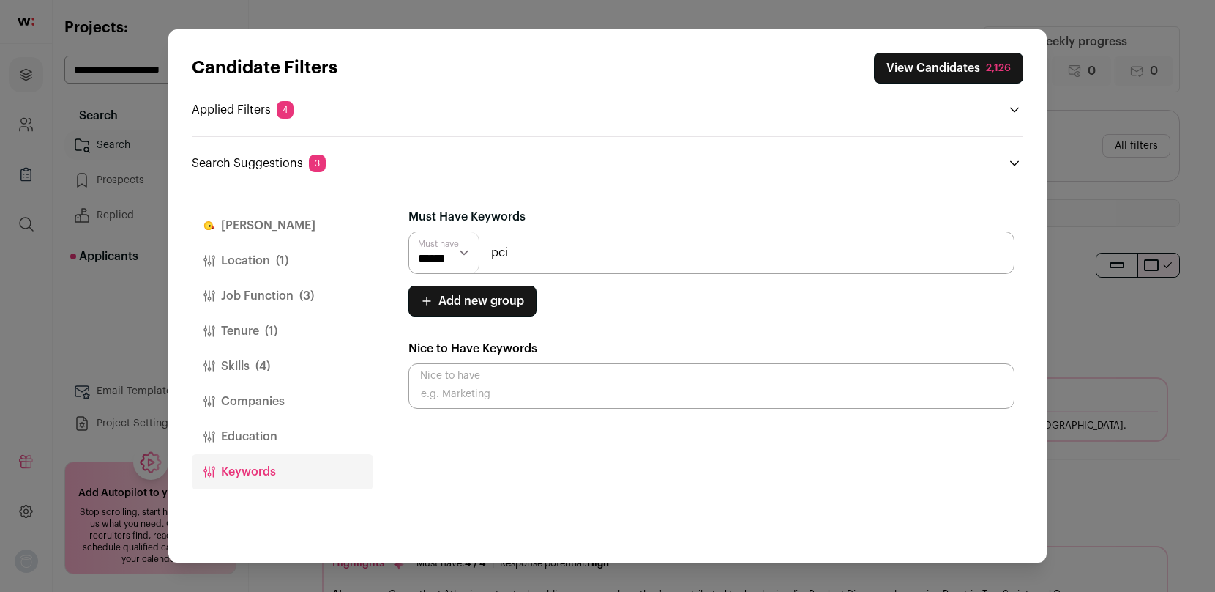
type input "pci"
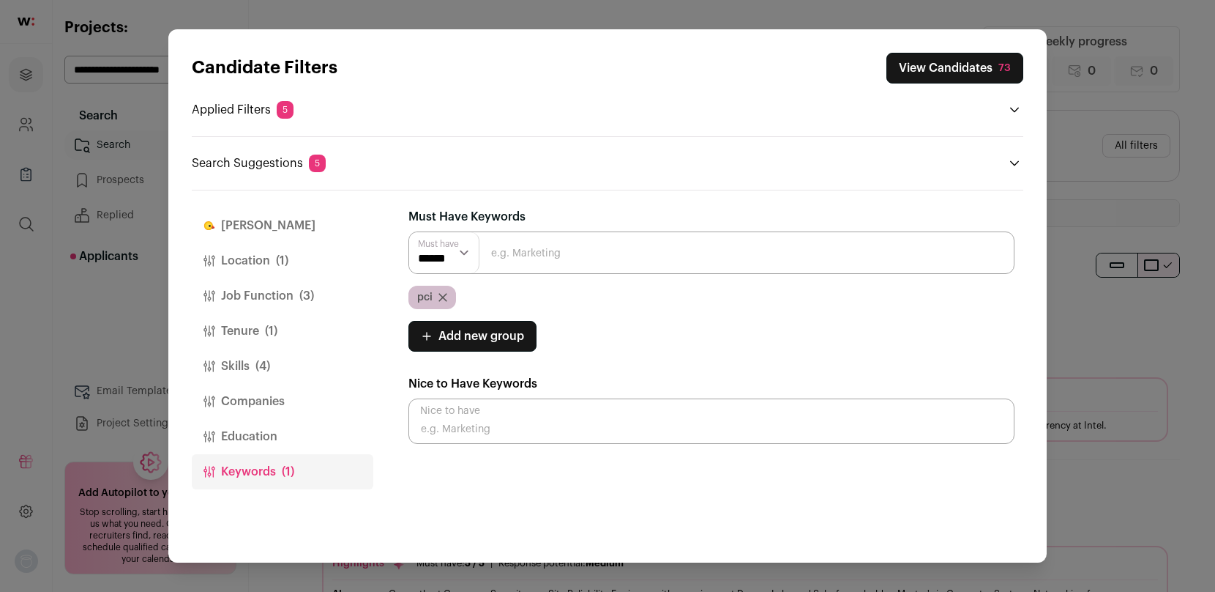
click at [940, 75] on button "View Candidates 73" at bounding box center [955, 68] width 137 height 31
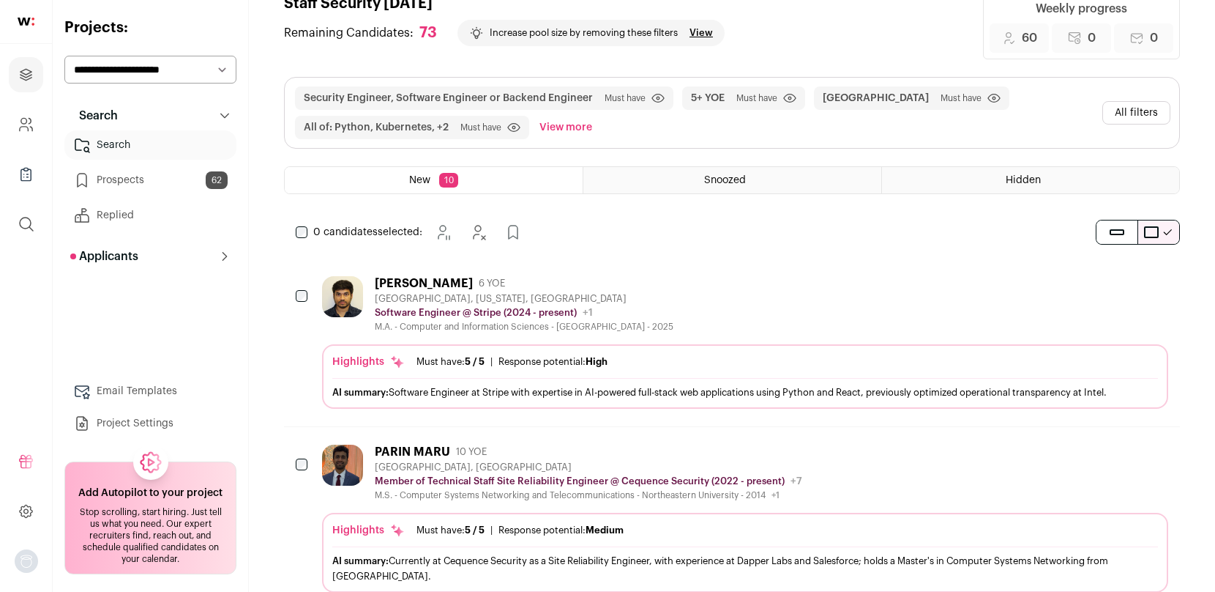
scroll to position [35, 0]
click at [573, 387] on div "AI summary: Software Engineer at Stripe with expertise in AI-powered full-stack…" at bounding box center [745, 389] width 826 height 15
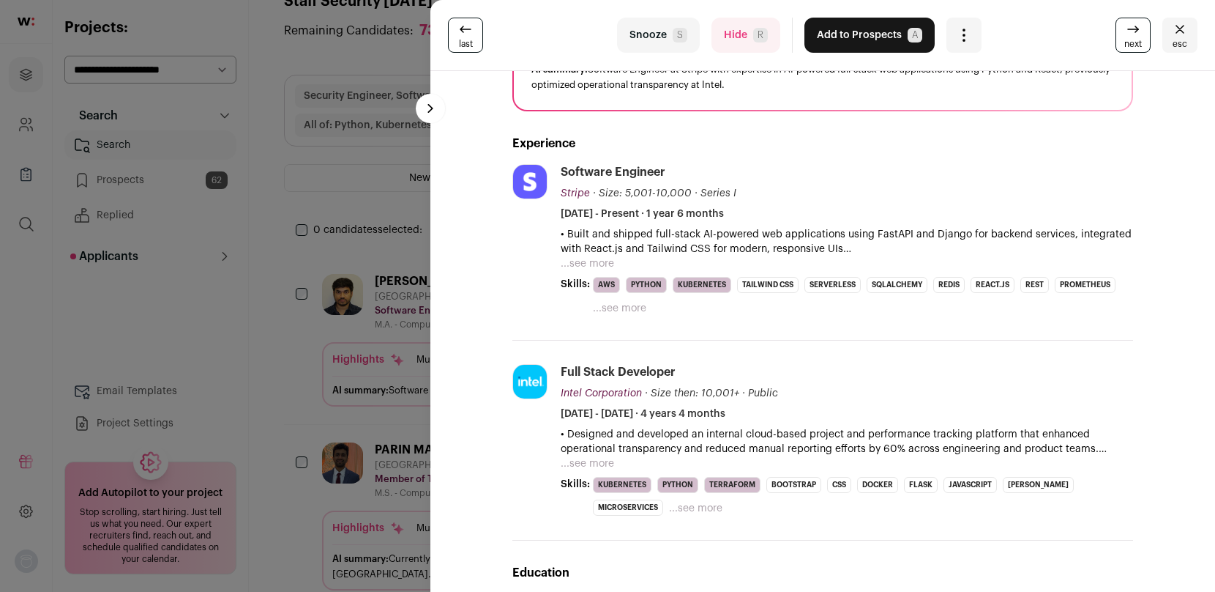
scroll to position [165, 0]
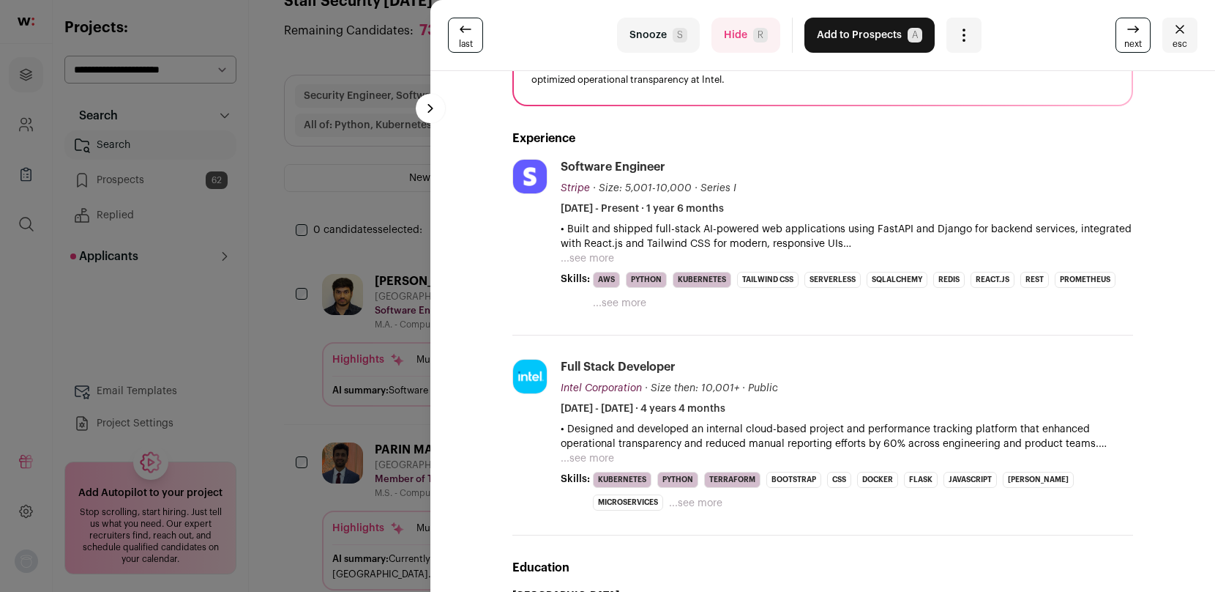
click at [590, 266] on li "Software Engineer Stripe Stripe [DOMAIN_NAME] Add to company list Public / Priv…" at bounding box center [847, 235] width 573 height 152
click at [589, 259] on button "...see more" at bounding box center [587, 258] width 53 height 15
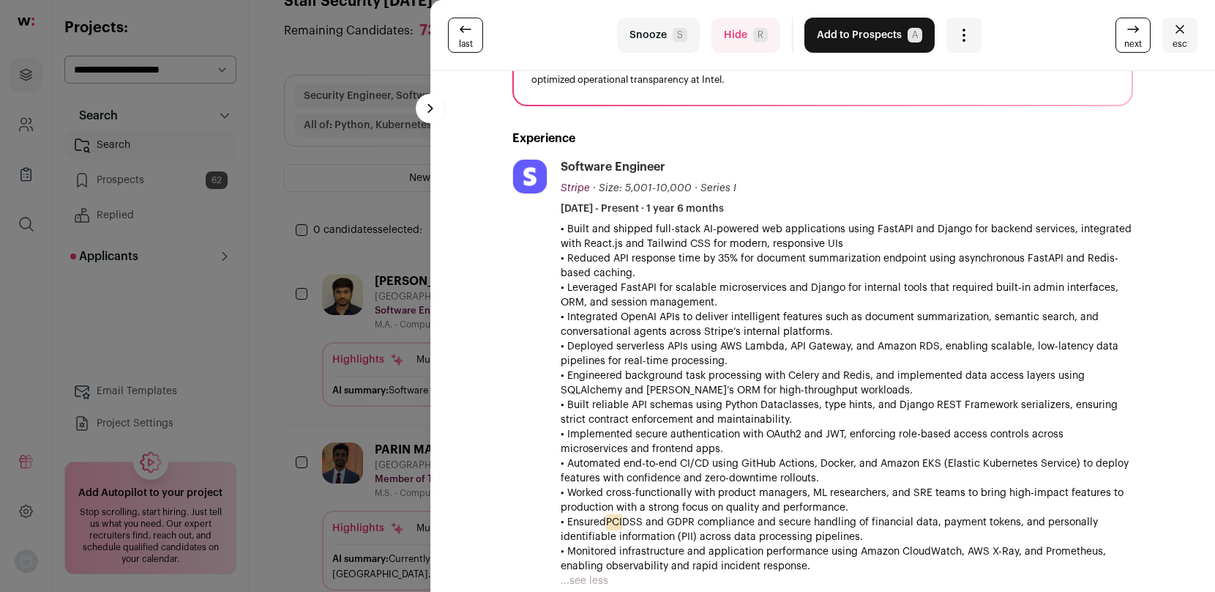
scroll to position [171, 0]
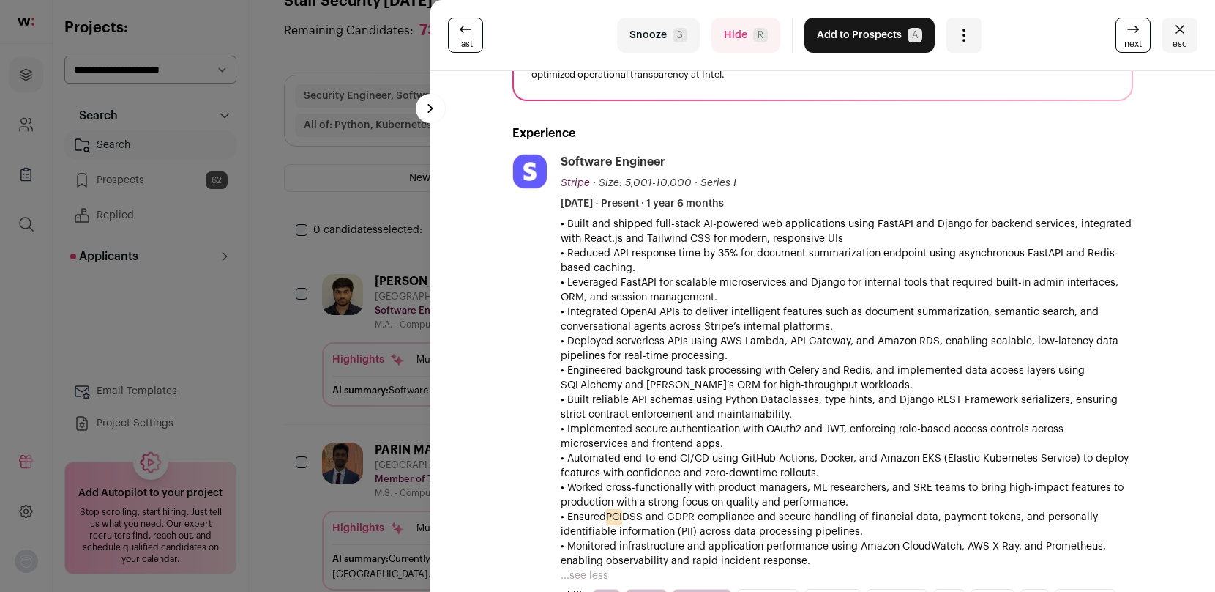
click at [1176, 31] on icon "Close" at bounding box center [1180, 30] width 18 height 18
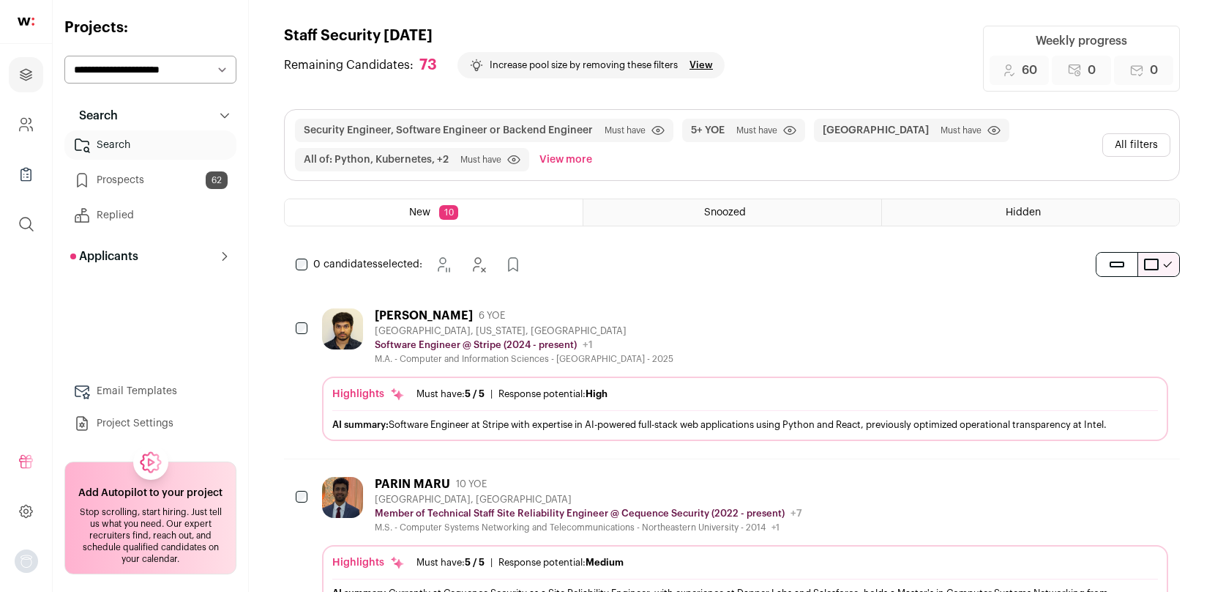
scroll to position [0, 0]
click at [540, 258] on icon "Add to Prospects" at bounding box center [538, 265] width 18 height 18
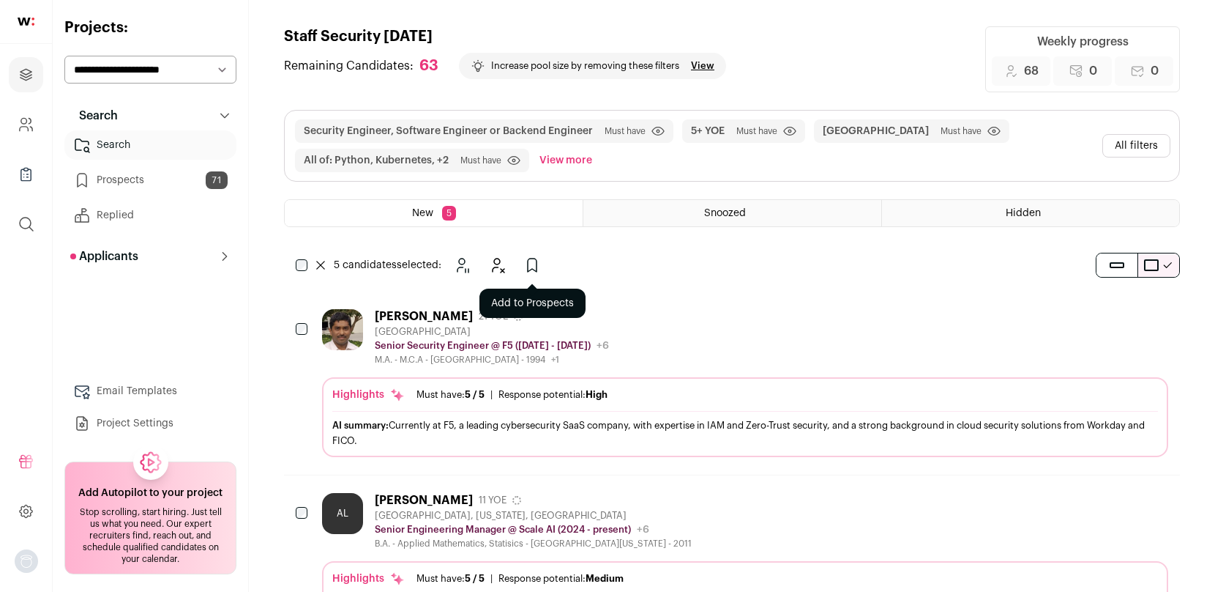
click at [537, 267] on icon "Add to Prospects" at bounding box center [533, 265] width 18 height 18
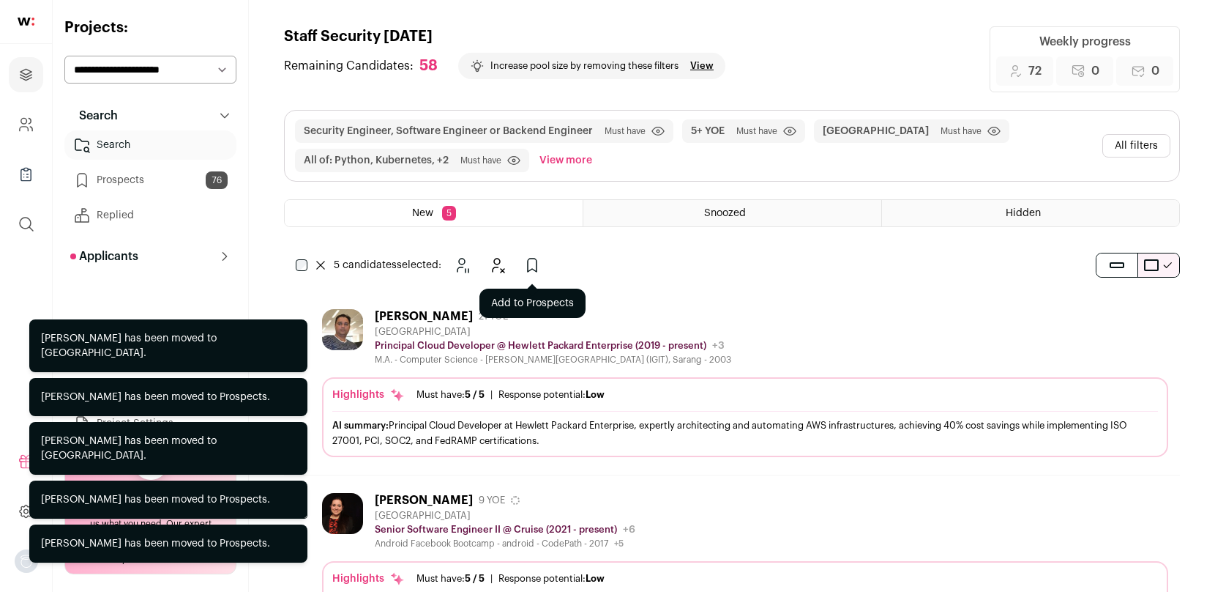
click at [537, 269] on icon "Add to Prospects" at bounding box center [532, 264] width 9 height 13
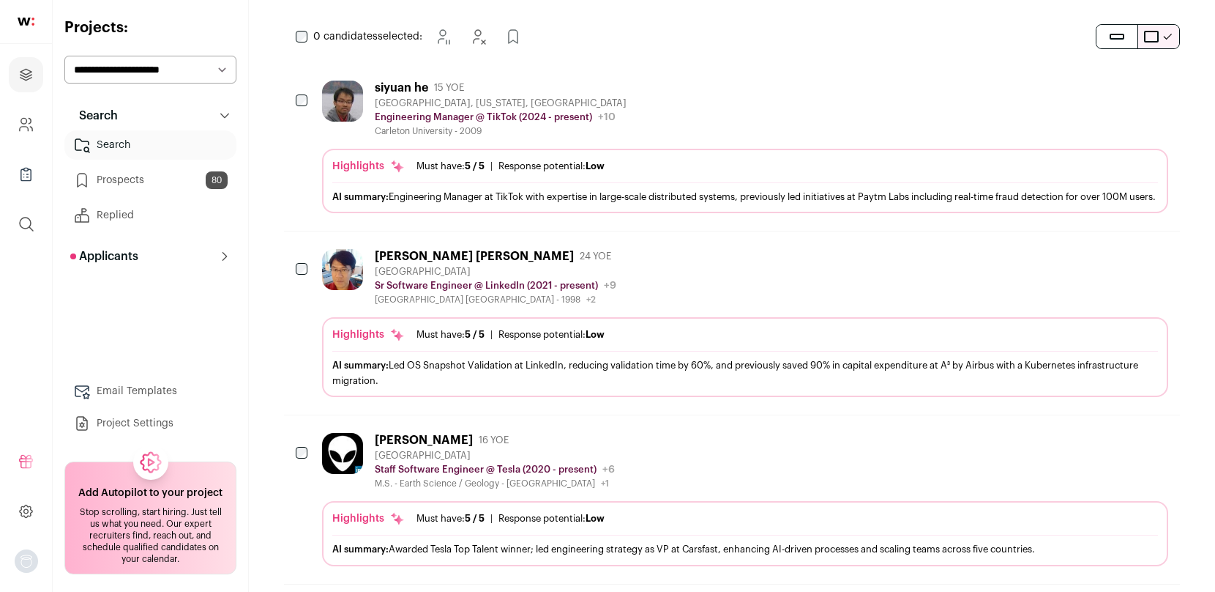
scroll to position [237, 0]
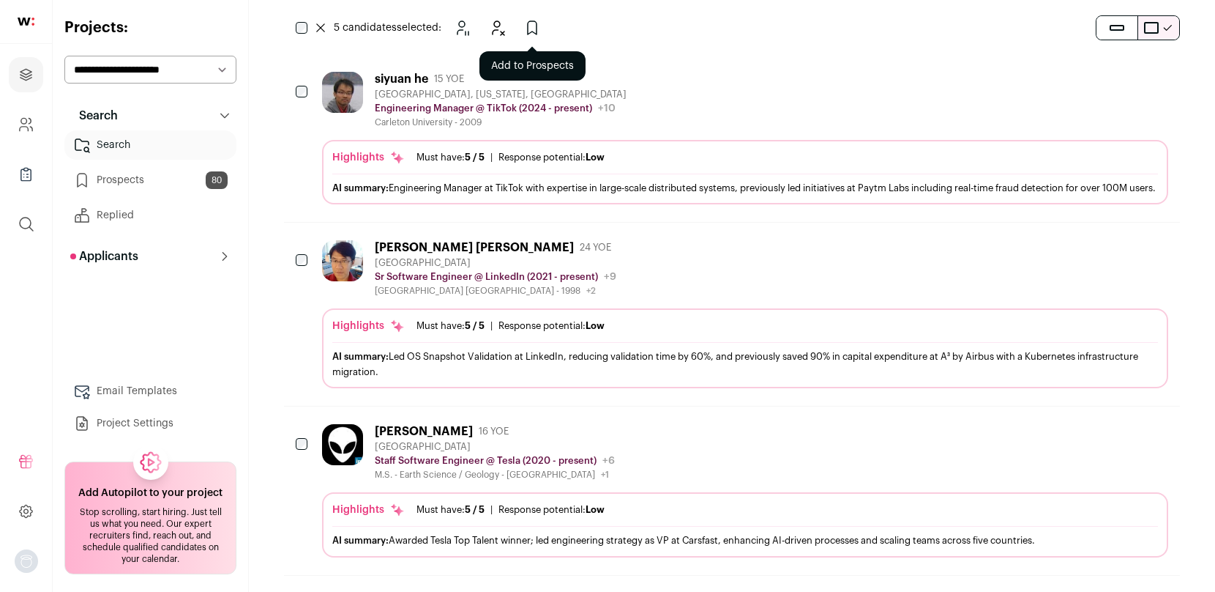
click at [533, 25] on icon "Add to Prospects" at bounding box center [533, 28] width 18 height 18
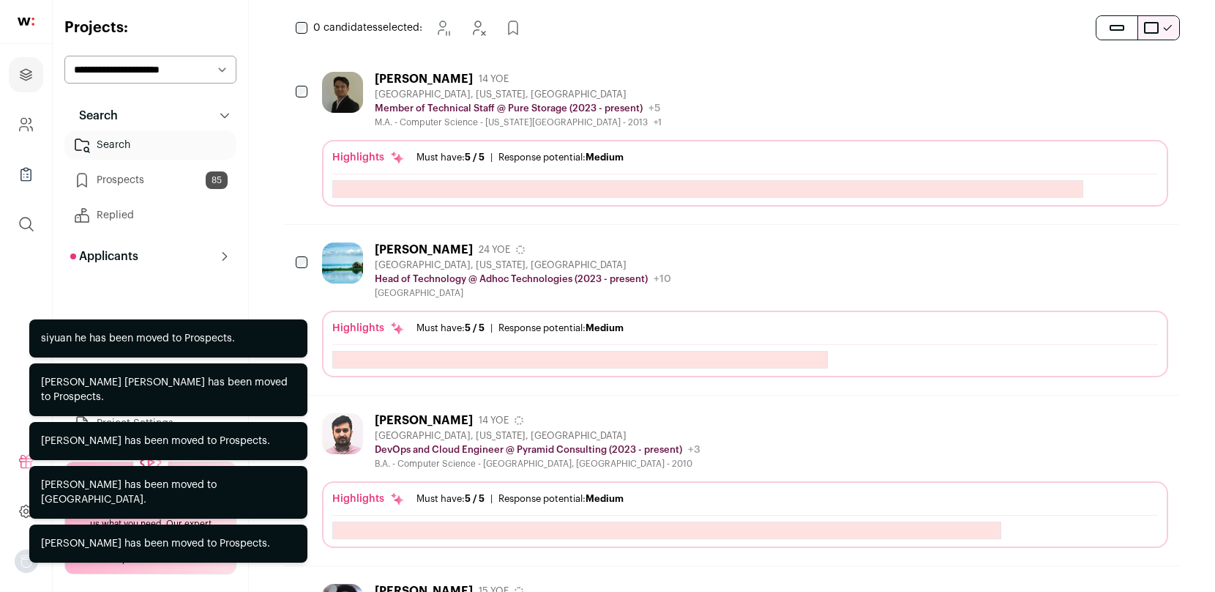
click at [304, 50] on div "0 candidates selected: [GEOGRAPHIC_DATA] Hide Add to Prospects" at bounding box center [732, 459] width 896 height 893
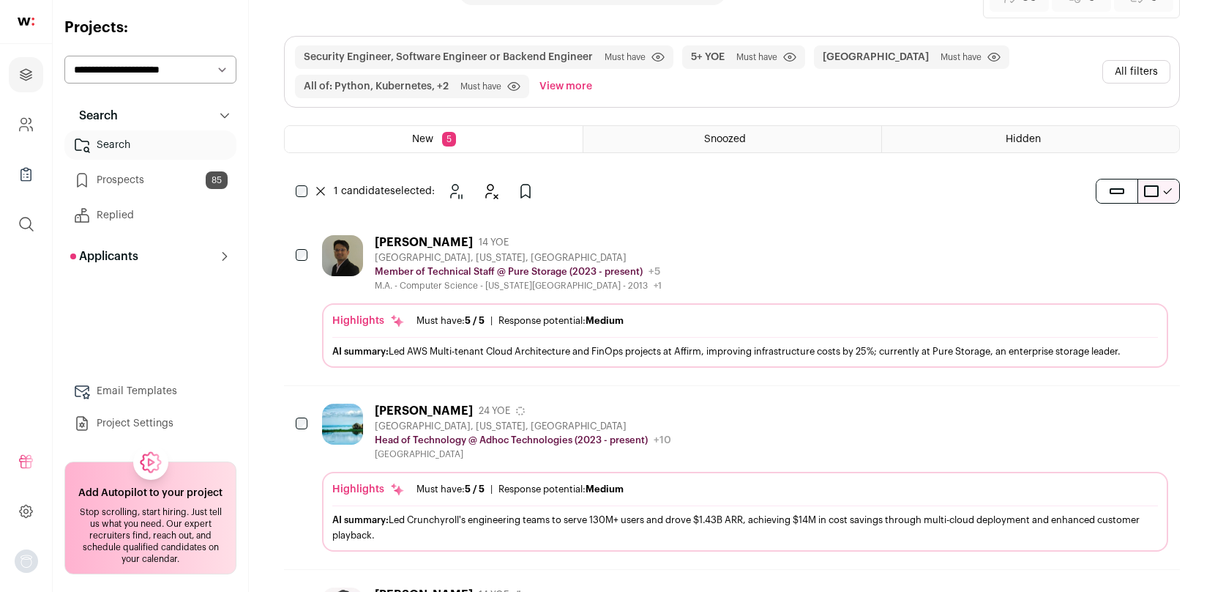
scroll to position [105, 0]
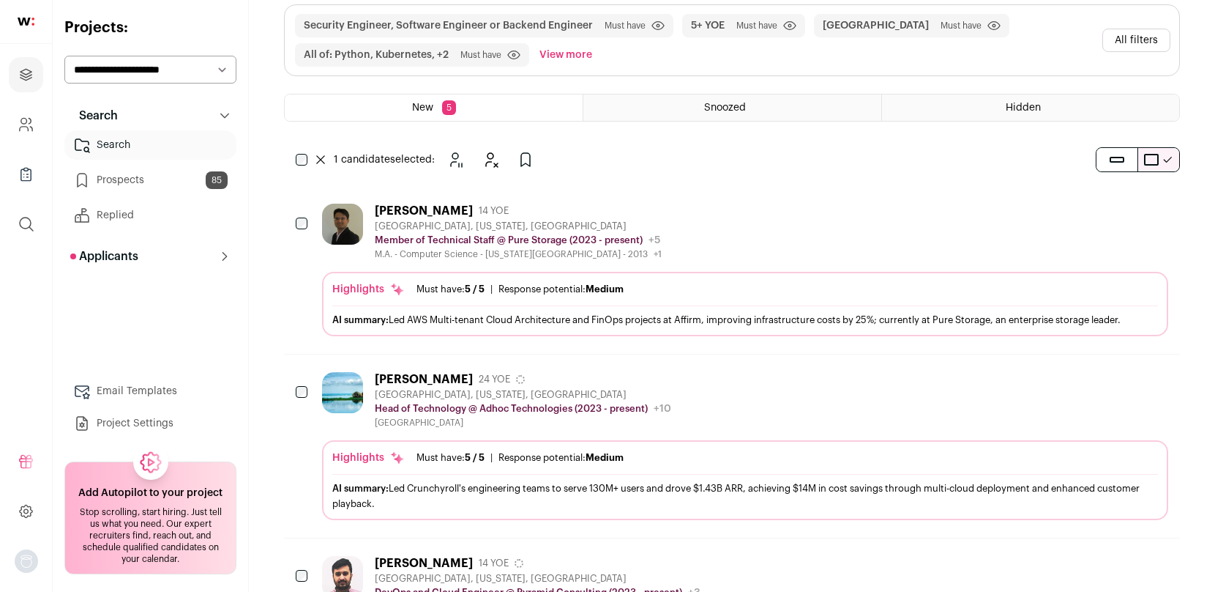
click at [294, 161] on div "1 candidate selected: [GEOGRAPHIC_DATA] Hide Add to Prospects" at bounding box center [418, 159] width 268 height 29
click at [498, 157] on icon "Hide" at bounding box center [491, 160] width 18 height 18
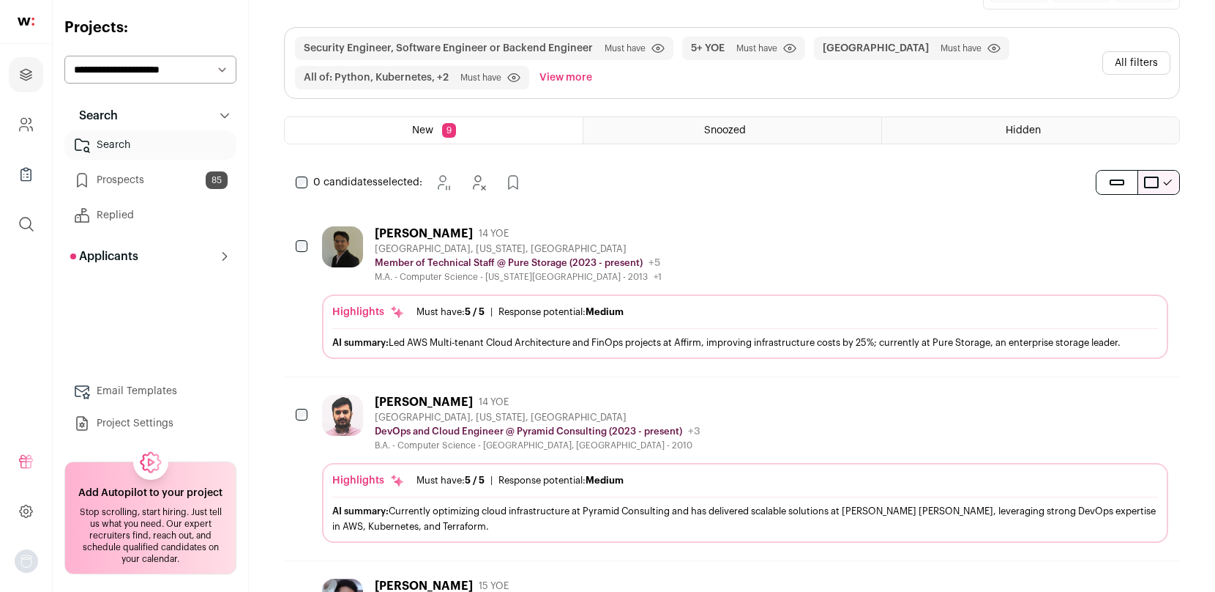
scroll to position [0, 0]
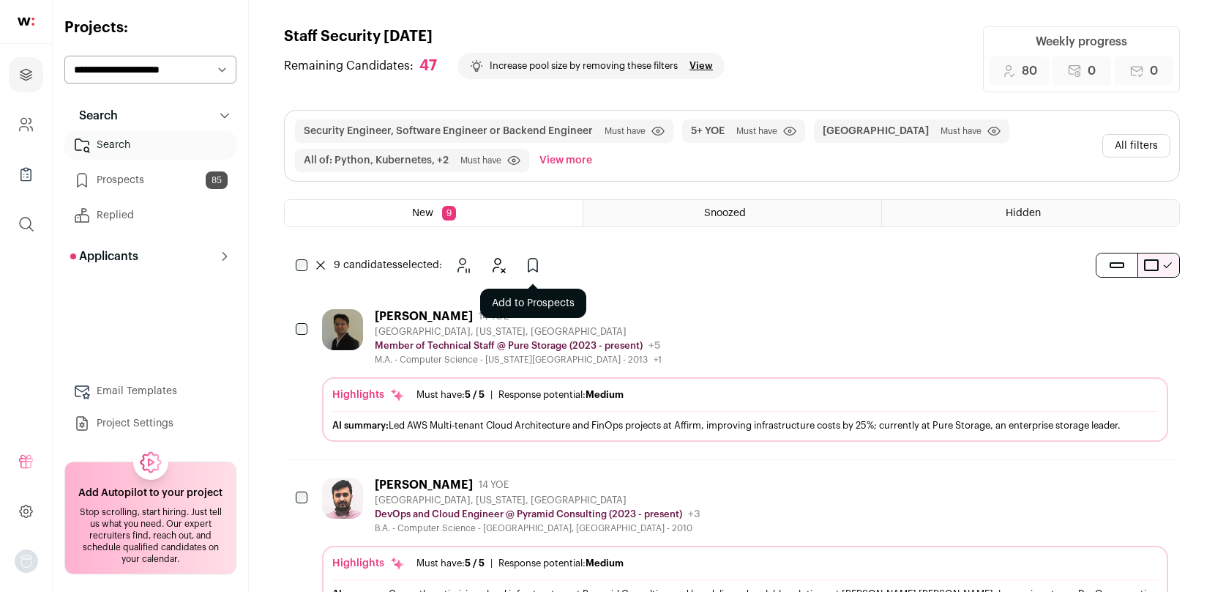
click at [540, 265] on icon "Add to Prospects" at bounding box center [533, 265] width 18 height 18
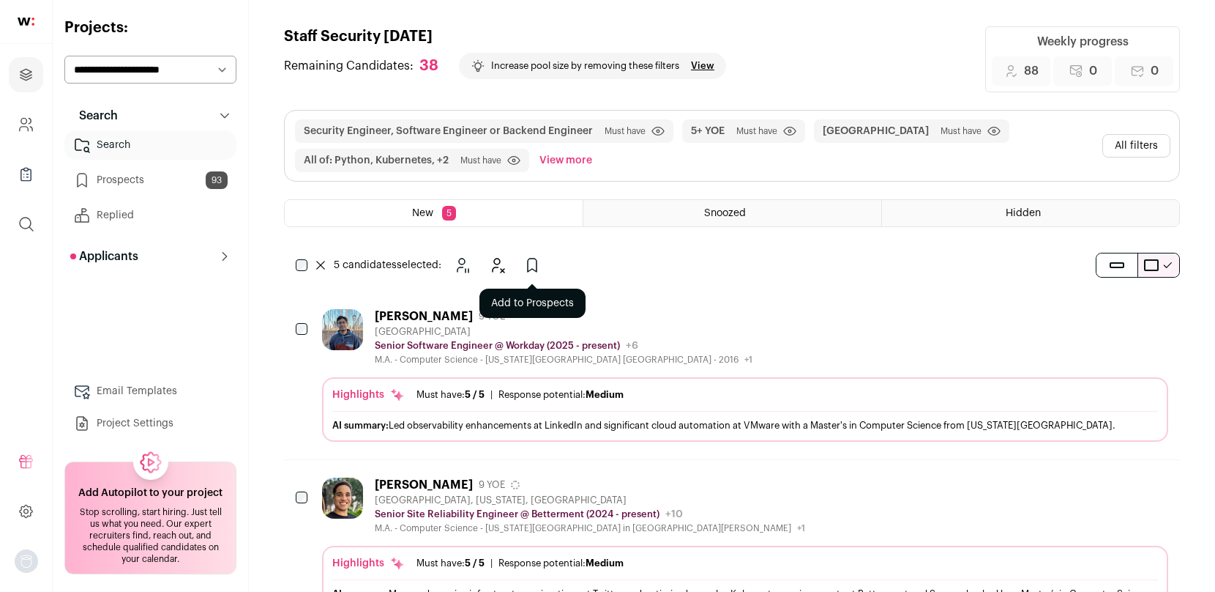
click at [534, 260] on icon "Add to Prospects" at bounding box center [533, 265] width 18 height 18
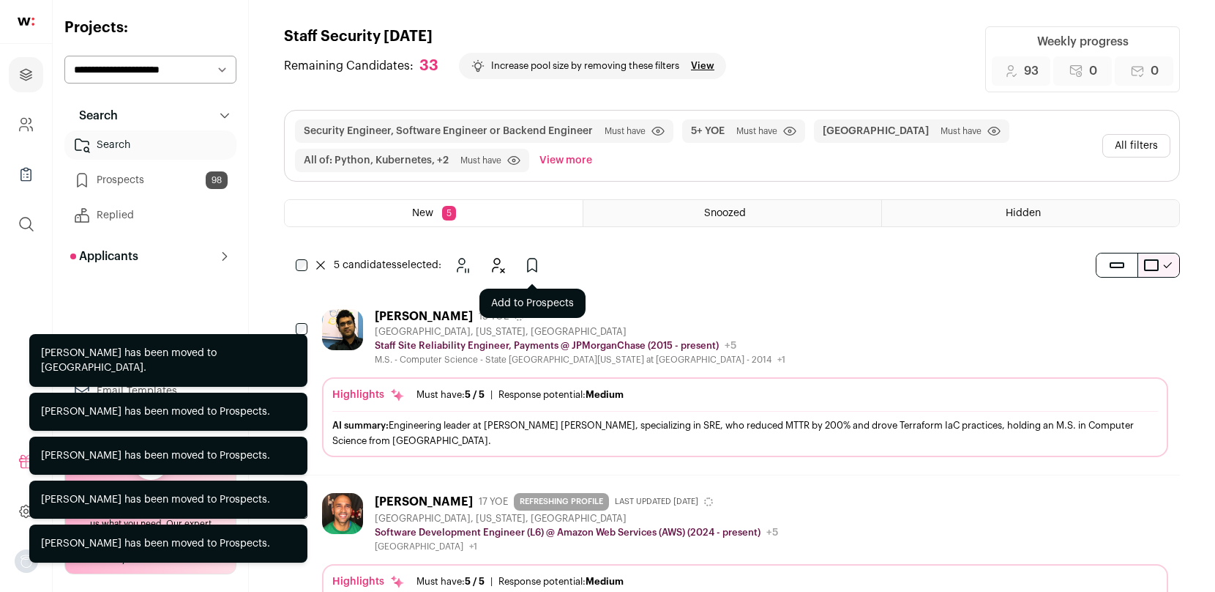
click at [533, 264] on icon "Add to Prospects" at bounding box center [533, 265] width 18 height 18
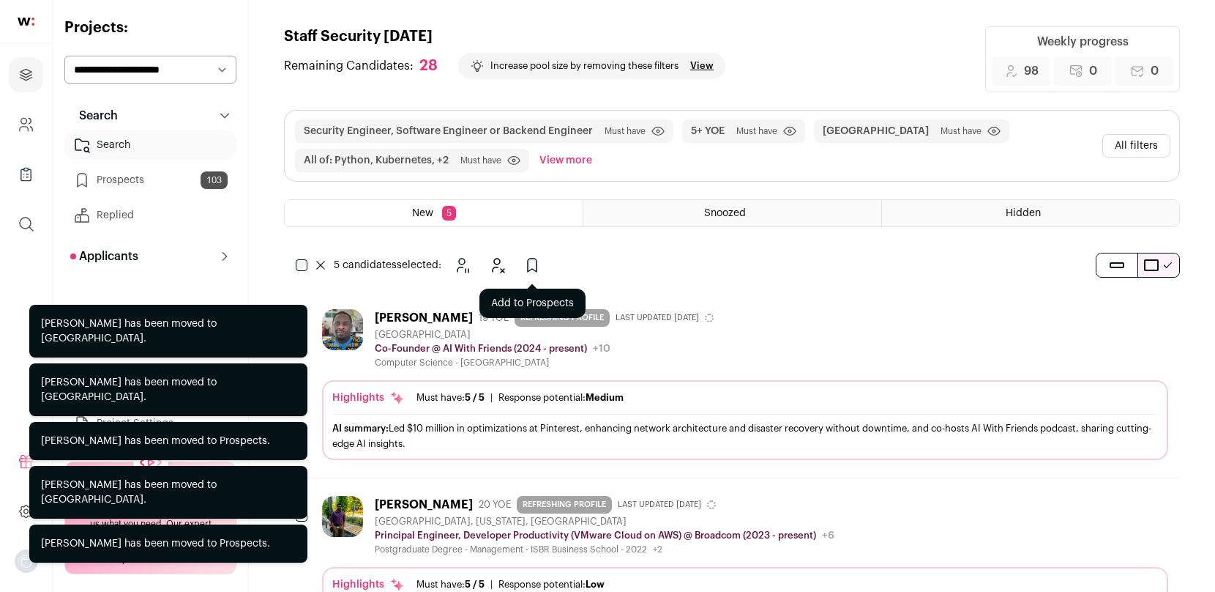
click at [544, 271] on button "Add to Prospects" at bounding box center [532, 264] width 29 height 29
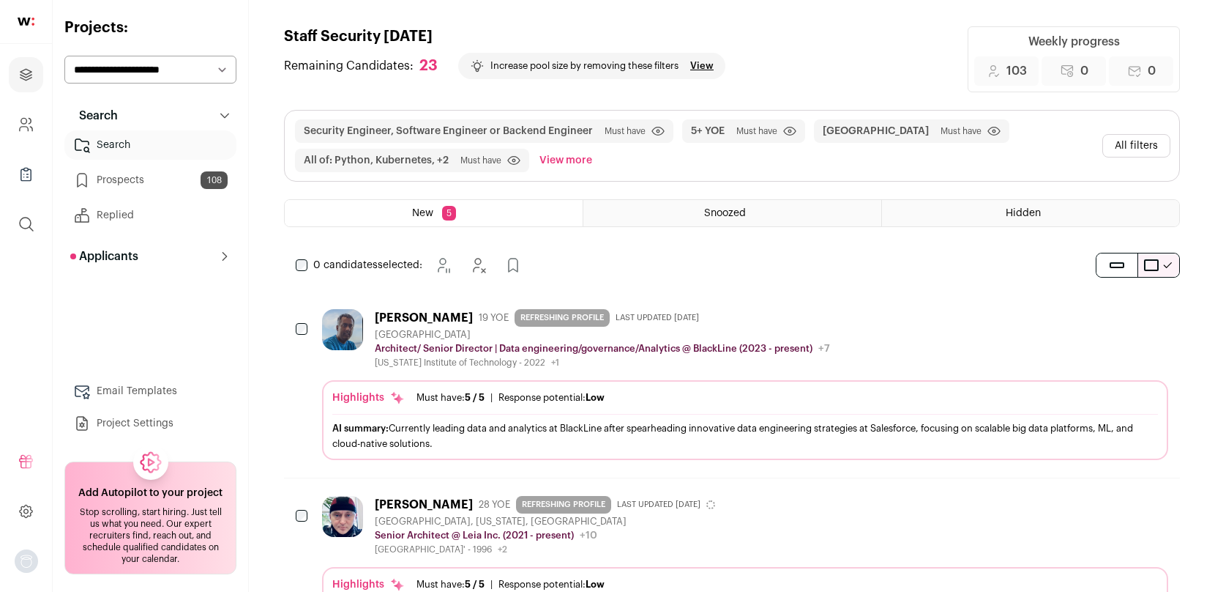
drag, startPoint x: 544, startPoint y: 271, endPoint x: 532, endPoint y: 271, distance: 12.4
click at [544, 271] on div "0 candidates selected: [GEOGRAPHIC_DATA] Hide Add to Prospects" at bounding box center [732, 264] width 896 height 29
click at [534, 258] on icon "Add to Prospects" at bounding box center [532, 264] width 9 height 13
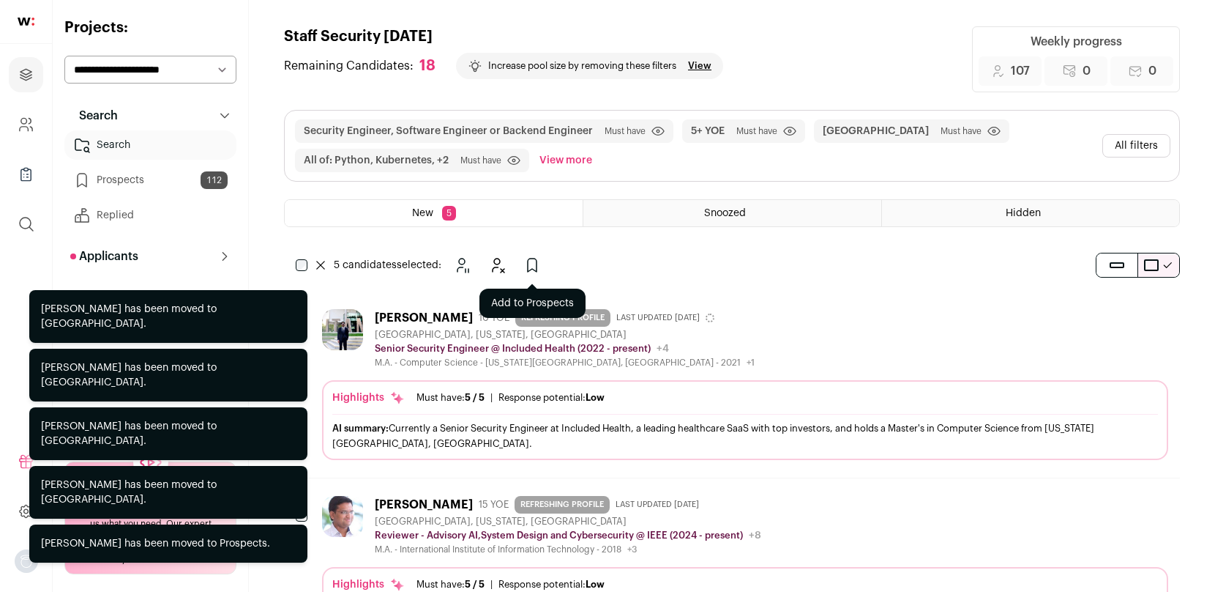
click at [528, 261] on icon "Add to Prospects" at bounding box center [532, 264] width 9 height 13
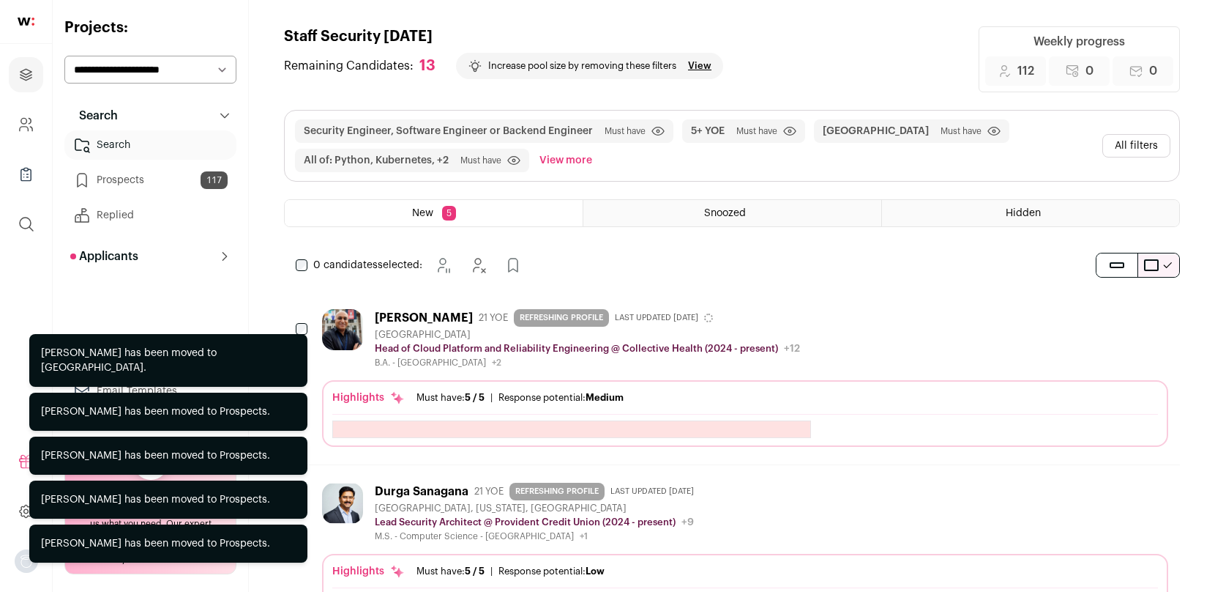
click at [301, 258] on div "0 candidates selected: [GEOGRAPHIC_DATA] Hide Add to Prospects" at bounding box center [412, 264] width 256 height 29
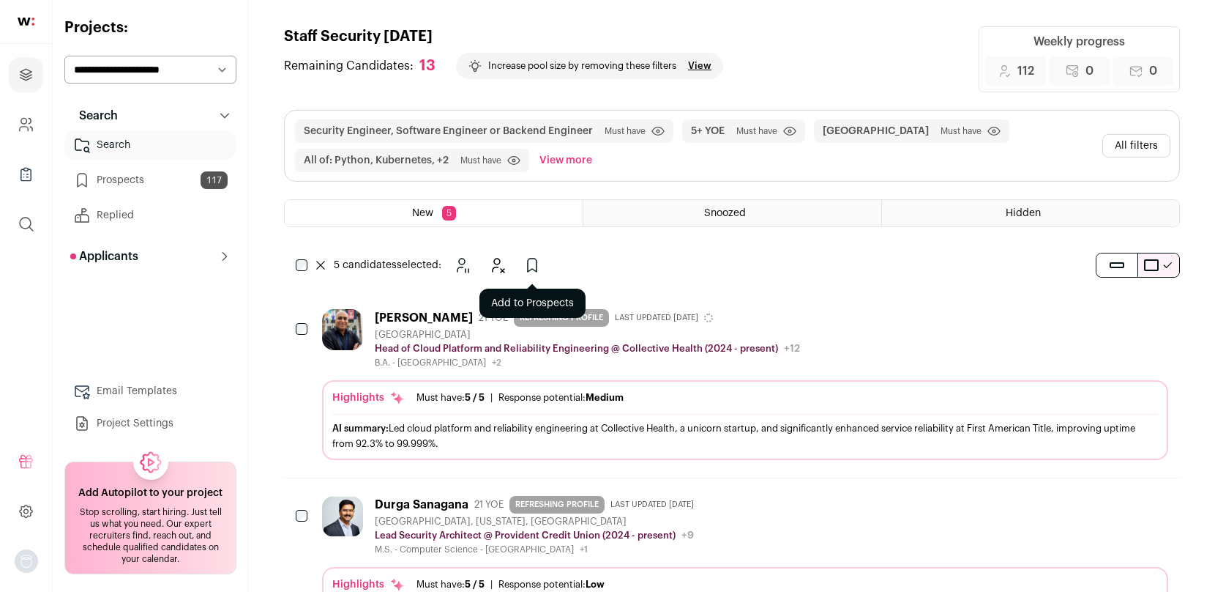
click at [540, 259] on icon "Add to Prospects" at bounding box center [533, 265] width 18 height 18
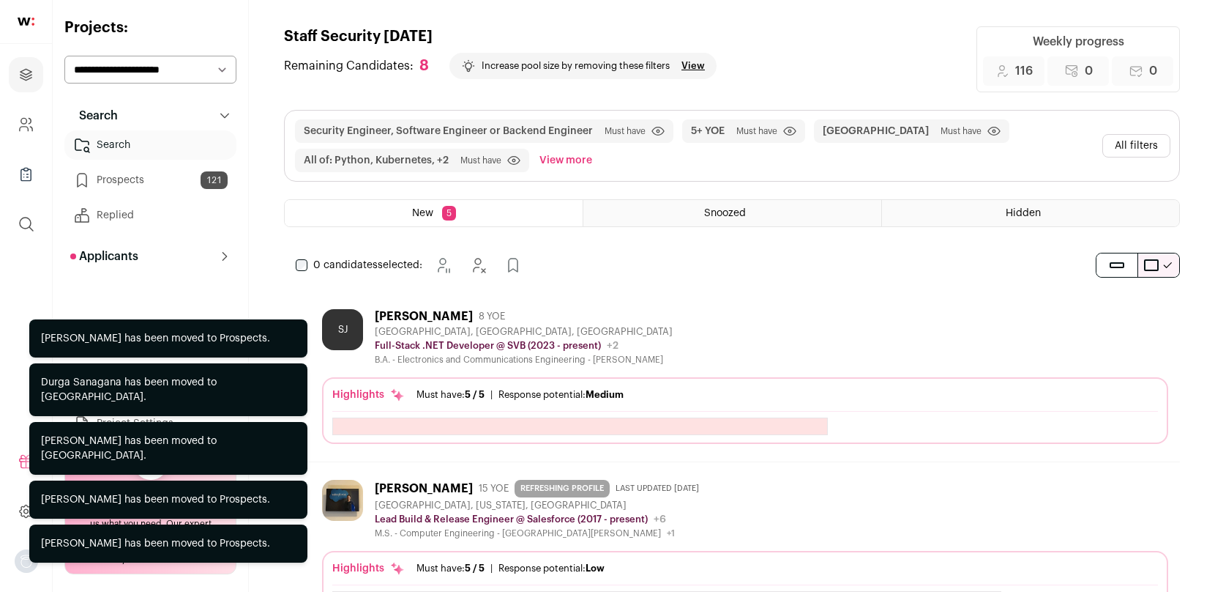
click at [285, 231] on div "Security Engineer, Software Engineer or Backend Engineer Must have Click to dis…" at bounding box center [732, 180] width 896 height 141
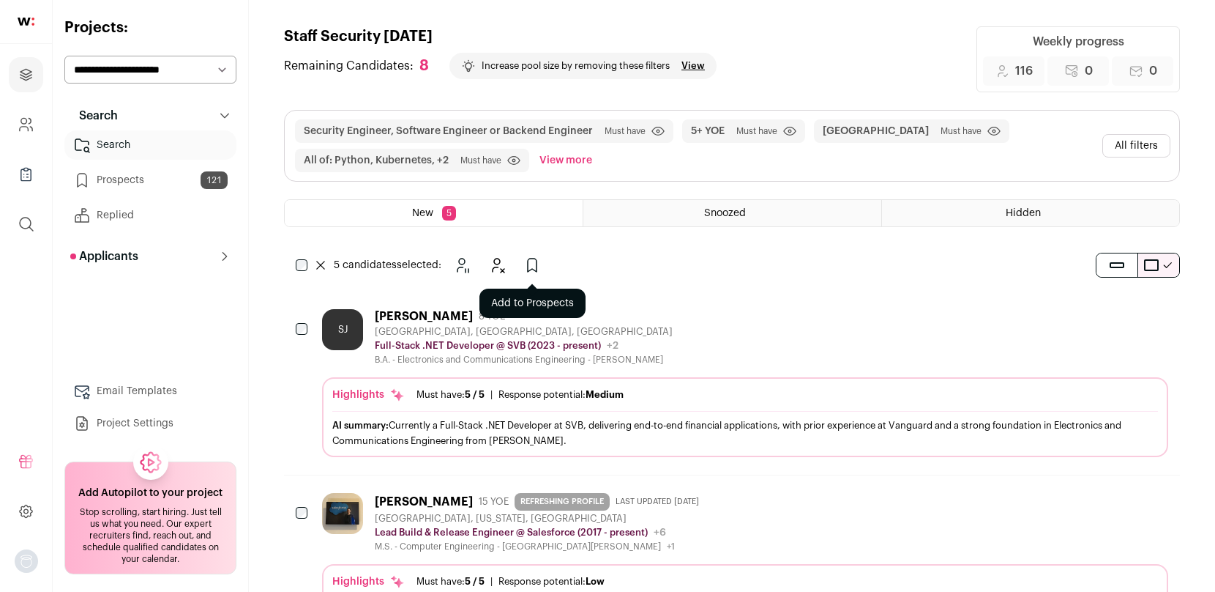
click at [531, 261] on icon "Add to Prospects" at bounding box center [533, 265] width 18 height 18
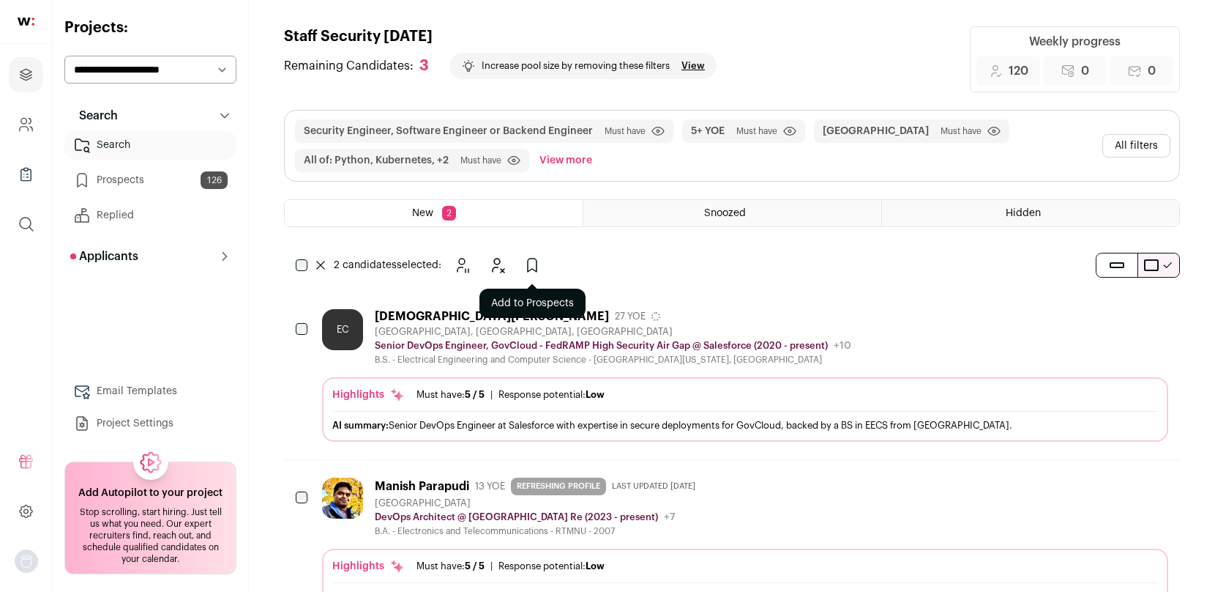
click at [535, 261] on icon "Add to Prospects" at bounding box center [533, 265] width 18 height 18
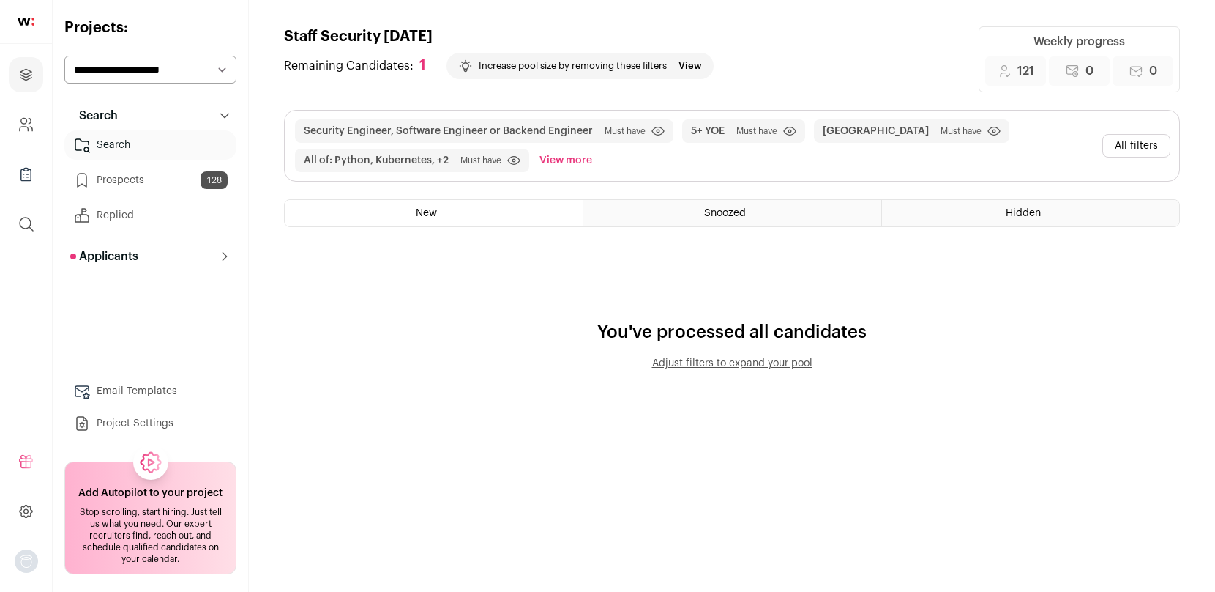
click at [141, 176] on link "Prospects 128" at bounding box center [150, 179] width 172 height 29
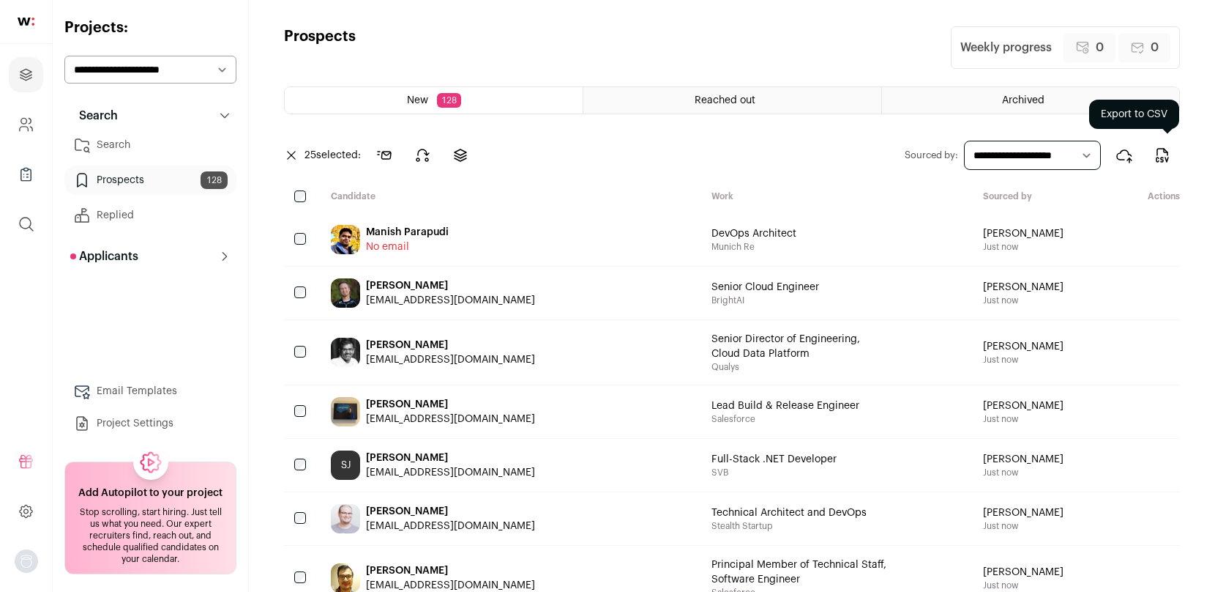
click at [1165, 152] on icon "Export to CSV" at bounding box center [1163, 155] width 18 height 18
click at [418, 155] on icon at bounding box center [423, 155] width 18 height 18
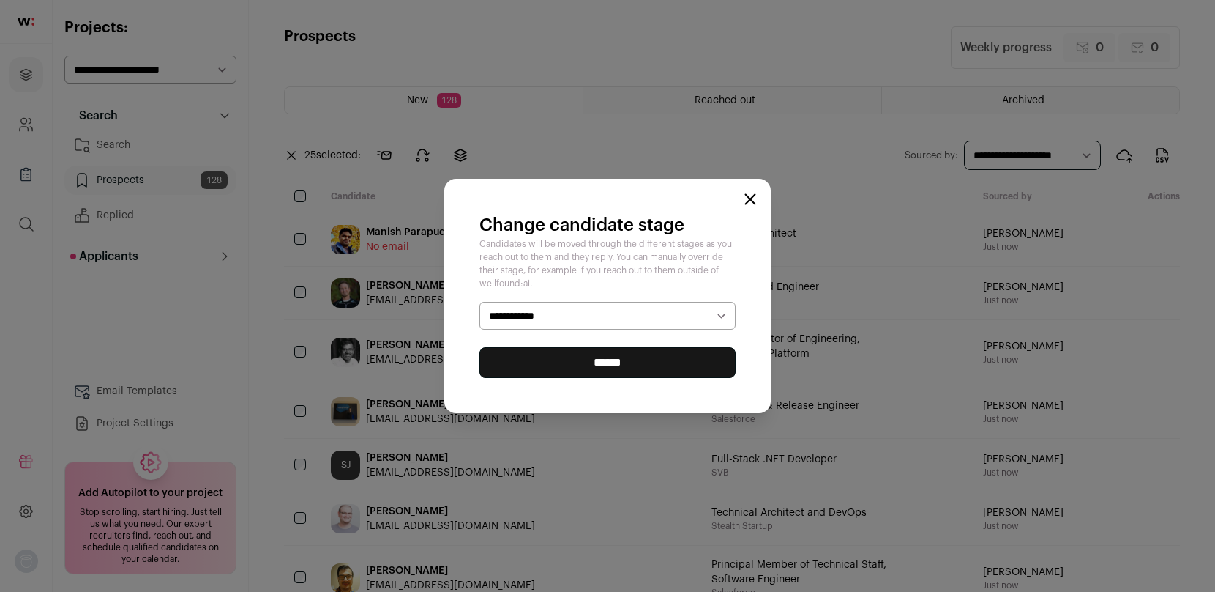
click at [582, 313] on select "**********" at bounding box center [608, 316] width 256 height 28
click at [576, 364] on input "******" at bounding box center [608, 362] width 256 height 31
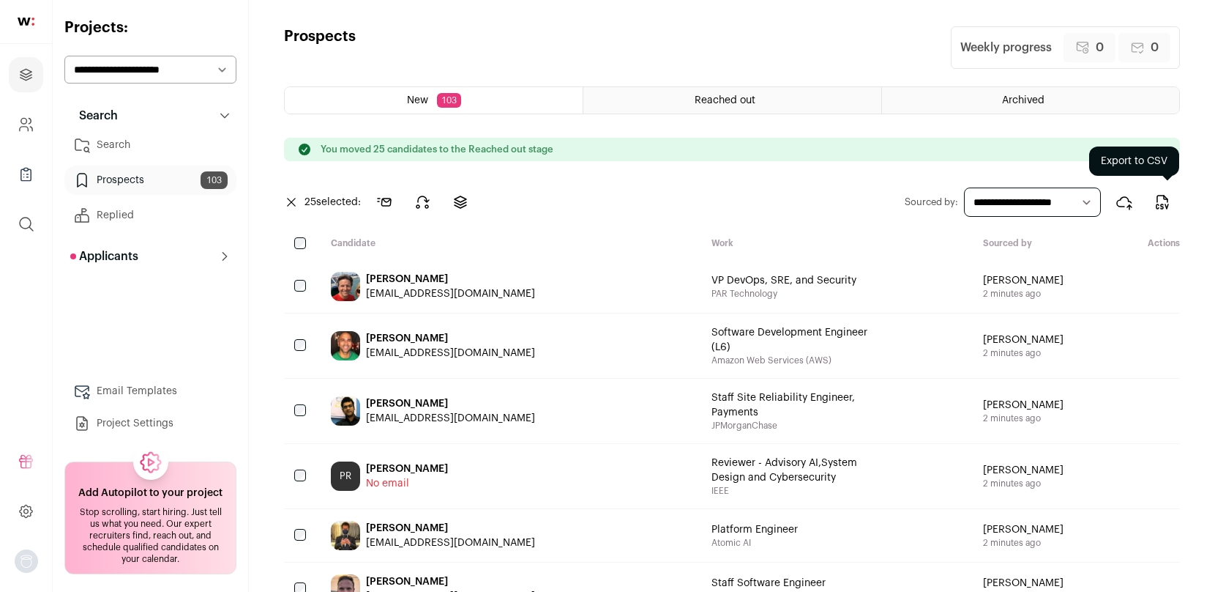
click at [1158, 202] on icon "Export to CSV" at bounding box center [1163, 202] width 18 height 18
click at [421, 201] on icon at bounding box center [423, 202] width 18 height 18
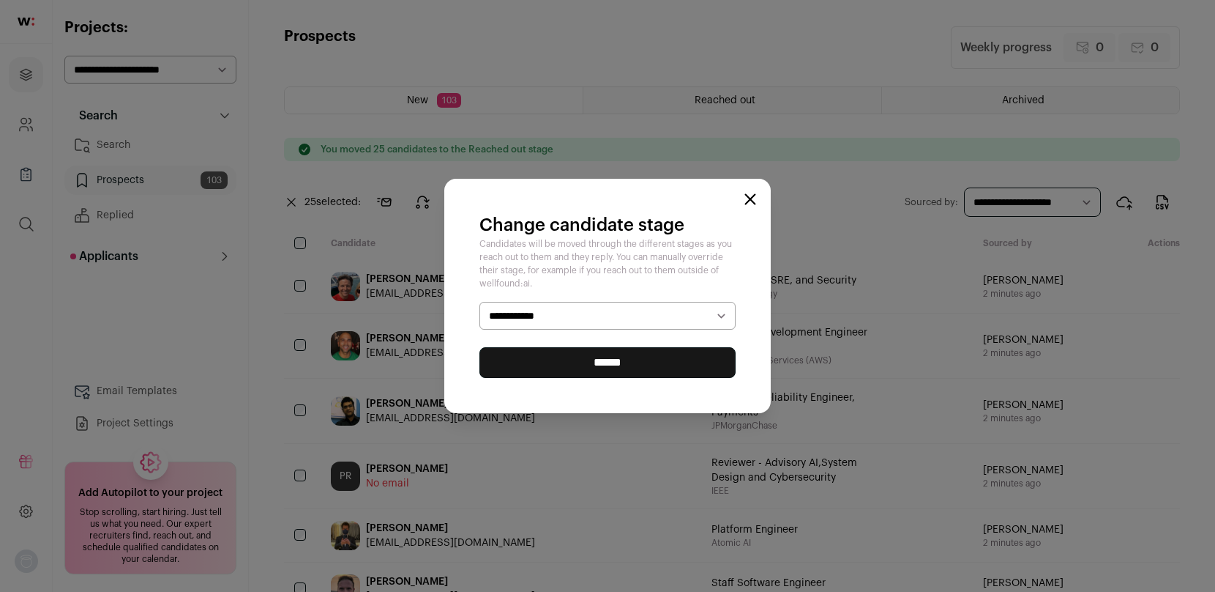
click at [539, 316] on select "**********" at bounding box center [608, 316] width 256 height 28
click at [584, 357] on input "******" at bounding box center [608, 362] width 256 height 31
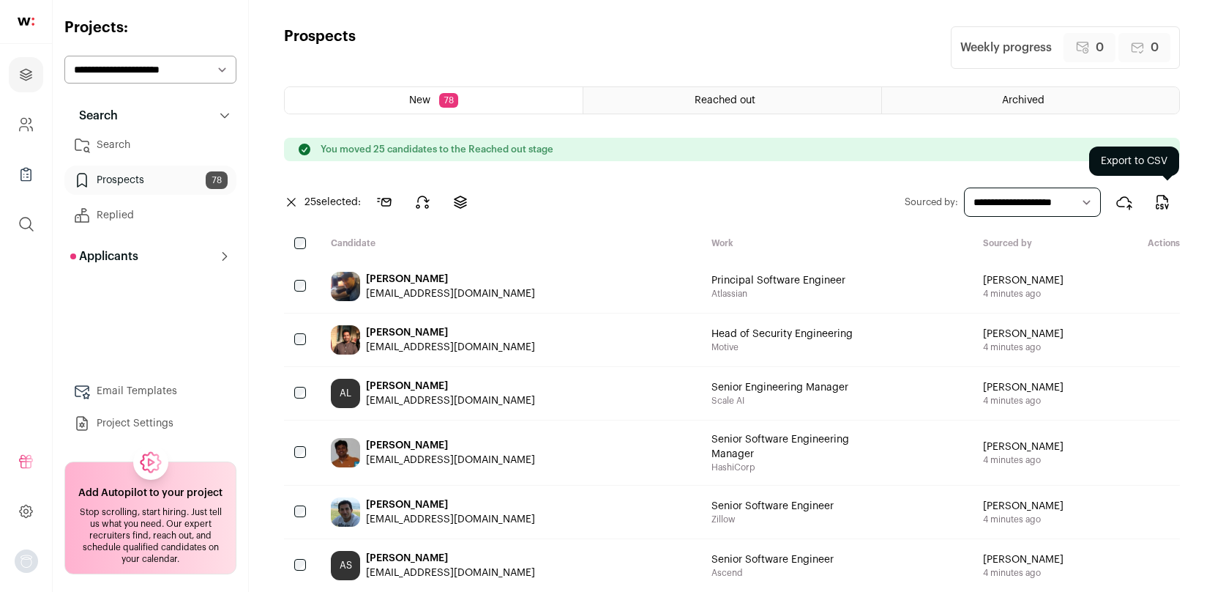
click at [1165, 198] on icon "Export to CSV" at bounding box center [1166, 197] width 4 height 4
click at [416, 205] on icon at bounding box center [423, 202] width 18 height 18
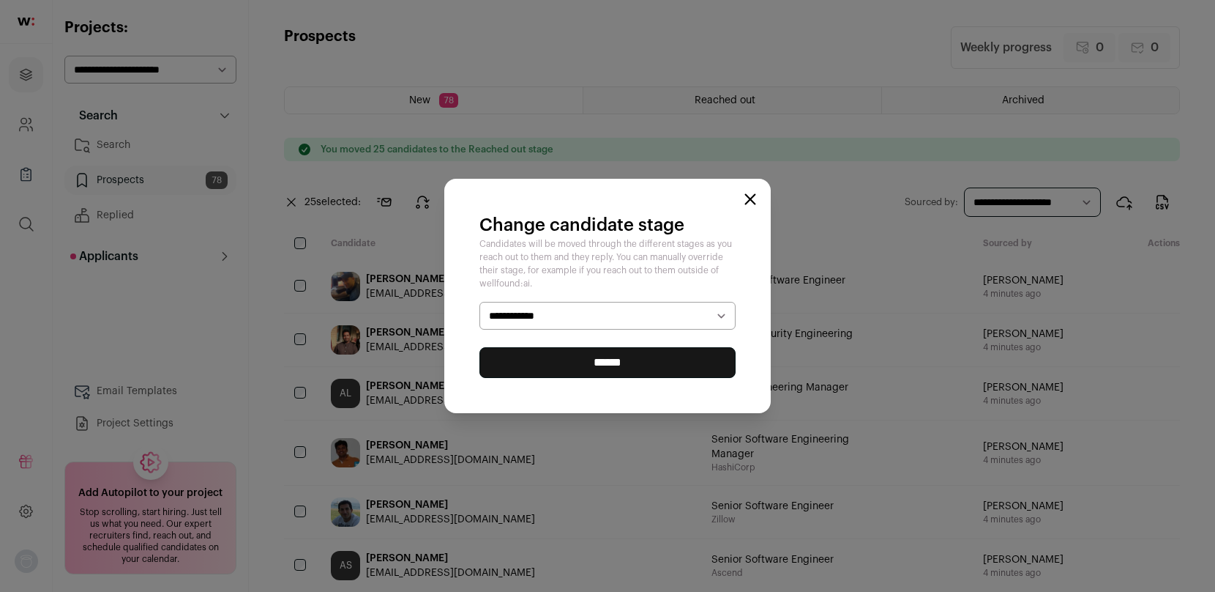
click at [508, 302] on select "**********" at bounding box center [608, 316] width 256 height 28
click at [593, 361] on input "******" at bounding box center [608, 362] width 256 height 31
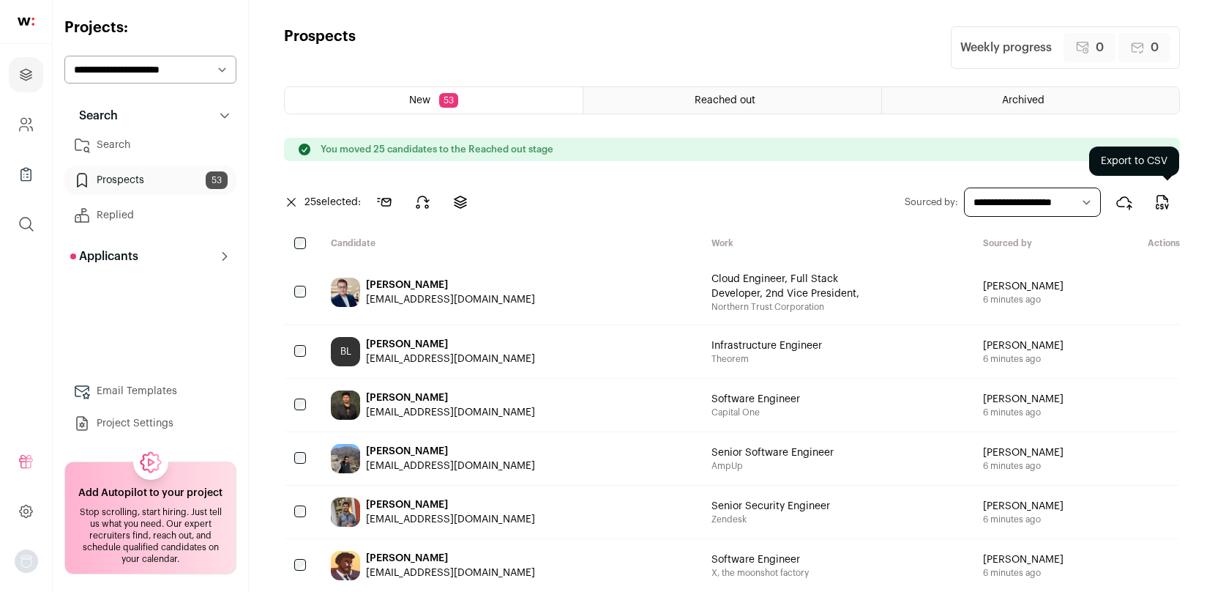
click at [1163, 201] on icon "Export to CSV" at bounding box center [1163, 202] width 18 height 18
click at [429, 201] on icon at bounding box center [423, 202] width 12 height 12
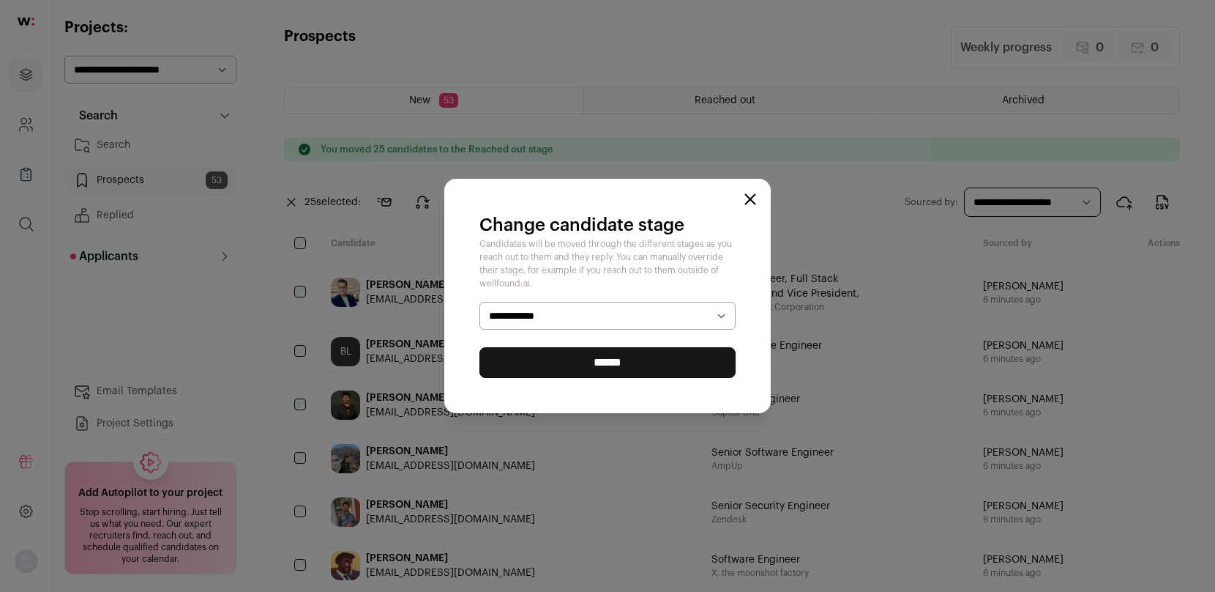
click at [554, 309] on select "**********" at bounding box center [608, 316] width 256 height 28
click at [618, 362] on input "******" at bounding box center [608, 362] width 256 height 31
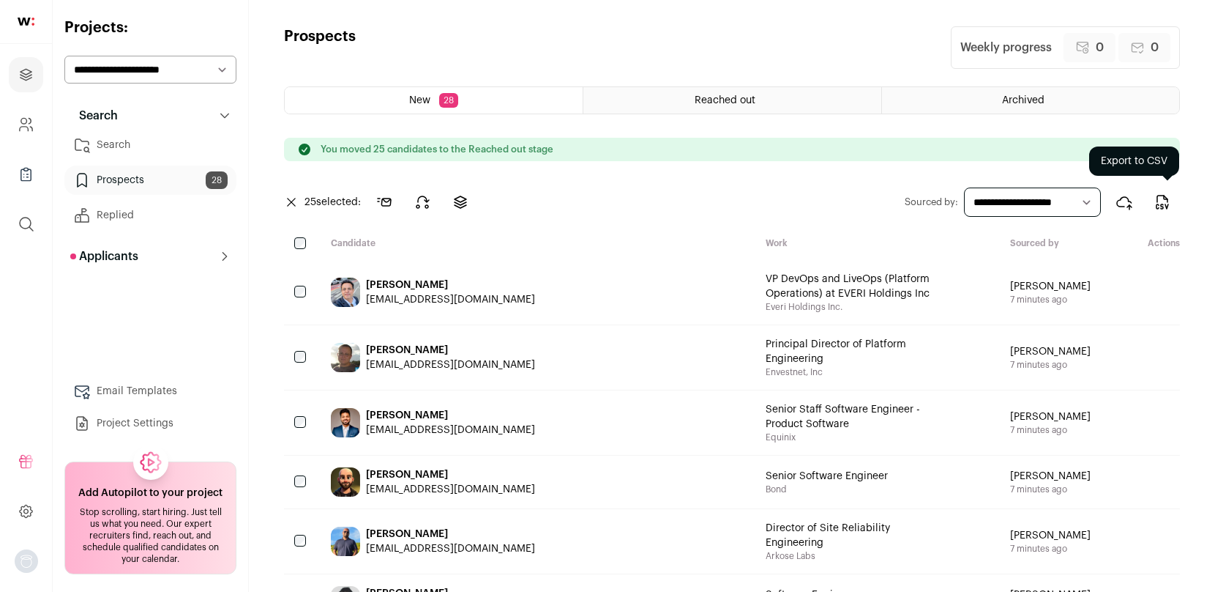
click at [1161, 196] on icon "Export to CSV" at bounding box center [1163, 202] width 18 height 18
click at [423, 200] on icon at bounding box center [423, 202] width 18 height 18
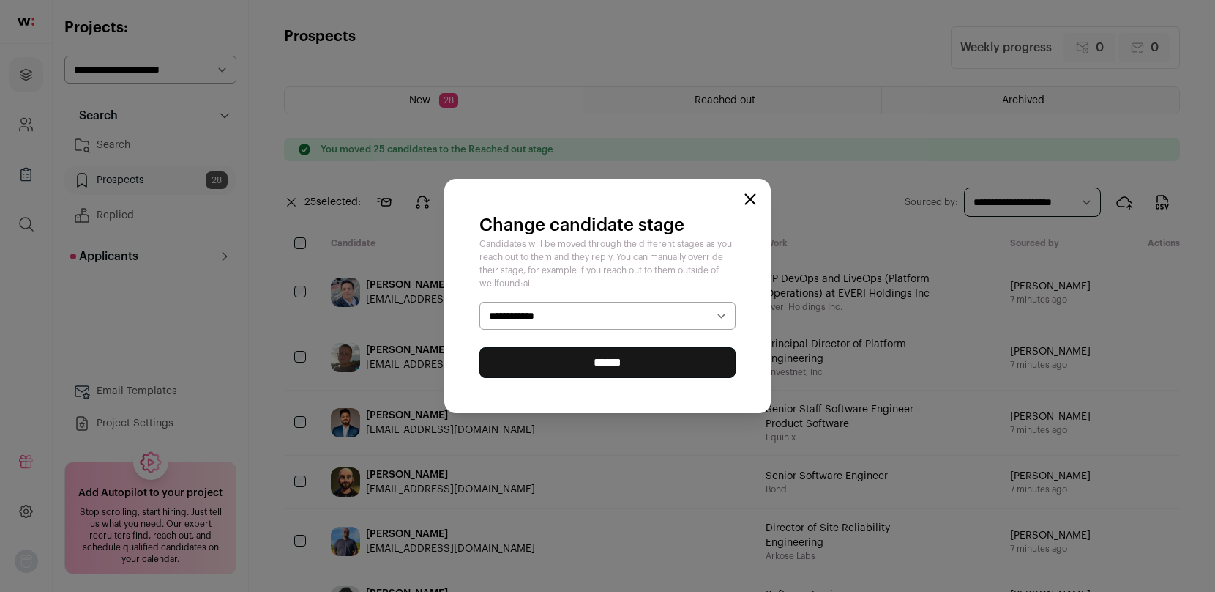
click at [532, 315] on select "**********" at bounding box center [608, 316] width 256 height 28
click at [590, 360] on input "******" at bounding box center [608, 362] width 256 height 31
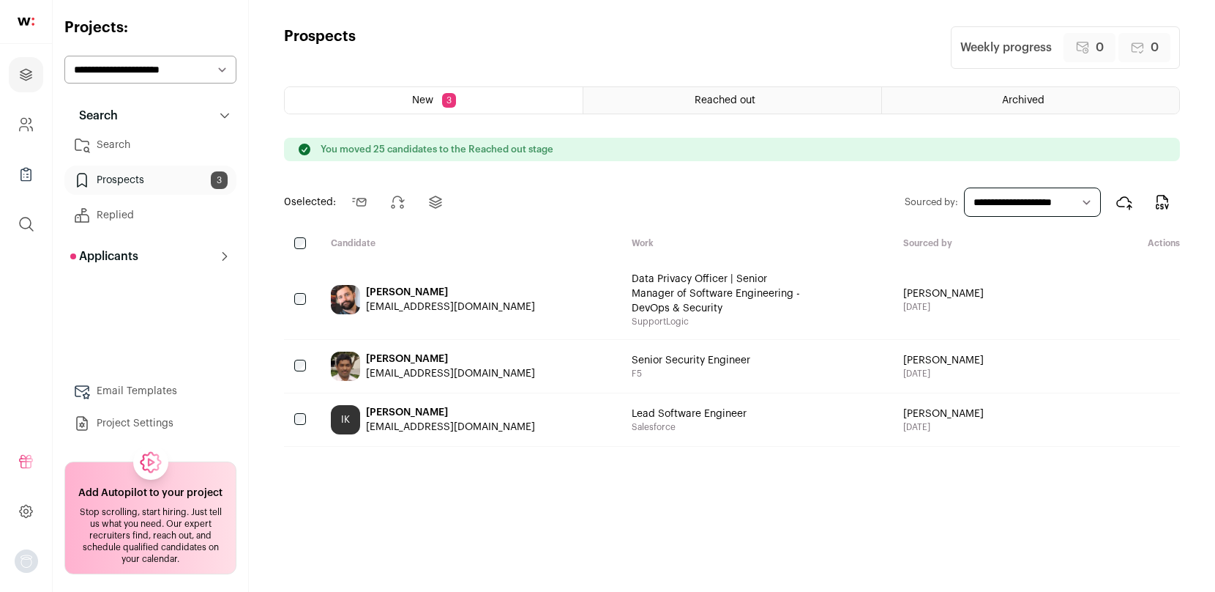
click at [288, 236] on div "New 3 Reached out Archived You moved 25 candidates to the Reached out stage 0 s…" at bounding box center [732, 325] width 896 height 479
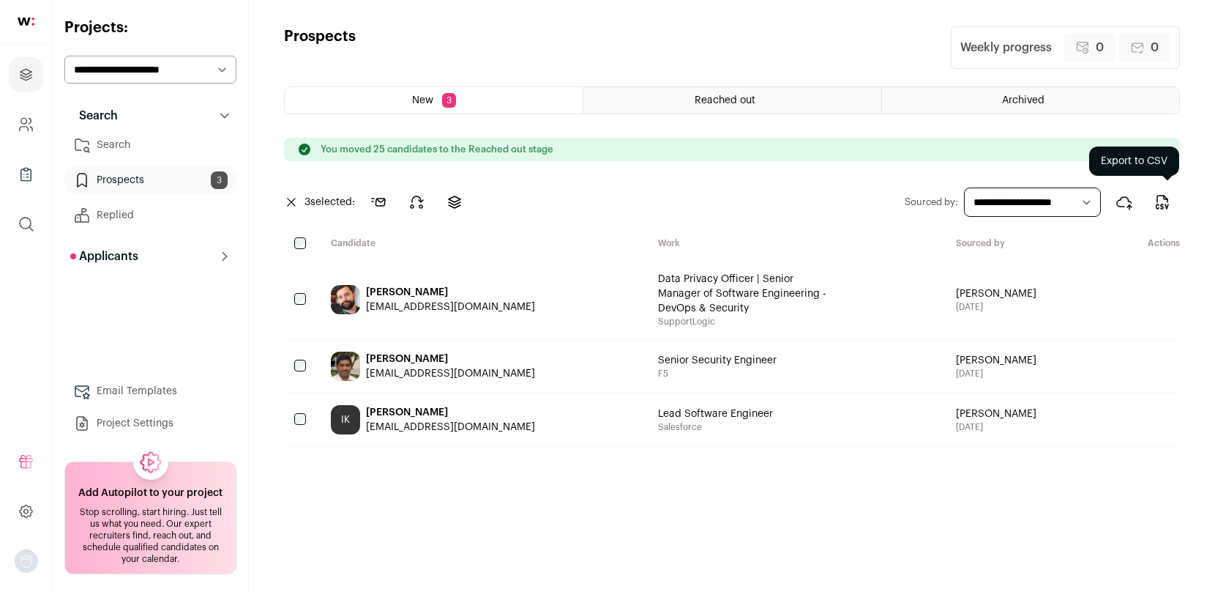
click at [1166, 197] on icon "Export to CSV" at bounding box center [1163, 202] width 18 height 18
click at [421, 201] on icon at bounding box center [417, 202] width 12 height 12
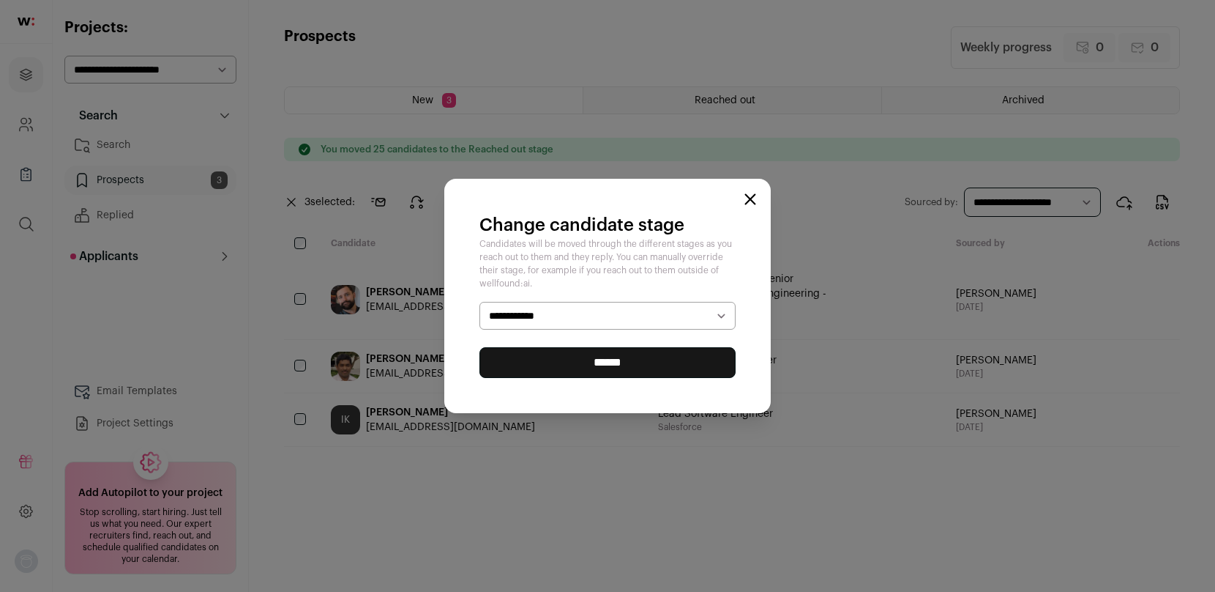
click at [550, 306] on select "**********" at bounding box center [608, 316] width 256 height 28
select select "**********"
click at [652, 369] on input "******" at bounding box center [608, 362] width 256 height 31
